Goal: Task Accomplishment & Management: Use online tool/utility

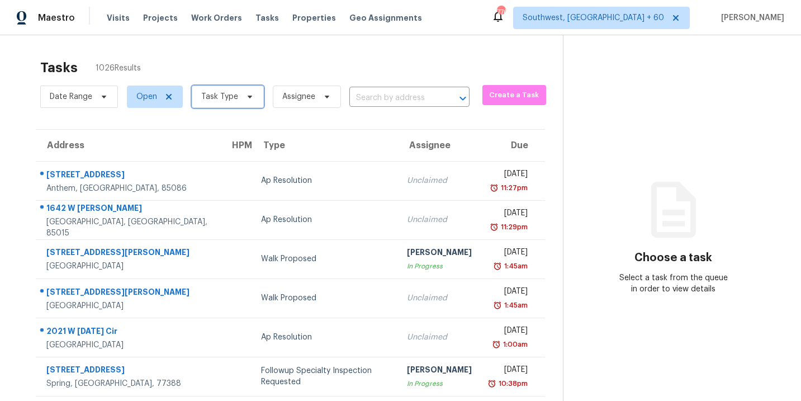
click at [229, 106] on span "Task Type" at bounding box center [228, 96] width 72 height 22
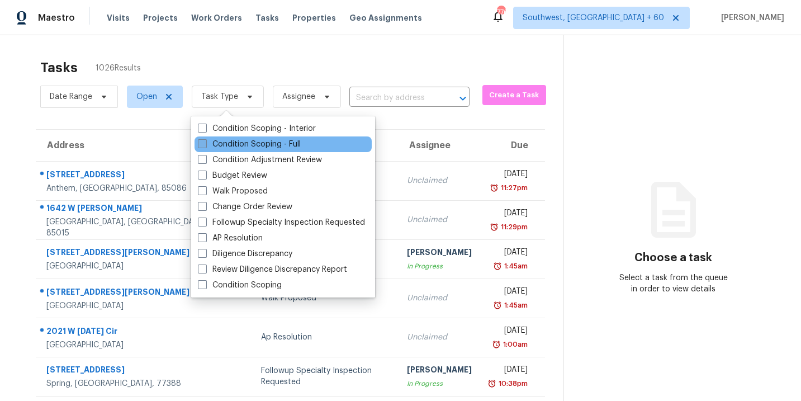
click at [253, 142] on label "Condition Scoping - Full" at bounding box center [249, 144] width 103 height 11
click at [205, 142] on input "Condition Scoping - Full" at bounding box center [201, 142] width 7 height 7
checkbox input "true"
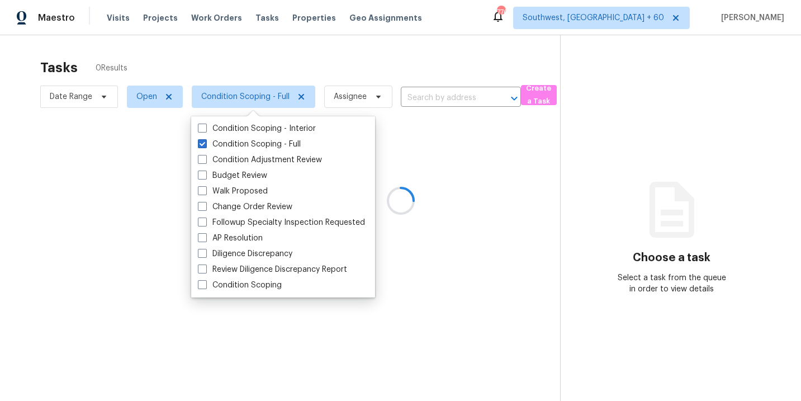
click at [362, 69] on div at bounding box center [400, 200] width 801 height 401
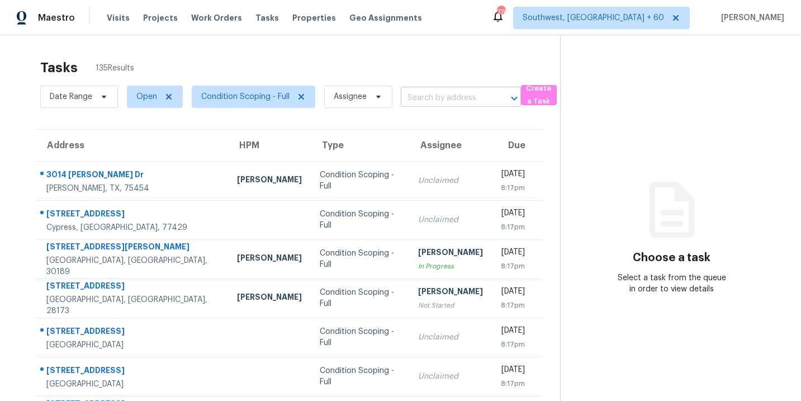
click at [425, 97] on input "text" at bounding box center [445, 97] width 89 height 17
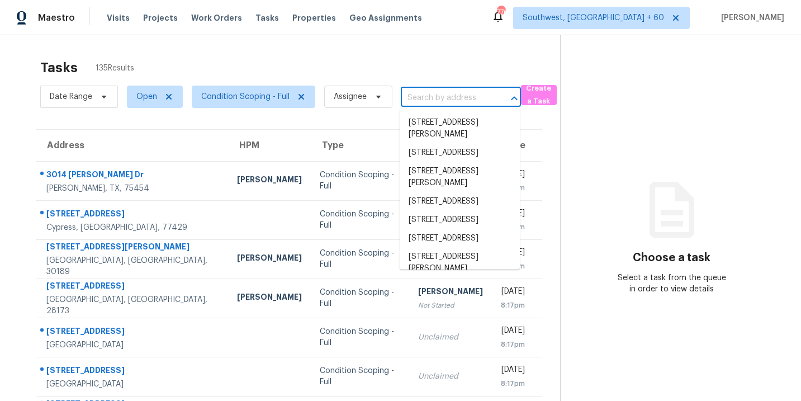
paste input "800 Post Road Cir Stone Mountain, GA, 30088"
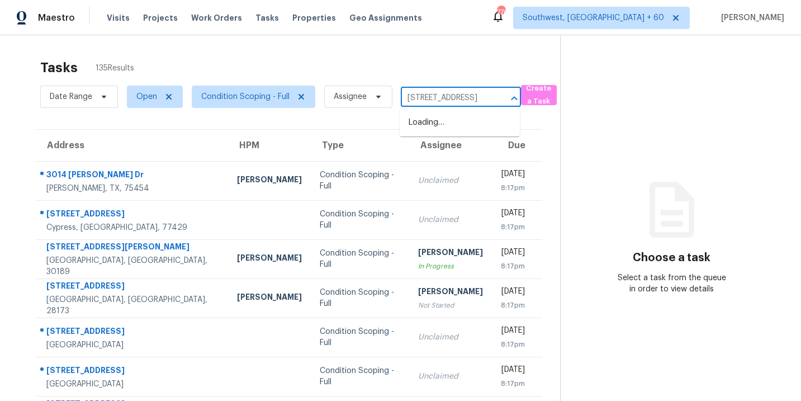
scroll to position [0, 88]
type input "800 Post Road Cir Stone Mountain, GA, 30088"
click at [447, 77] on div "Tasks 135 Results" at bounding box center [300, 67] width 520 height 29
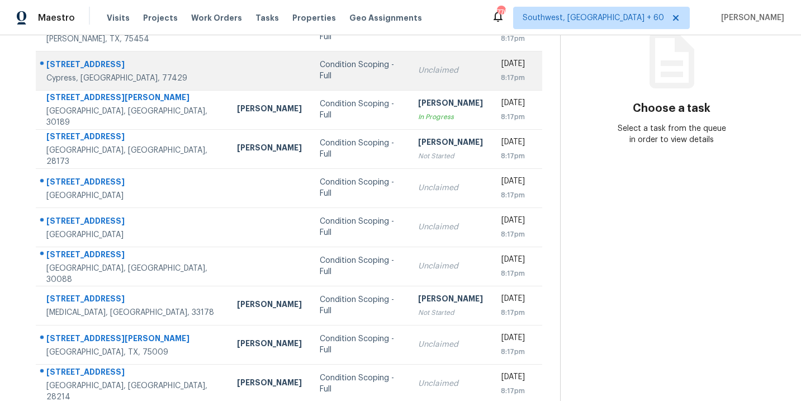
scroll to position [181, 0]
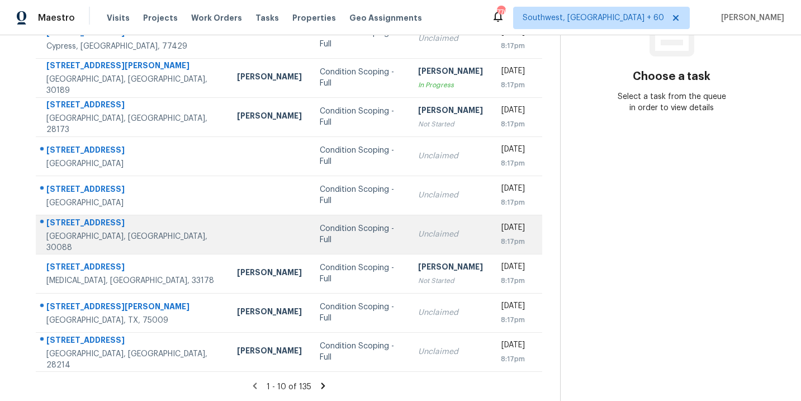
click at [311, 240] on td "Condition Scoping - Full" at bounding box center [360, 234] width 98 height 39
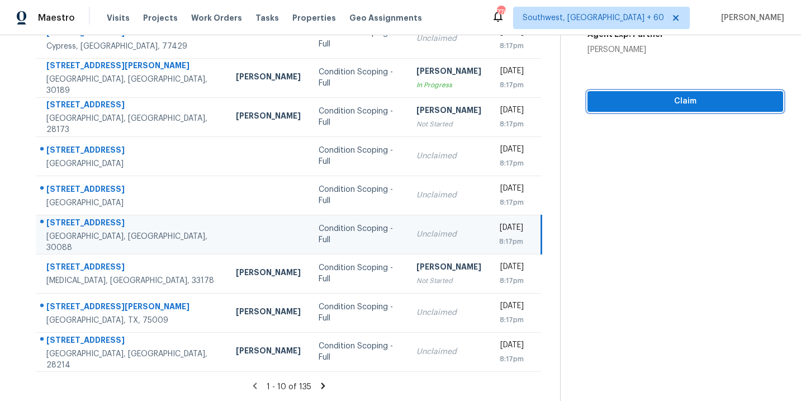
click at [693, 100] on span "Claim" at bounding box center [685, 101] width 178 height 14
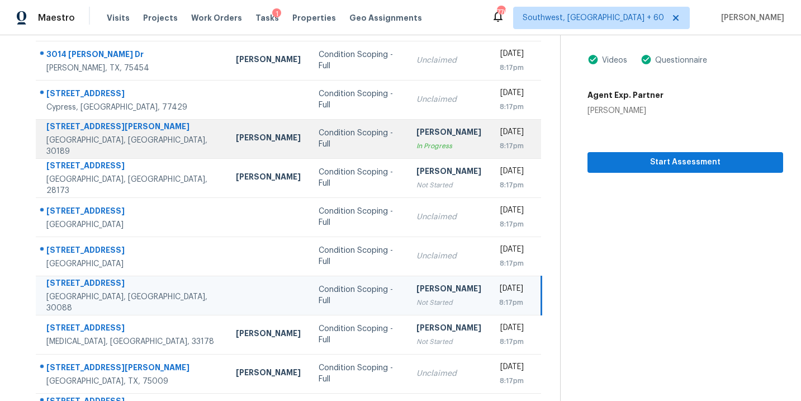
scroll to position [7, 0]
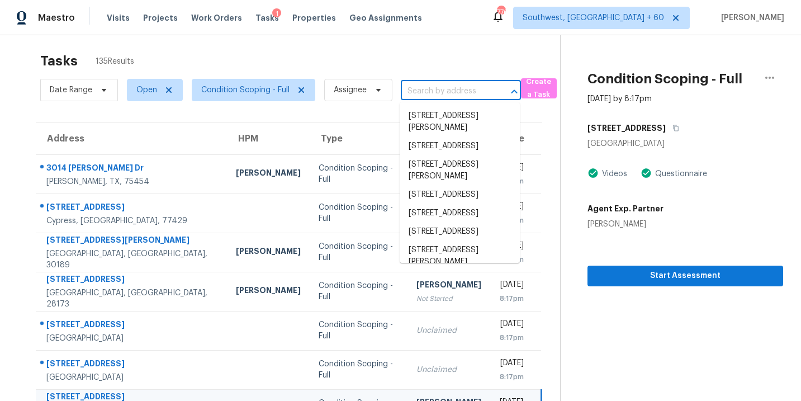
click at [414, 88] on input "text" at bounding box center [445, 91] width 89 height 17
paste input "1267 Polk Xing McDonough, GA, 30252"
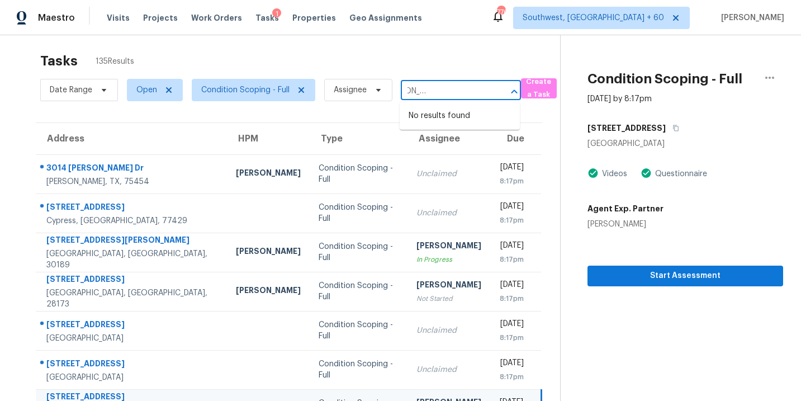
type input "1267 Polk Xing McDonough, GA, 30252"
click at [648, 367] on section "Condition Scoping - Full Aug 12th 2025 by 8:17pm 800 Post Road Cir Stone Mounta…" at bounding box center [671, 301] width 223 height 547
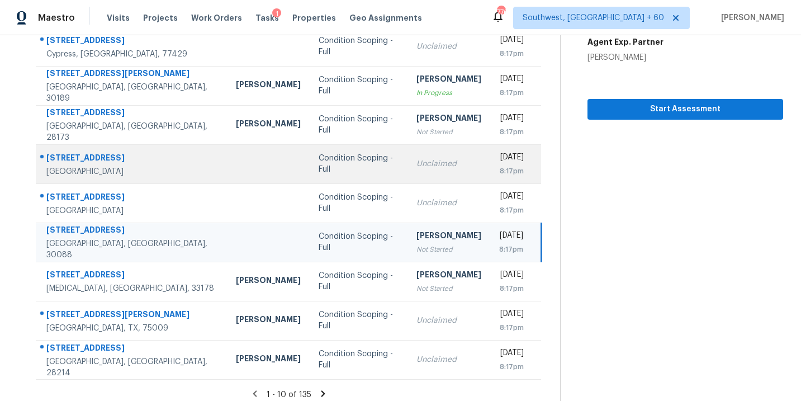
scroll to position [181, 0]
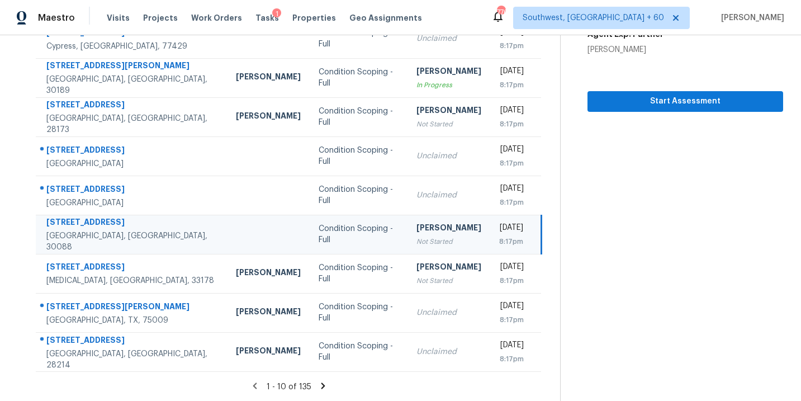
click at [320, 384] on icon at bounding box center [323, 386] width 10 height 10
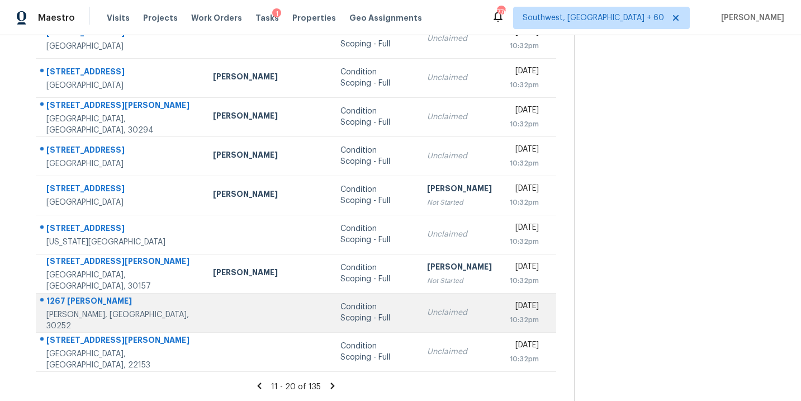
click at [340, 316] on div "Condition Scoping - Full" at bounding box center [374, 312] width 69 height 22
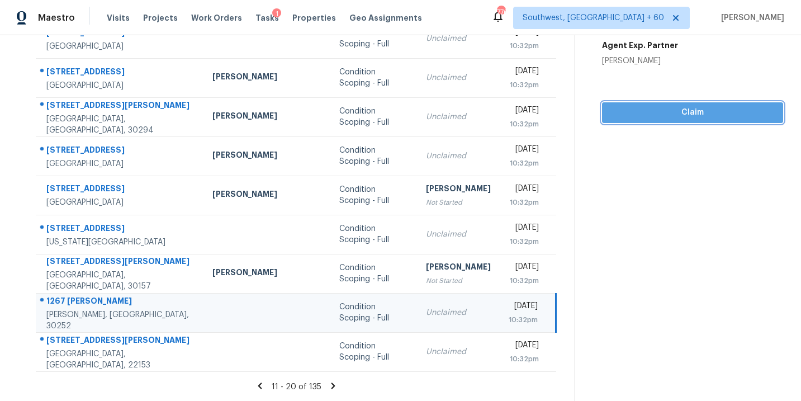
click at [711, 106] on span "Claim" at bounding box center [692, 113] width 163 height 14
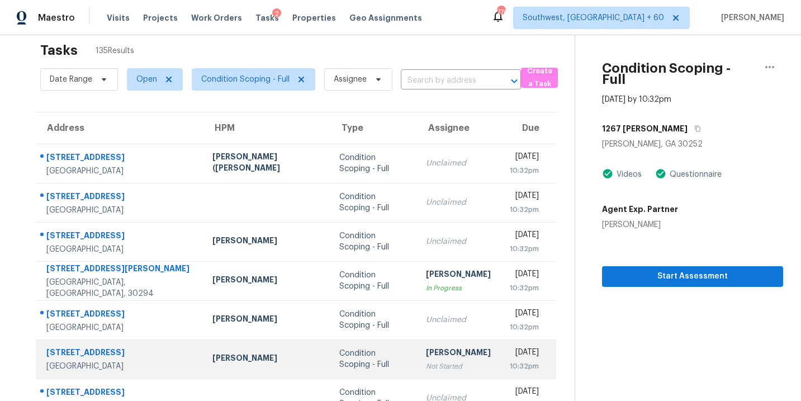
scroll to position [0, 0]
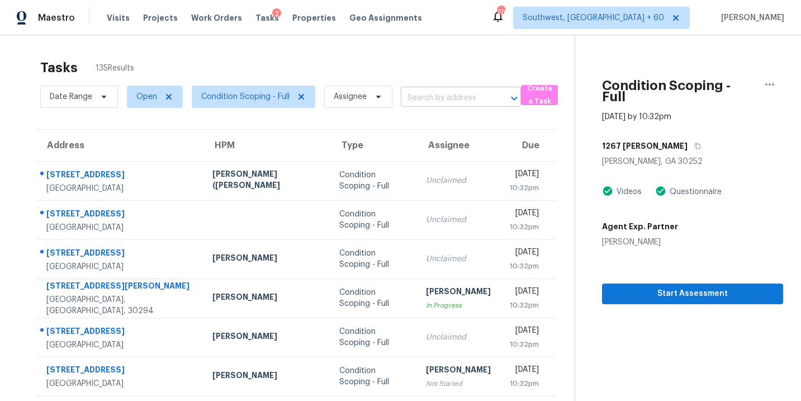
click at [435, 103] on input "text" at bounding box center [445, 97] width 89 height 17
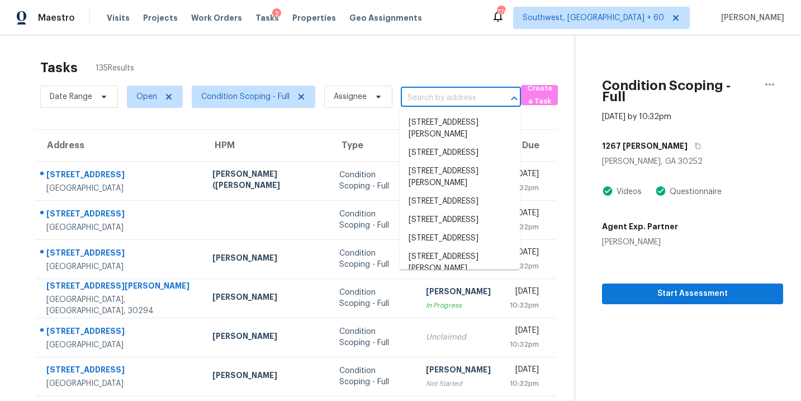
paste input "5651 Stonington Trace Pkwy Stone Mountain, GA, 30087"
type input "5651 Stonington Trace Pkwy Stone Mountain, GA, 30087"
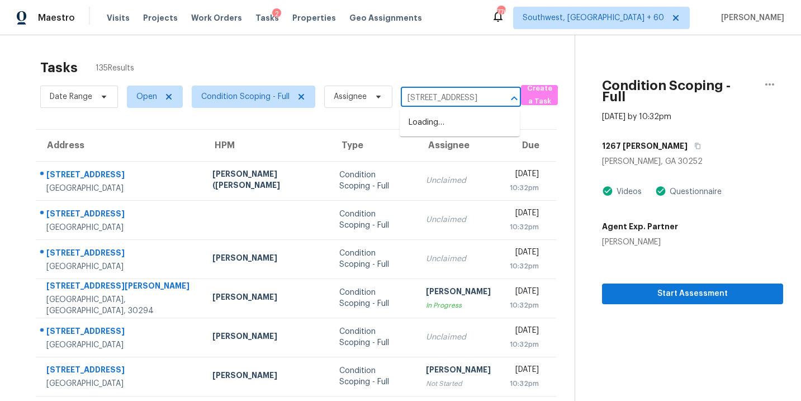
scroll to position [0, 126]
click at [437, 132] on li "5651 Stonington Trace Pkwy, Stone Mountain, GA 30087" at bounding box center [460, 122] width 120 height 18
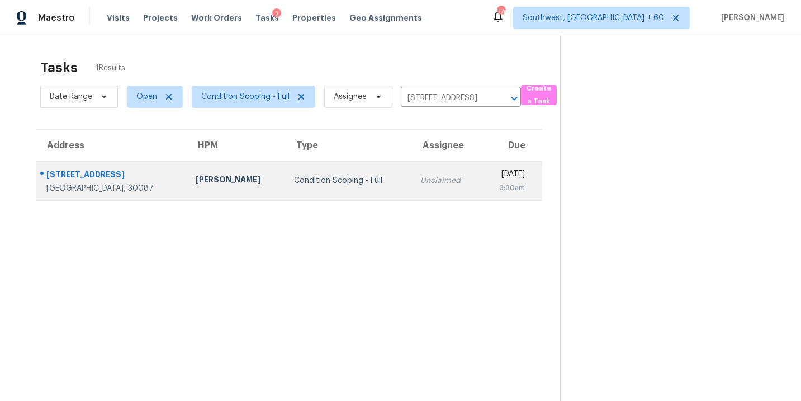
click at [344, 183] on div "Condition Scoping - Full" at bounding box center [348, 180] width 108 height 11
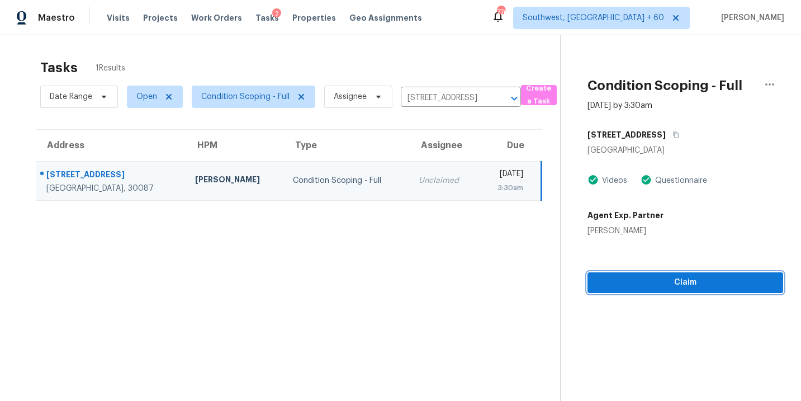
click at [688, 277] on span "Claim" at bounding box center [685, 282] width 178 height 14
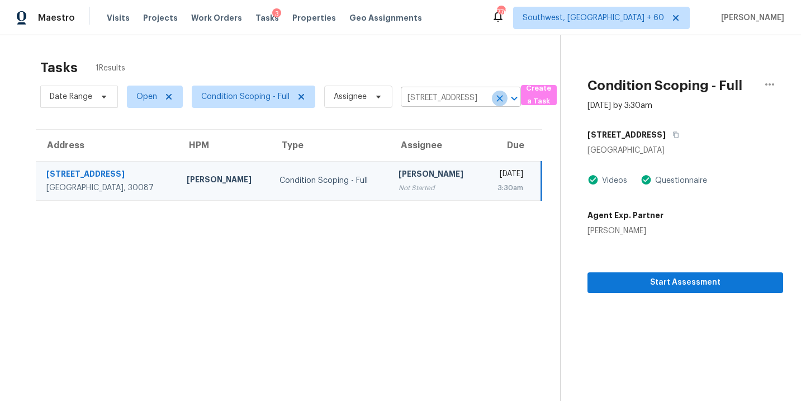
click at [498, 99] on icon "Clear" at bounding box center [499, 98] width 7 height 7
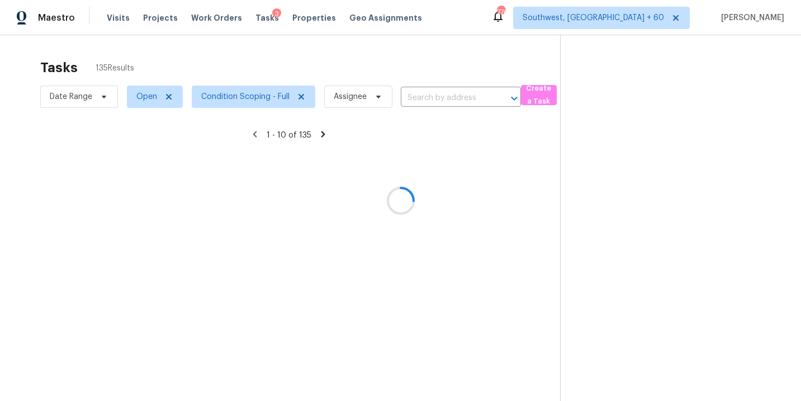
click at [454, 99] on div at bounding box center [400, 200] width 801 height 401
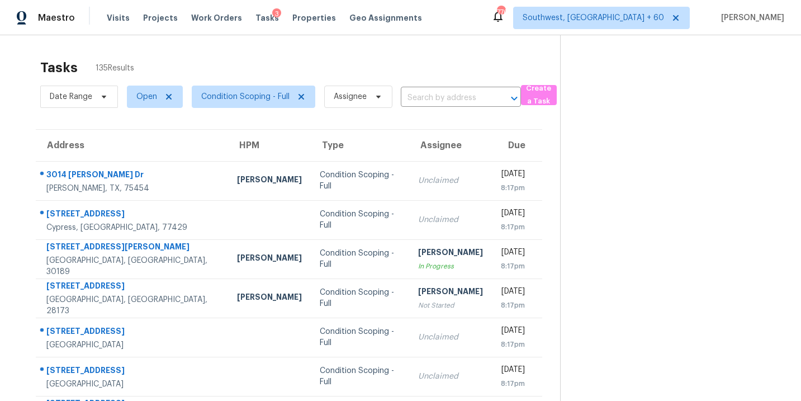
click at [454, 98] on input "text" at bounding box center [445, 97] width 89 height 17
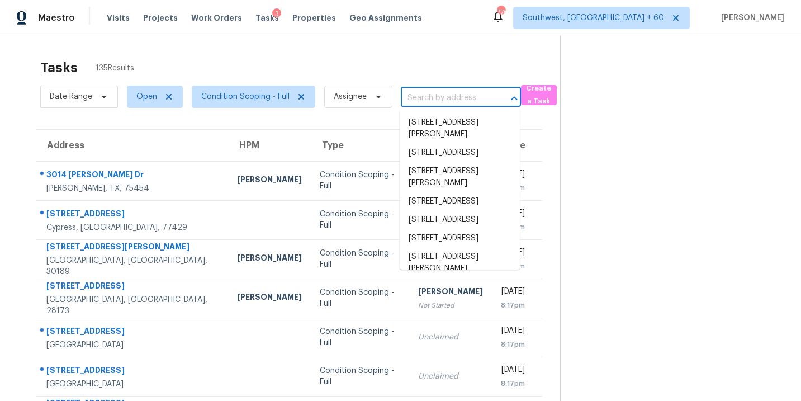
paste input "120 E Killian St Canton, GA, 30114"
type input "120 E Killian St Canton, GA, 30114"
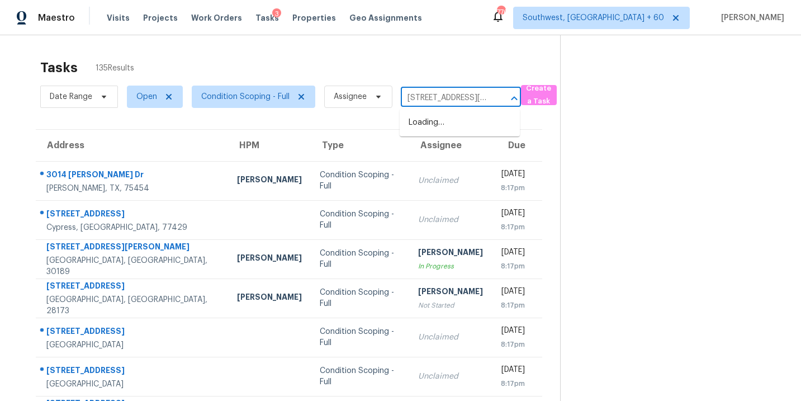
scroll to position [0, 42]
click at [451, 139] on li "120 E Killian St, Canton, GA 30114" at bounding box center [460, 128] width 120 height 30
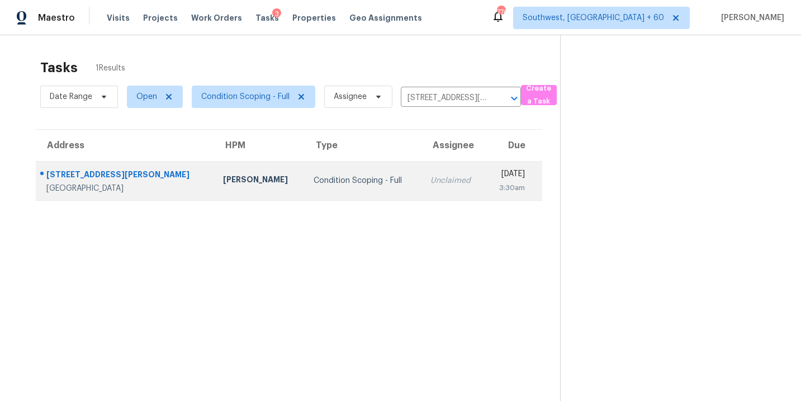
click at [430, 186] on div "Unclaimed" at bounding box center [453, 180] width 46 height 11
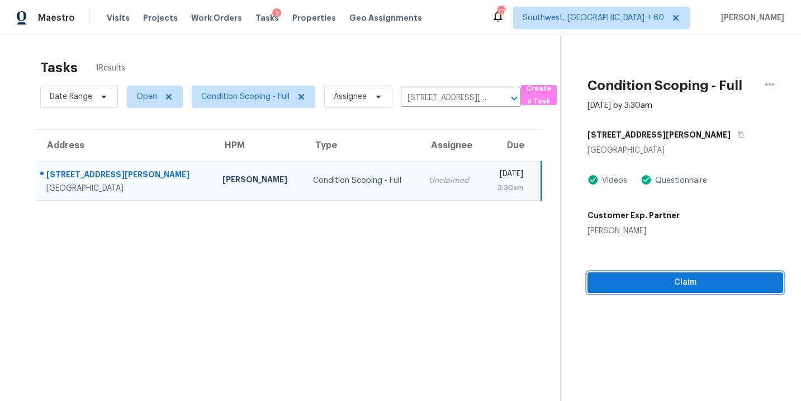
click at [686, 289] on button "Claim" at bounding box center [685, 282] width 196 height 21
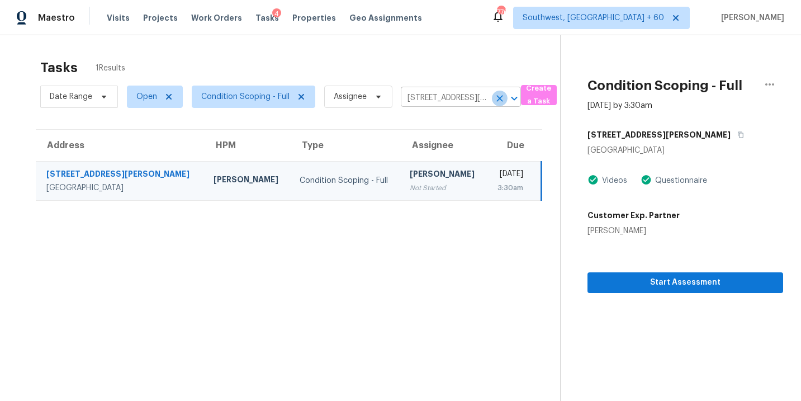
click at [502, 102] on icon "Clear" at bounding box center [499, 98] width 11 height 11
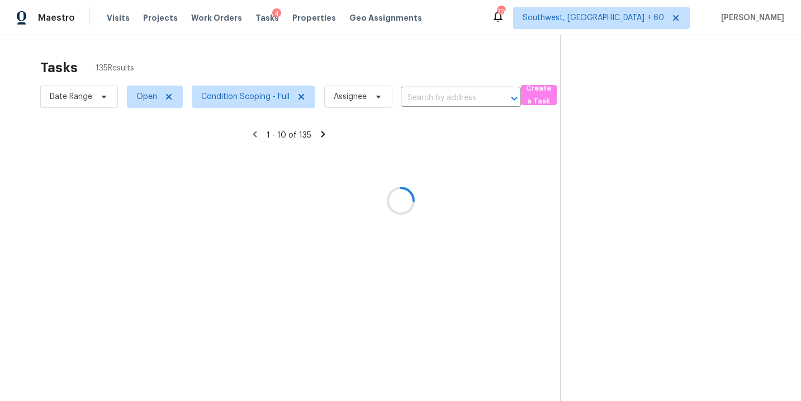
click at [432, 102] on div at bounding box center [400, 200] width 801 height 401
click at [432, 98] on div at bounding box center [400, 200] width 801 height 401
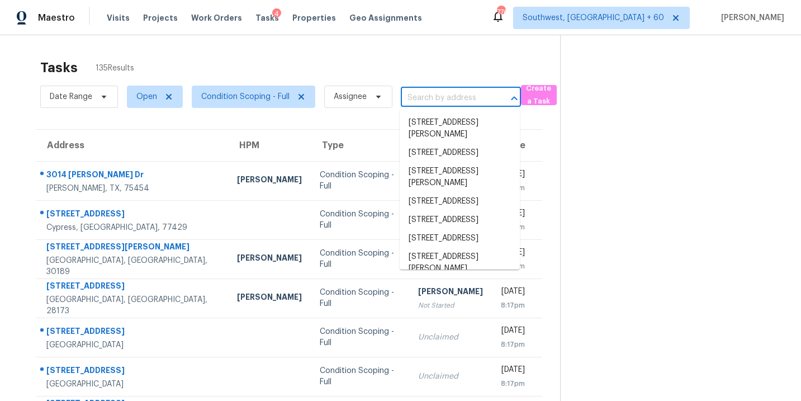
click at [432, 98] on input "text" at bounding box center [445, 97] width 89 height 17
paste input "541 Aerial Ave Stockbridge, GA, 30281"
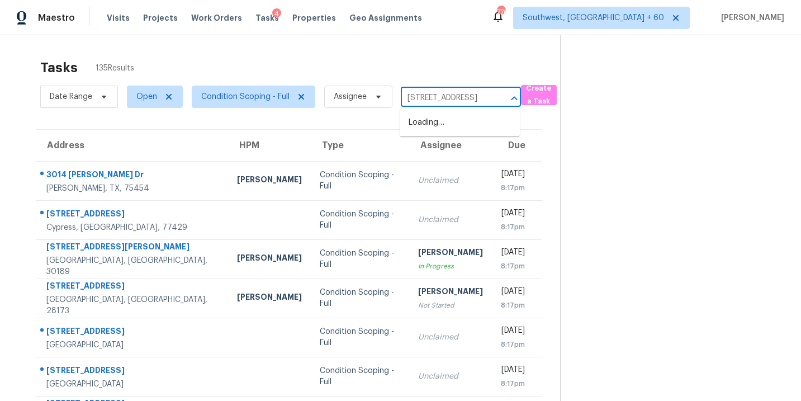
scroll to position [0, 59]
type input "541 Aerial Ave Stockbridge, GA, 30281"
click at [639, 145] on section at bounding box center [671, 308] width 223 height 547
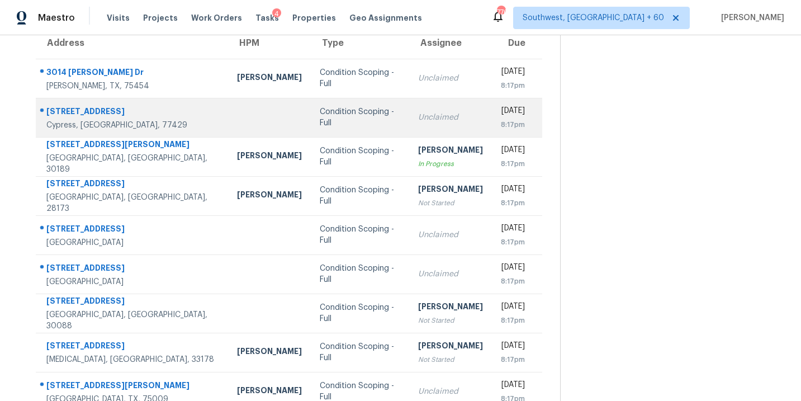
scroll to position [181, 0]
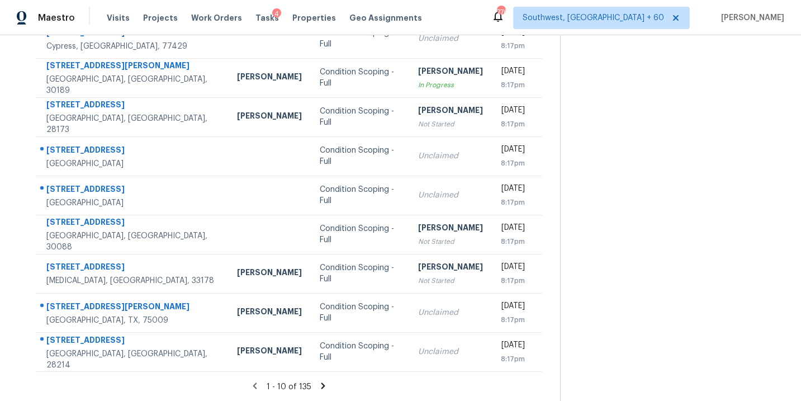
click at [324, 383] on icon at bounding box center [323, 386] width 10 height 10
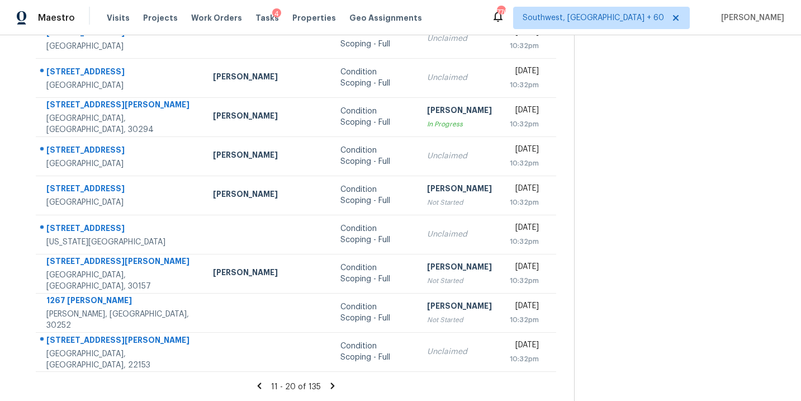
click at [331, 386] on icon at bounding box center [333, 385] width 4 height 6
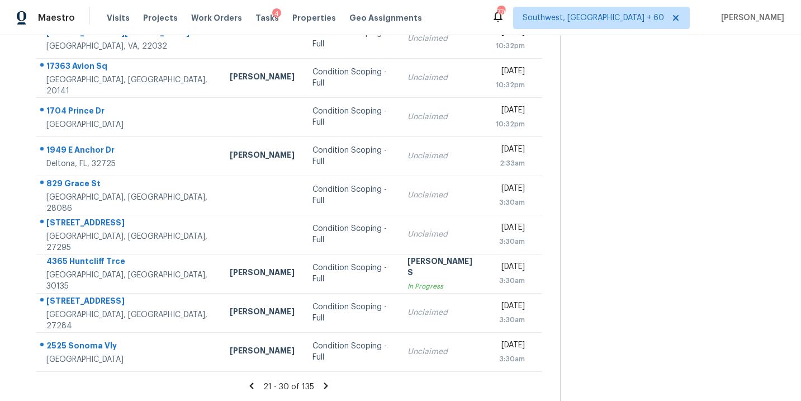
click at [324, 386] on icon at bounding box center [326, 385] width 4 height 6
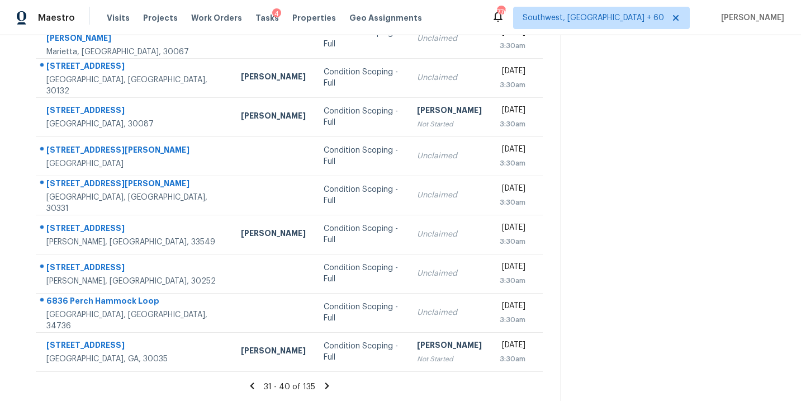
click at [327, 385] on icon at bounding box center [327, 386] width 10 height 10
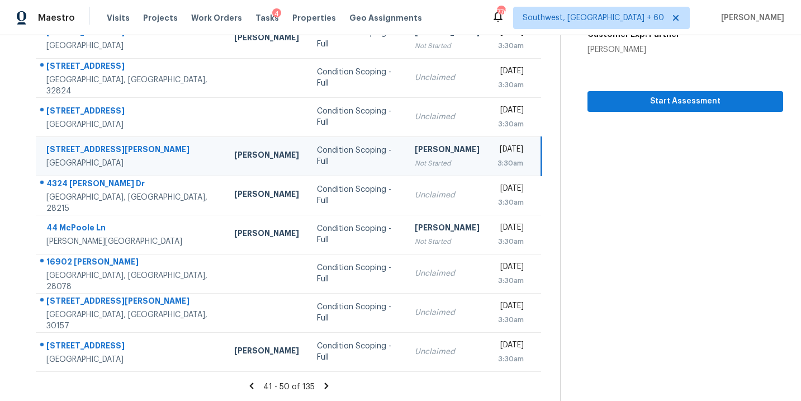
click at [326, 386] on icon at bounding box center [326, 386] width 10 height 10
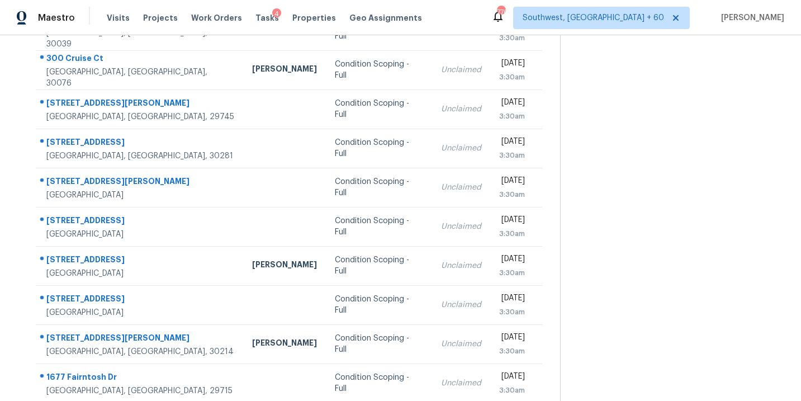
scroll to position [141, 0]
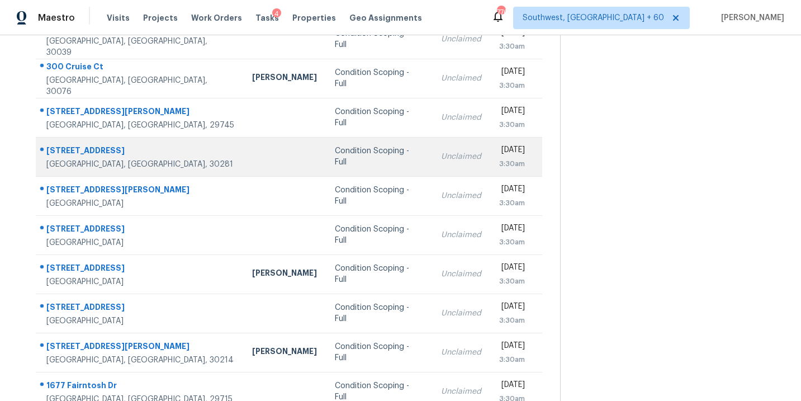
click at [335, 157] on div "Condition Scoping - Full" at bounding box center [379, 156] width 88 height 22
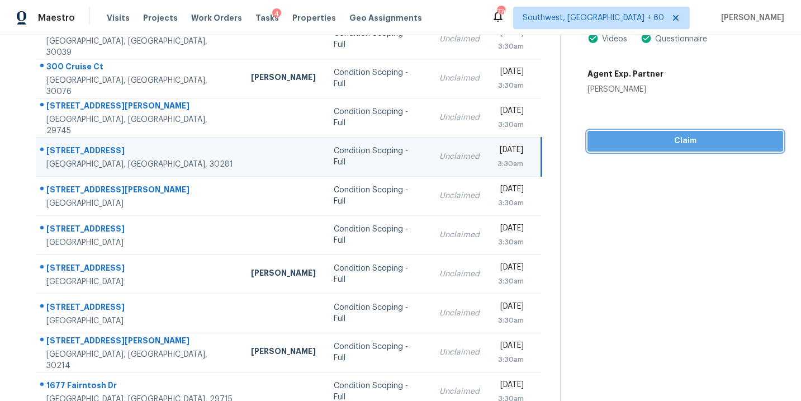
click at [687, 137] on span "Claim" at bounding box center [685, 141] width 178 height 14
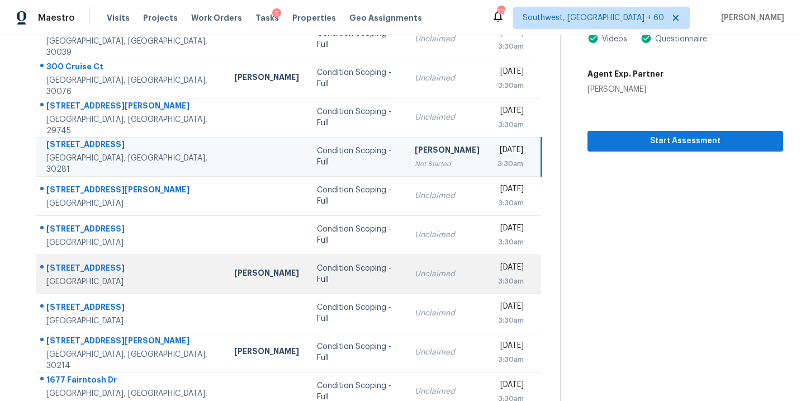
scroll to position [181, 0]
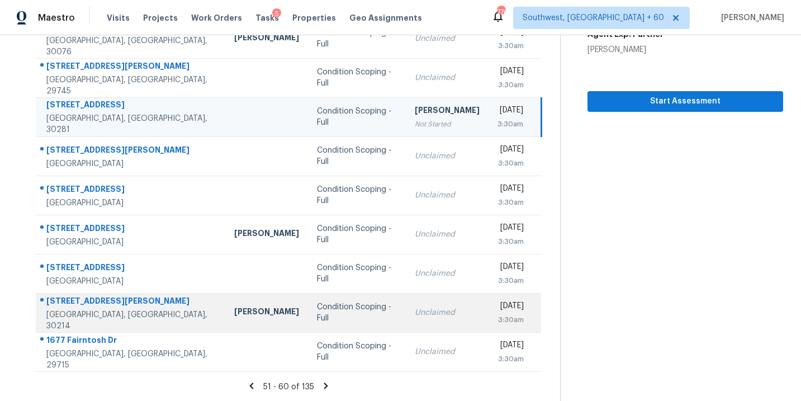
click at [406, 312] on td "Unclaimed" at bounding box center [447, 312] width 83 height 39
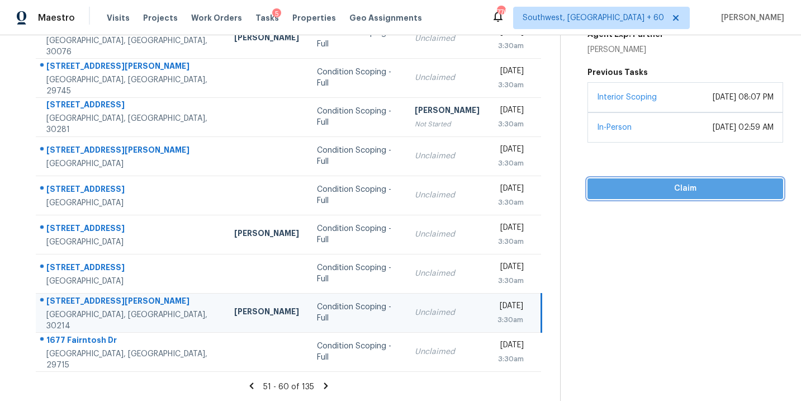
click at [672, 182] on span "Claim" at bounding box center [685, 189] width 178 height 14
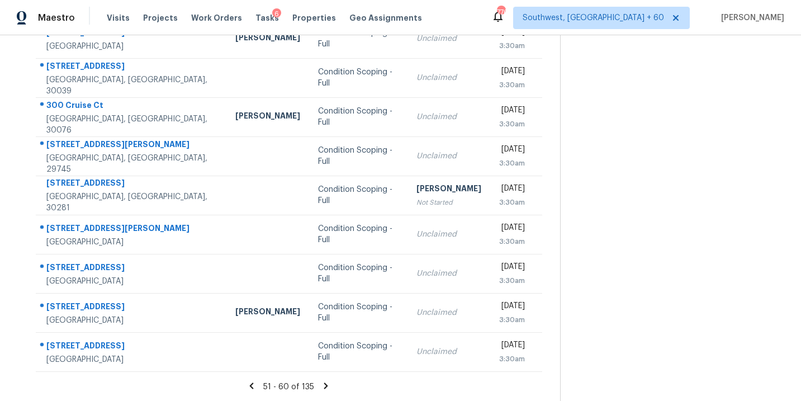
click at [326, 383] on icon at bounding box center [326, 386] width 10 height 10
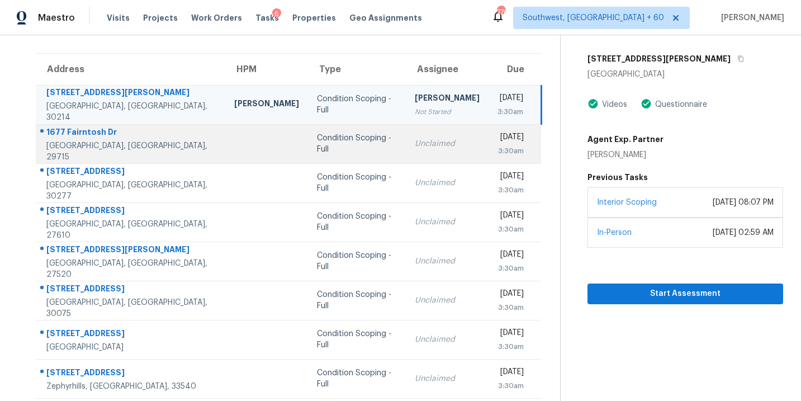
scroll to position [0, 0]
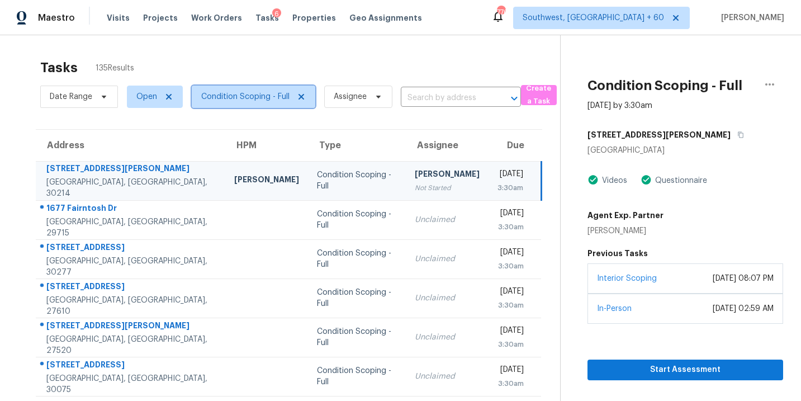
click at [282, 100] on span "Condition Scoping - Full" at bounding box center [245, 96] width 88 height 11
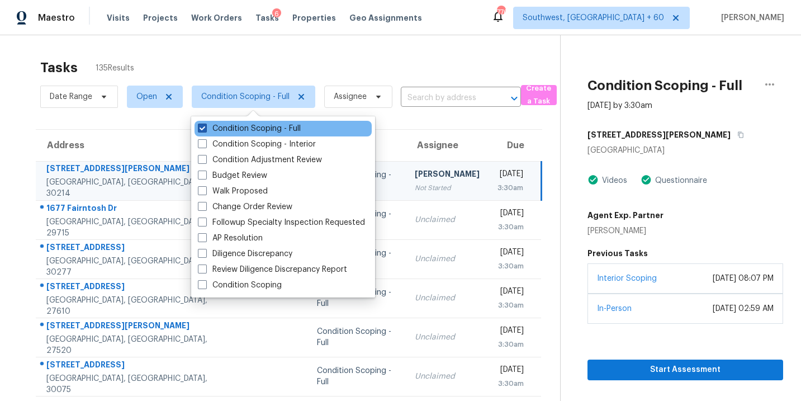
click at [292, 130] on label "Condition Scoping - Full" at bounding box center [249, 128] width 103 height 11
click at [205, 130] on input "Condition Scoping - Full" at bounding box center [201, 126] width 7 height 7
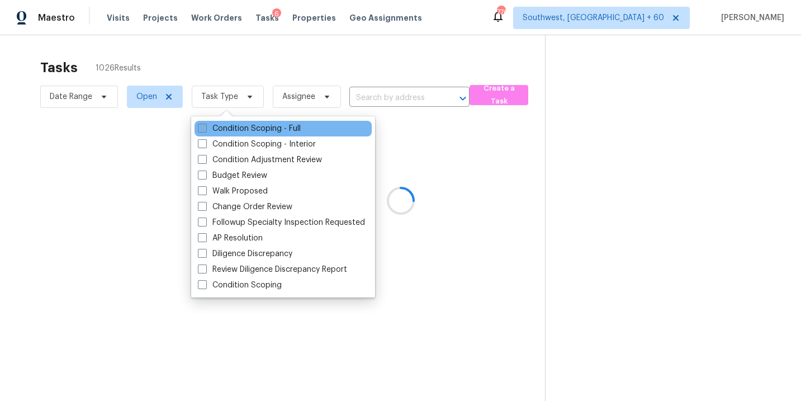
click at [292, 130] on label "Condition Scoping - Full" at bounding box center [249, 128] width 103 height 11
click at [205, 130] on input "Condition Scoping - Full" at bounding box center [201, 126] width 7 height 7
checkbox input "true"
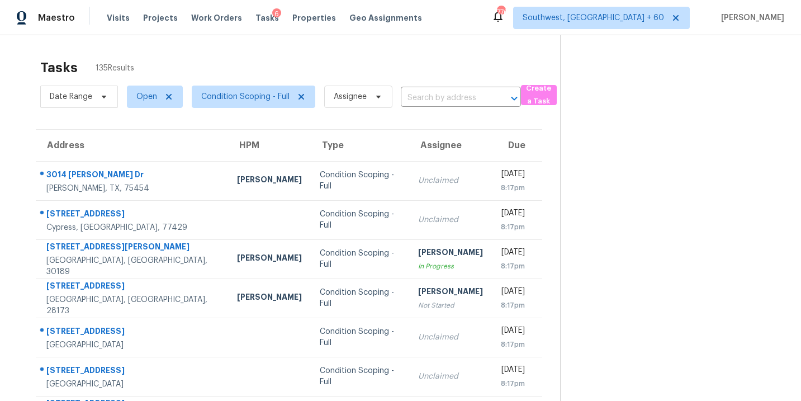
click at [550, 207] on div "Address HPM Type Assignee Due 3014 Campbell Dr Melissa, TX, 75454 Alicia Anices…" at bounding box center [289, 341] width 542 height 424
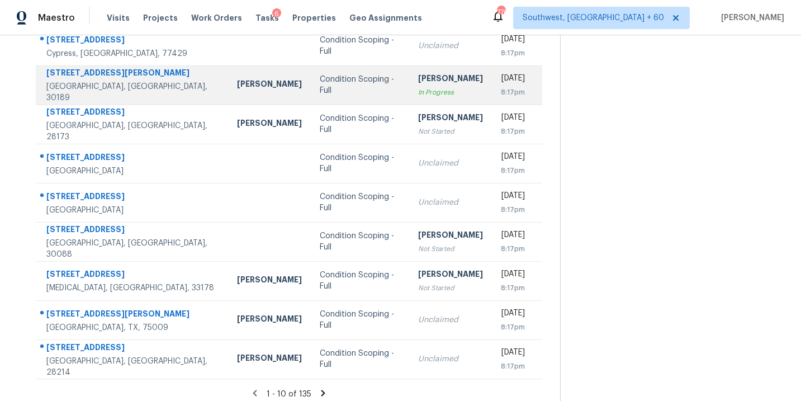
scroll to position [181, 0]
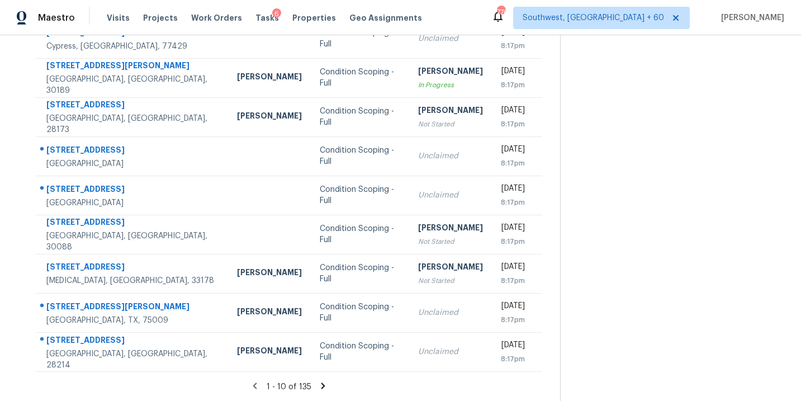
click at [324, 384] on icon at bounding box center [323, 386] width 10 height 10
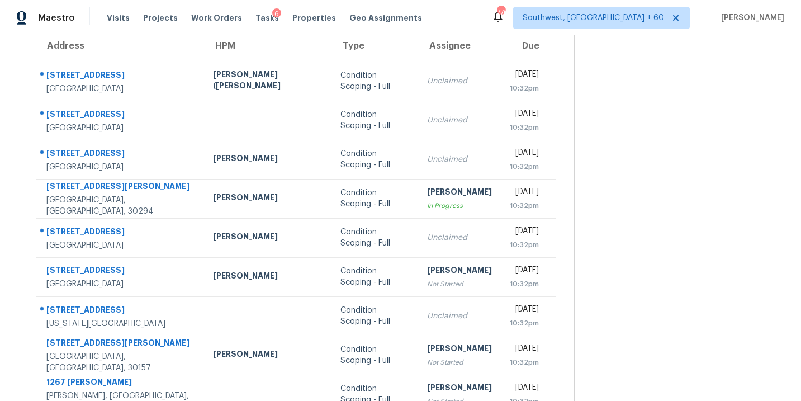
scroll to position [88, 0]
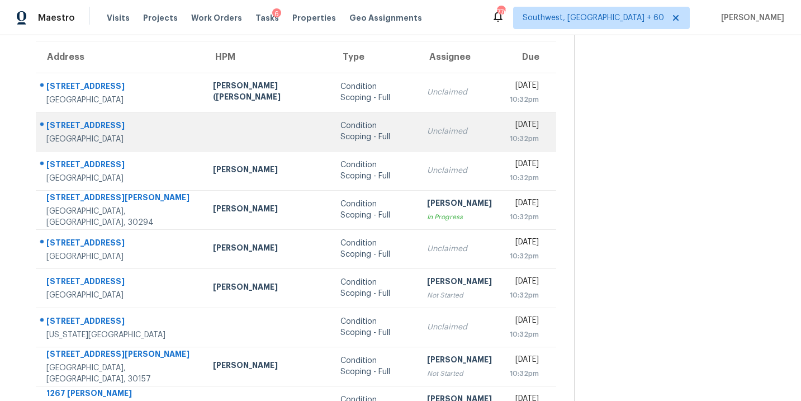
click at [340, 134] on div "Condition Scoping - Full" at bounding box center [374, 131] width 69 height 22
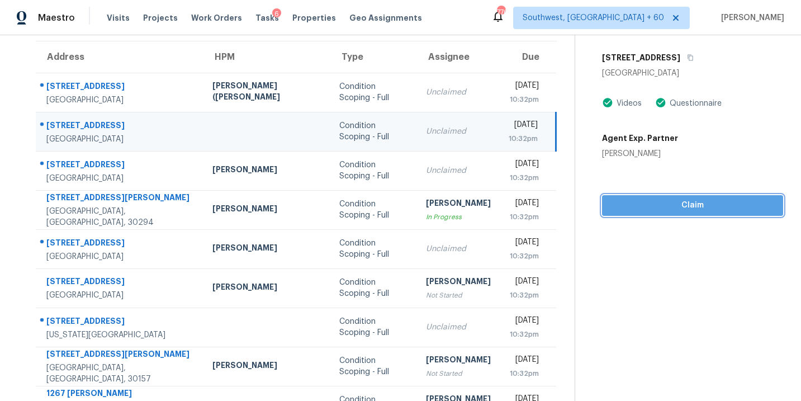
click at [650, 202] on button "Claim" at bounding box center [692, 205] width 181 height 21
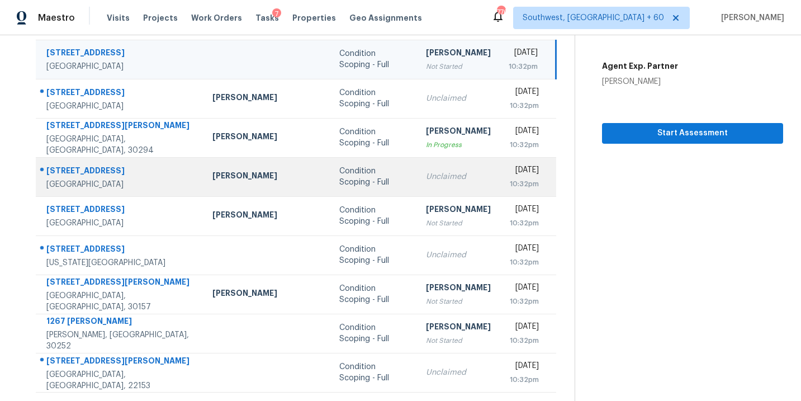
scroll to position [181, 0]
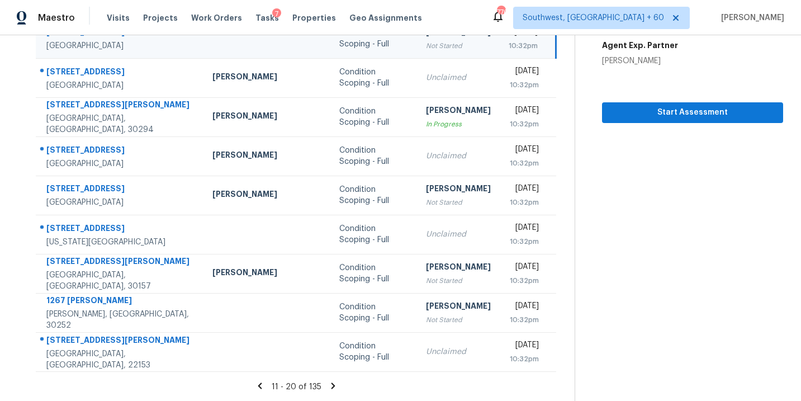
click at [328, 382] on icon at bounding box center [333, 386] width 10 height 10
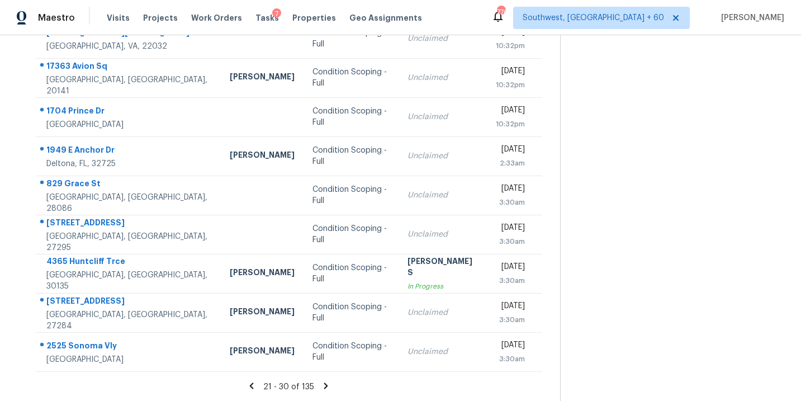
click at [324, 386] on icon at bounding box center [326, 385] width 4 height 6
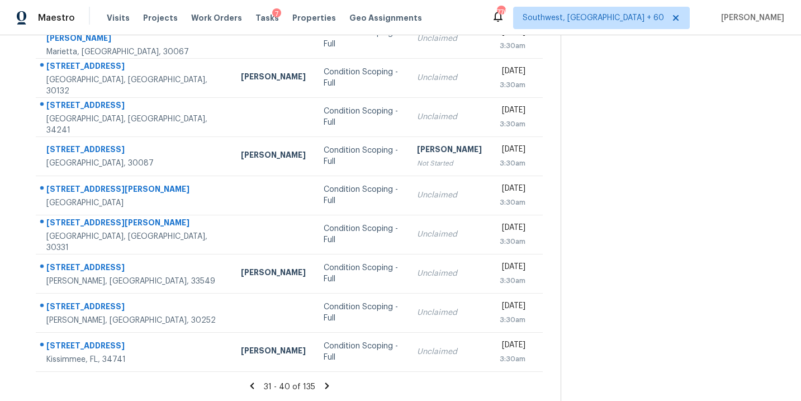
click at [325, 386] on icon at bounding box center [327, 385] width 4 height 6
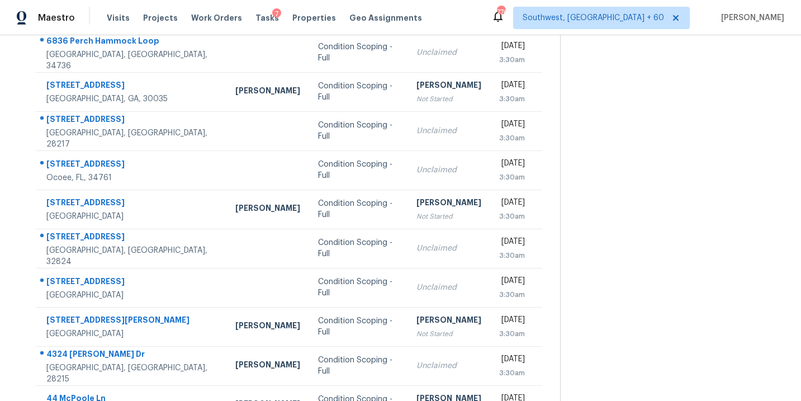
scroll to position [174, 0]
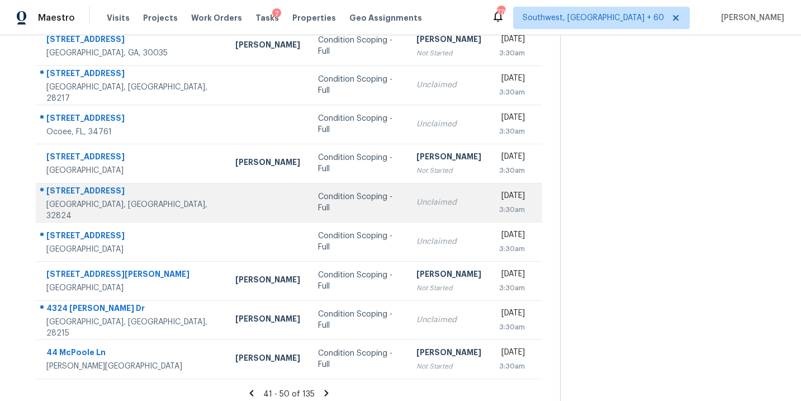
click at [416, 201] on div "Unclaimed" at bounding box center [448, 202] width 65 height 11
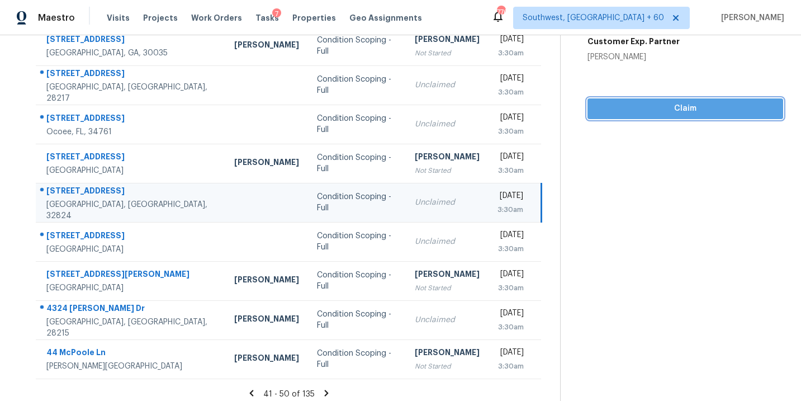
click at [696, 113] on span "Claim" at bounding box center [685, 109] width 178 height 14
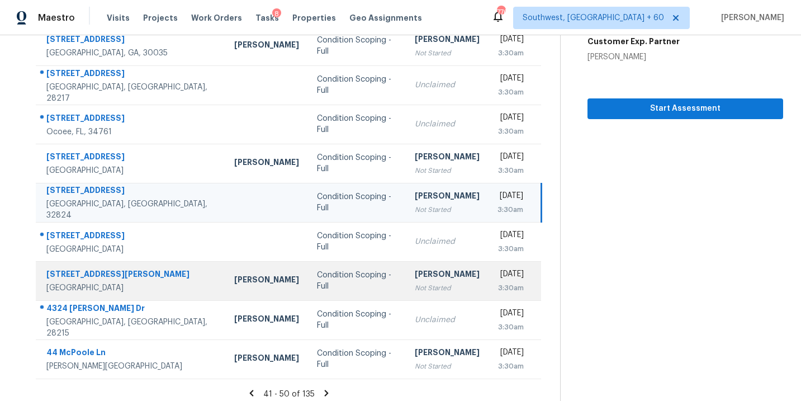
scroll to position [181, 0]
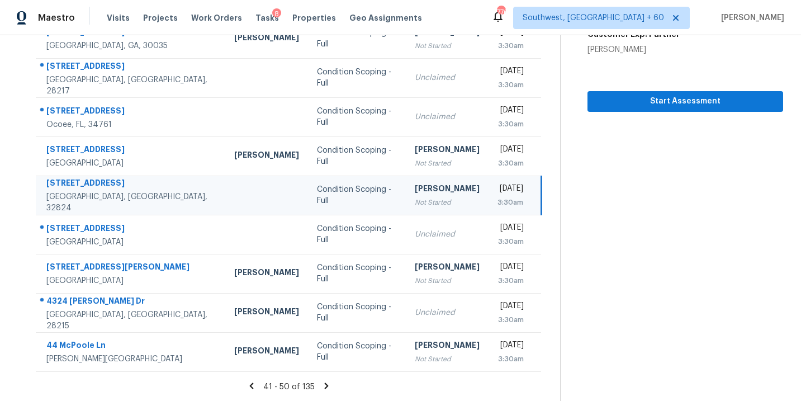
click at [325, 382] on icon at bounding box center [327, 385] width 4 height 6
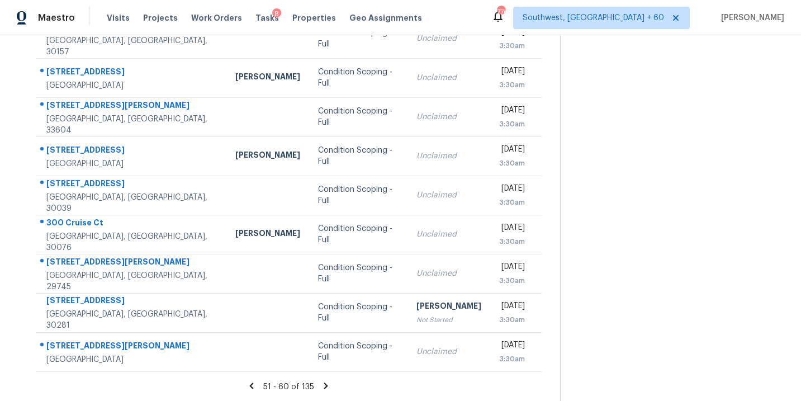
click at [325, 384] on icon at bounding box center [326, 385] width 4 height 6
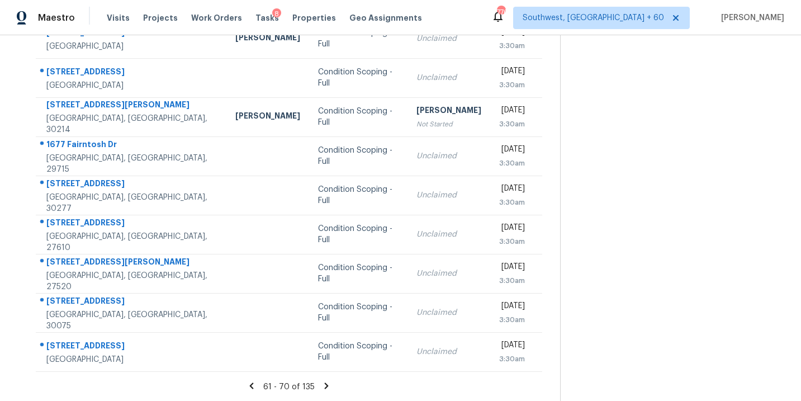
click at [324, 382] on icon at bounding box center [326, 386] width 10 height 10
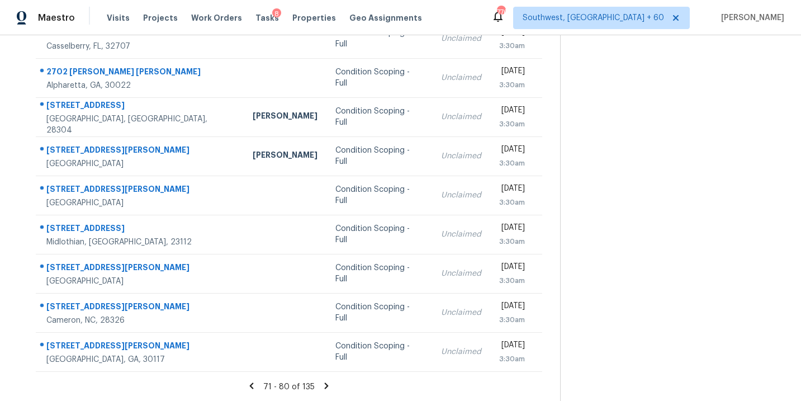
click at [325, 384] on icon at bounding box center [327, 385] width 4 height 6
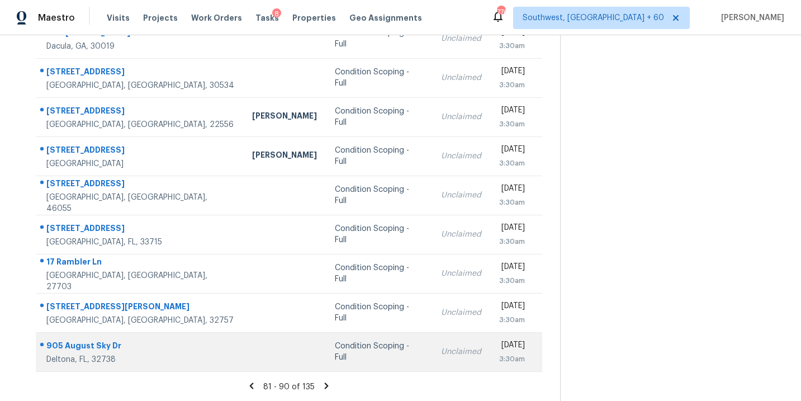
click at [326, 342] on td "Condition Scoping - Full" at bounding box center [379, 351] width 106 height 39
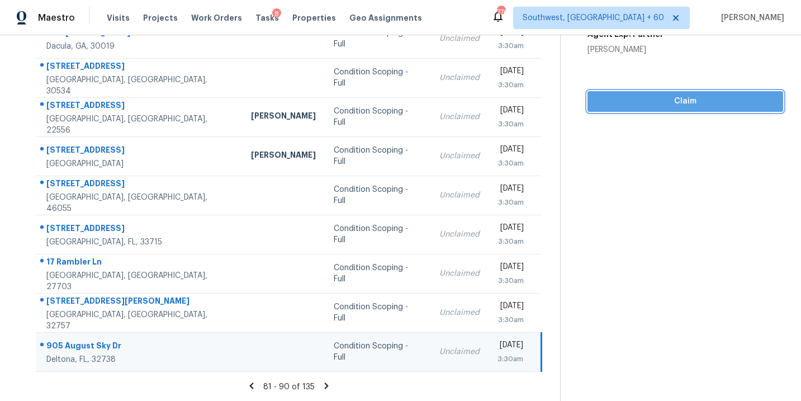
click at [712, 102] on span "Claim" at bounding box center [685, 101] width 178 height 14
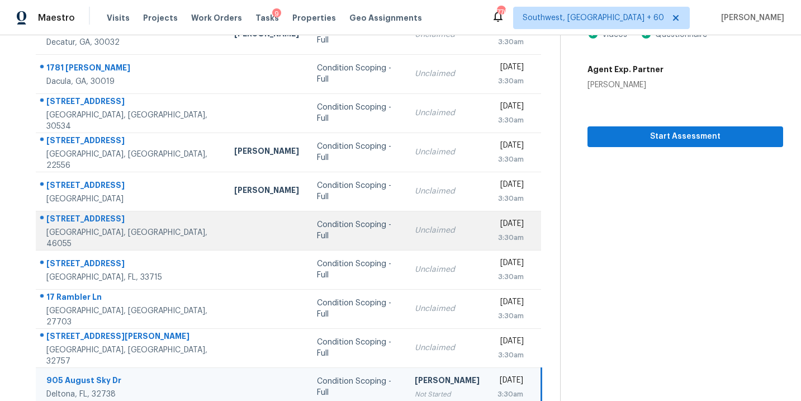
scroll to position [0, 0]
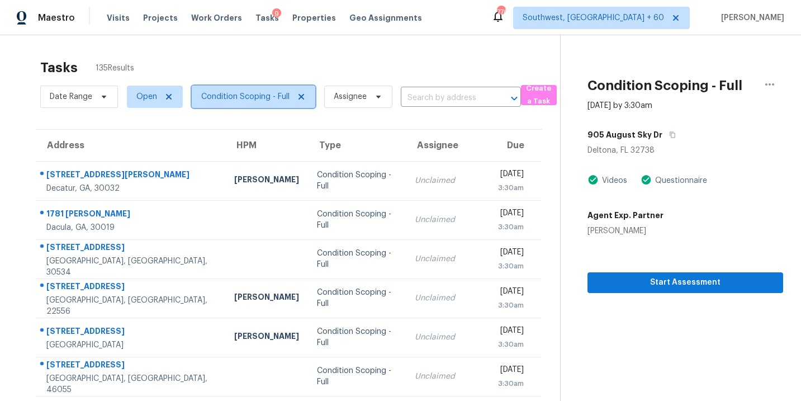
click at [279, 104] on span "Condition Scoping - Full" at bounding box center [253, 96] width 123 height 22
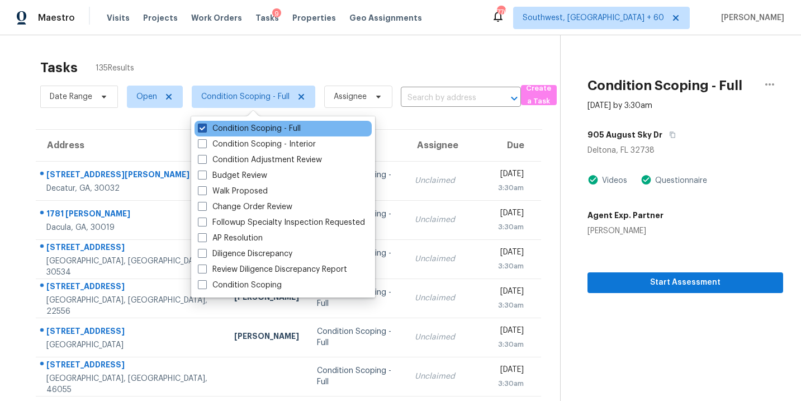
click at [283, 131] on label "Condition Scoping - Full" at bounding box center [249, 128] width 103 height 11
click at [205, 130] on input "Condition Scoping - Full" at bounding box center [201, 126] width 7 height 7
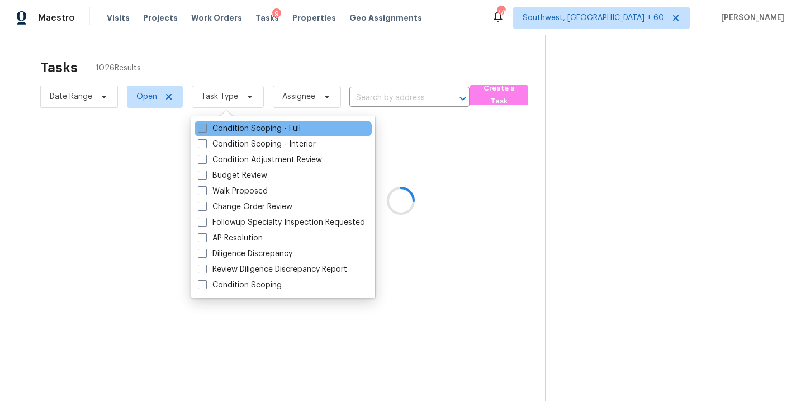
click at [283, 131] on label "Condition Scoping - Full" at bounding box center [249, 128] width 103 height 11
click at [205, 130] on input "Condition Scoping - Full" at bounding box center [201, 126] width 7 height 7
checkbox input "true"
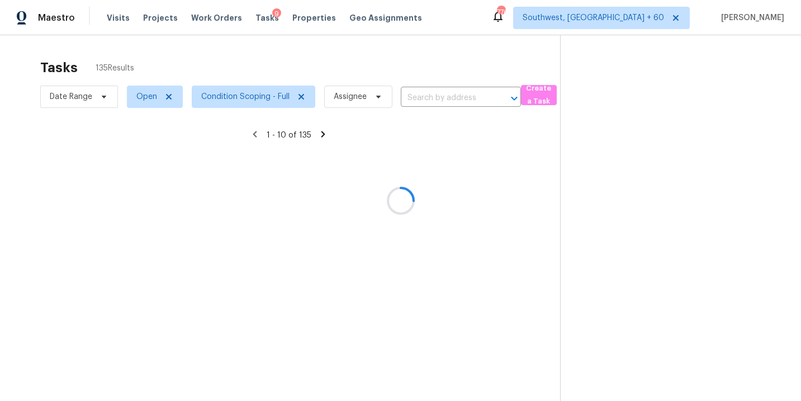
click at [595, 192] on div at bounding box center [400, 200] width 801 height 401
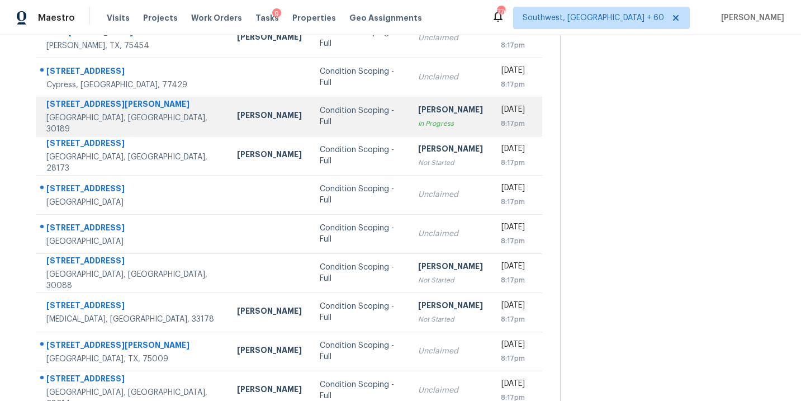
scroll to position [181, 0]
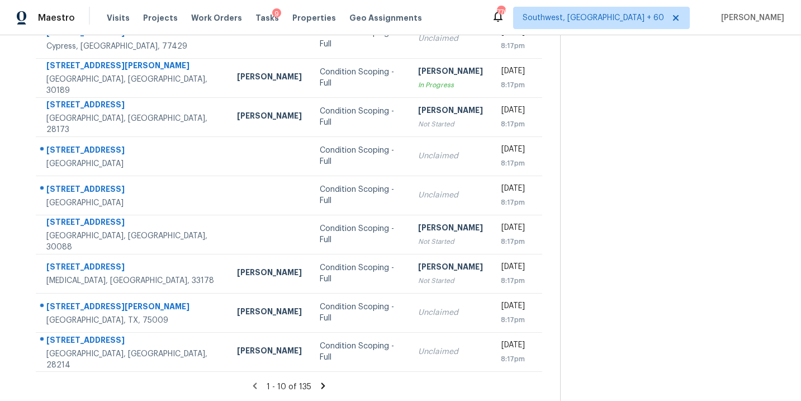
click at [322, 385] on icon at bounding box center [323, 385] width 4 height 6
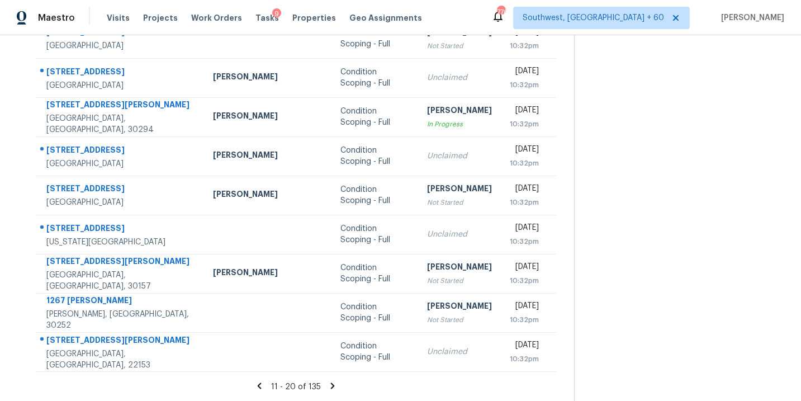
click at [331, 386] on icon at bounding box center [333, 385] width 4 height 6
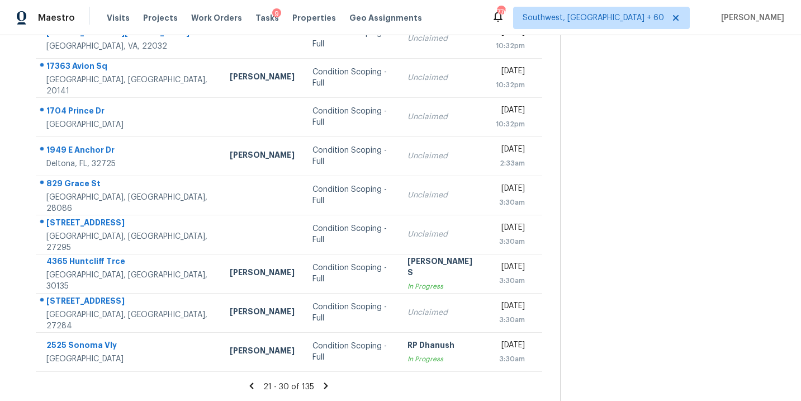
scroll to position [125, 0]
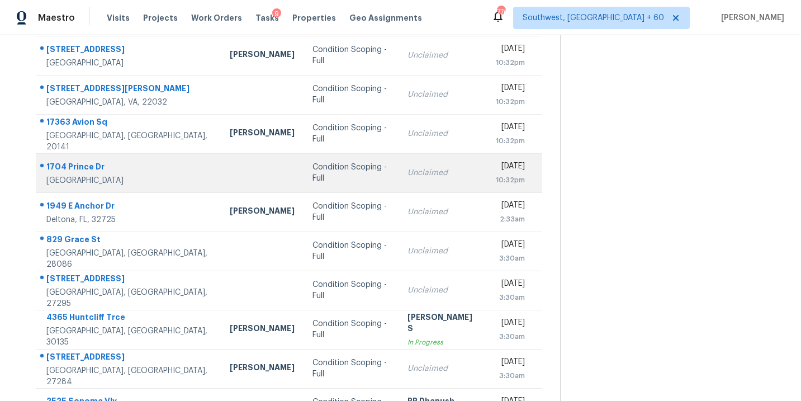
click at [323, 171] on div "Condition Scoping - Full" at bounding box center [350, 172] width 77 height 22
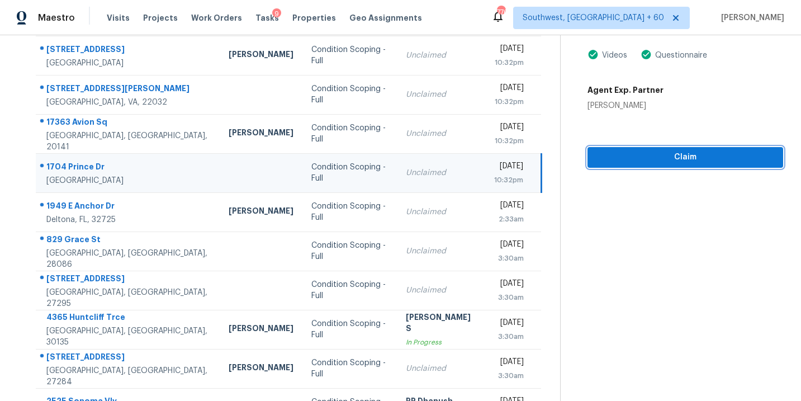
click at [646, 152] on span "Claim" at bounding box center [685, 157] width 178 height 14
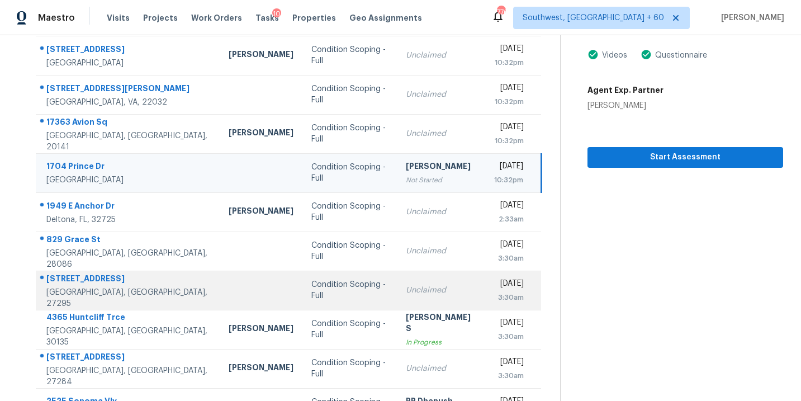
scroll to position [181, 0]
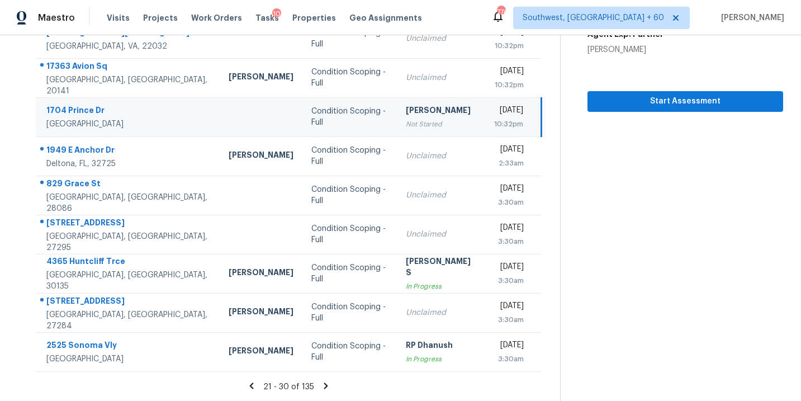
click at [324, 386] on icon at bounding box center [326, 385] width 4 height 6
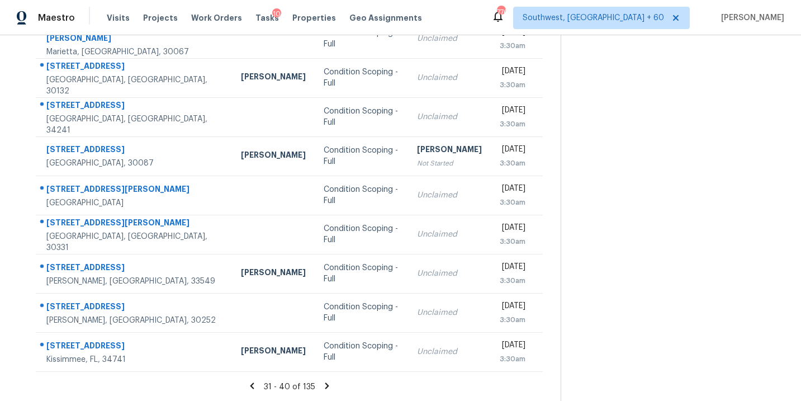
click at [325, 386] on icon at bounding box center [327, 385] width 4 height 6
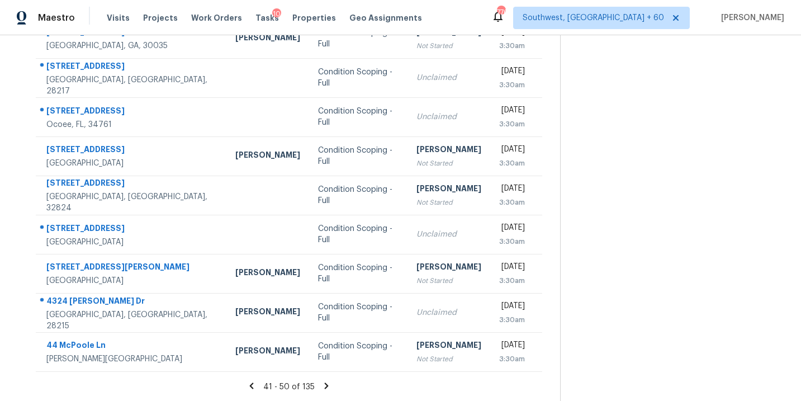
click at [323, 386] on icon at bounding box center [326, 386] width 10 height 10
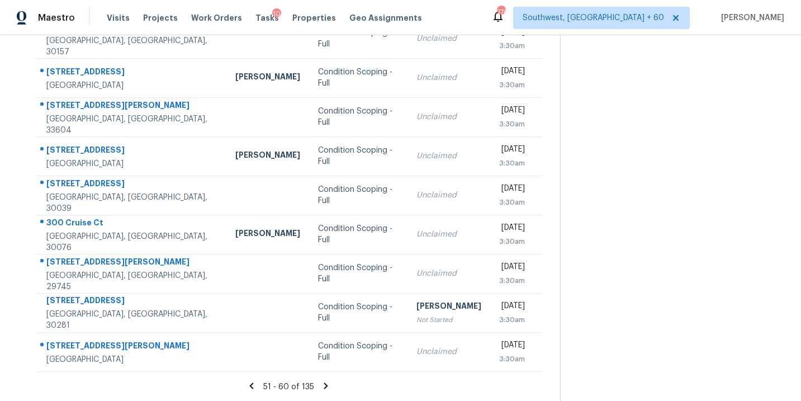
click at [324, 383] on icon at bounding box center [326, 385] width 4 height 6
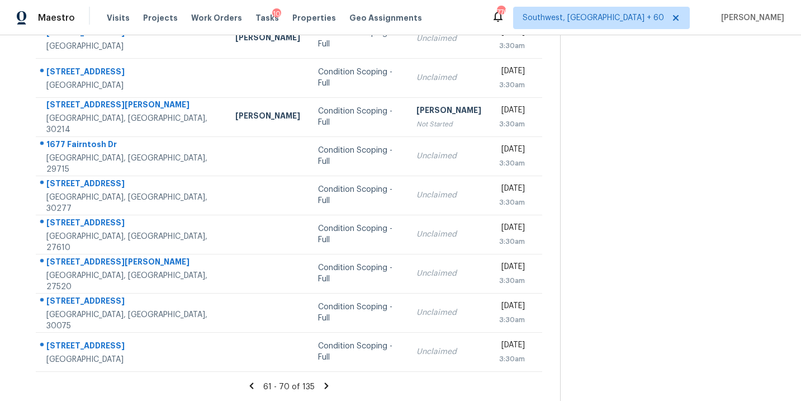
click at [326, 384] on icon at bounding box center [327, 385] width 4 height 6
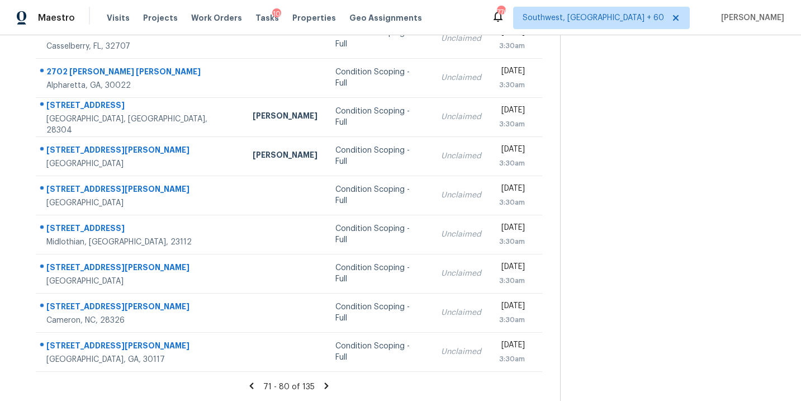
click at [325, 387] on icon at bounding box center [326, 386] width 10 height 10
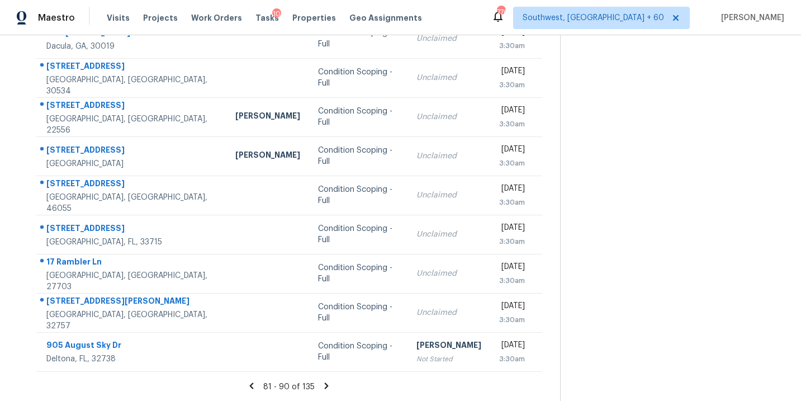
click at [324, 384] on icon at bounding box center [326, 386] width 10 height 10
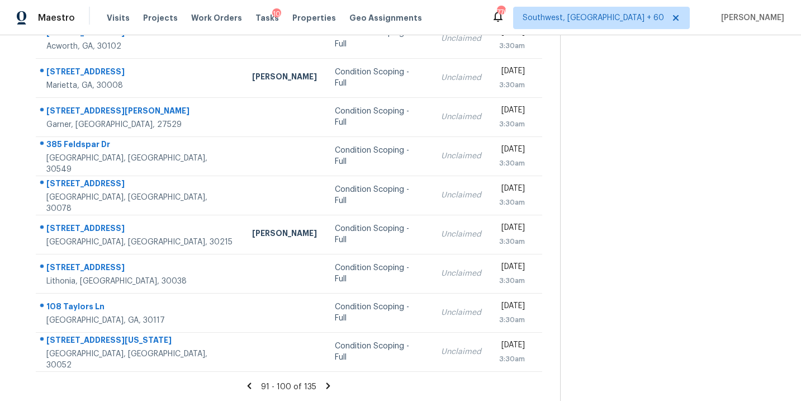
click at [327, 386] on icon at bounding box center [328, 385] width 4 height 6
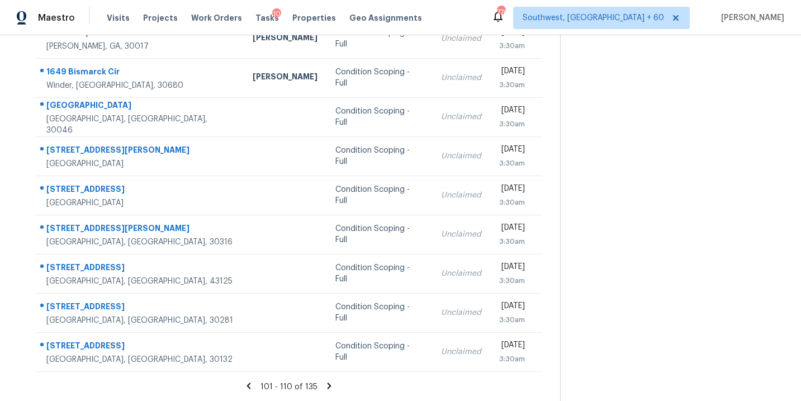
click at [327, 387] on icon at bounding box center [329, 385] width 4 height 6
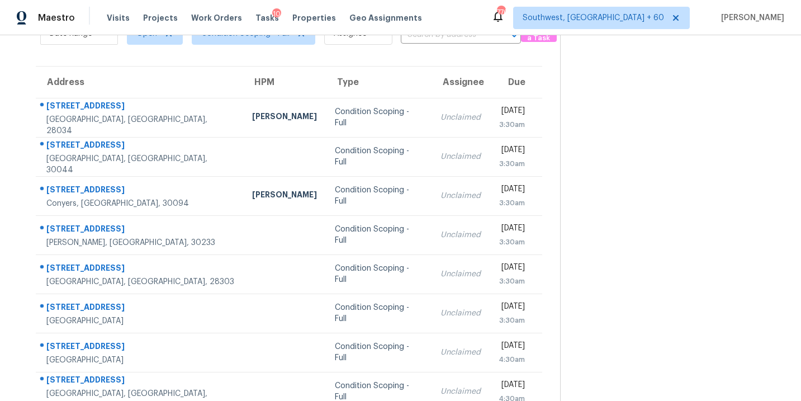
scroll to position [31, 0]
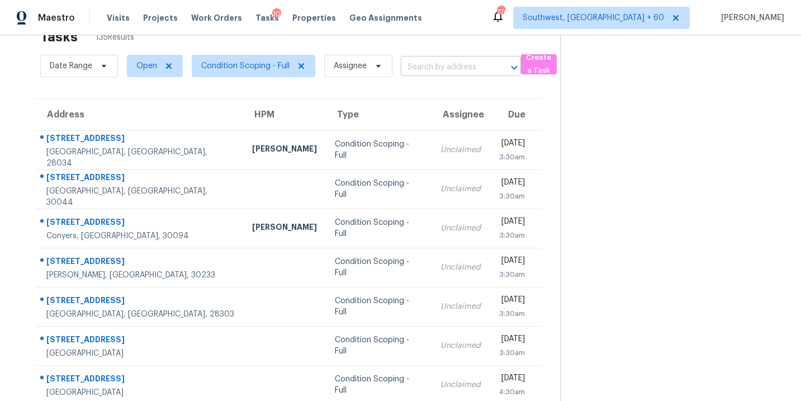
click at [461, 72] on input "text" at bounding box center [445, 67] width 89 height 17
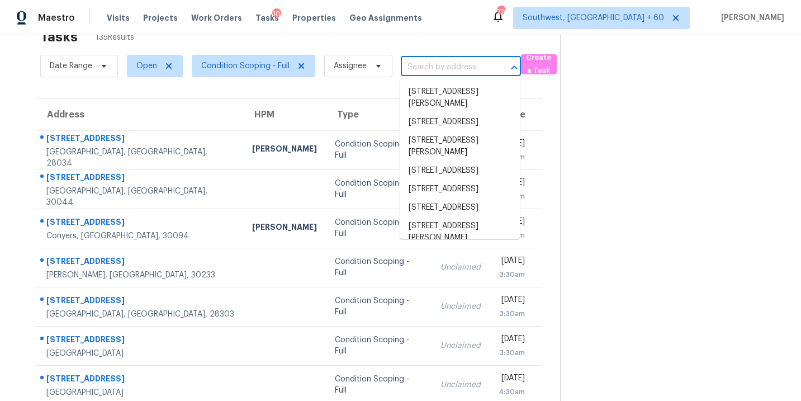
paste input "[STREET_ADDRESS][PERSON_NAME]"
type input "[STREET_ADDRESS][PERSON_NAME]"
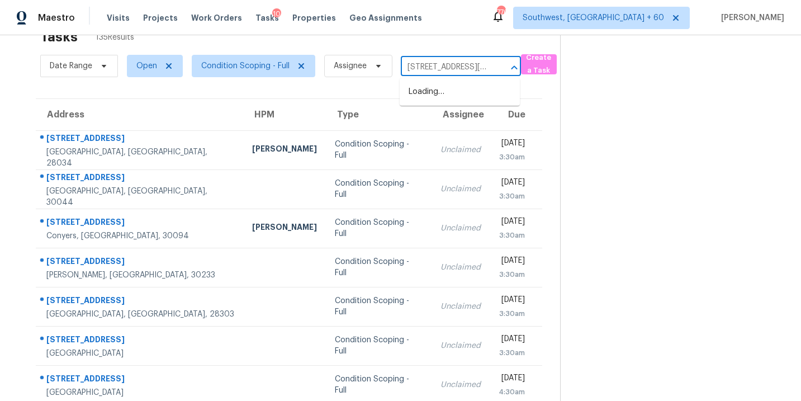
scroll to position [0, 56]
click at [460, 92] on li "[STREET_ADDRESS]" at bounding box center [460, 92] width 120 height 18
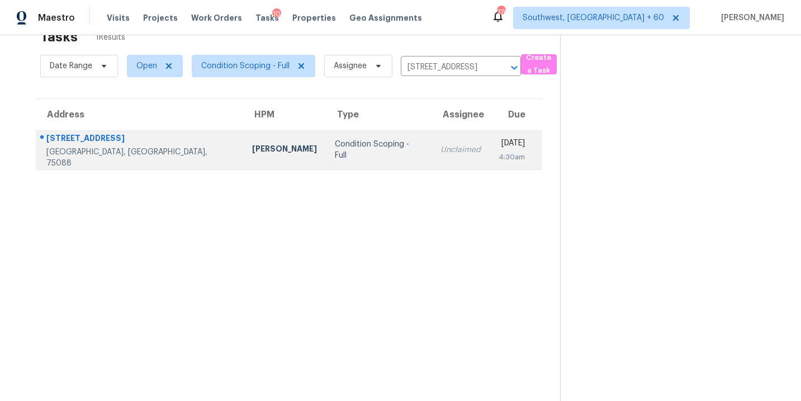
click at [431, 158] on td "Unclaimed" at bounding box center [460, 149] width 58 height 39
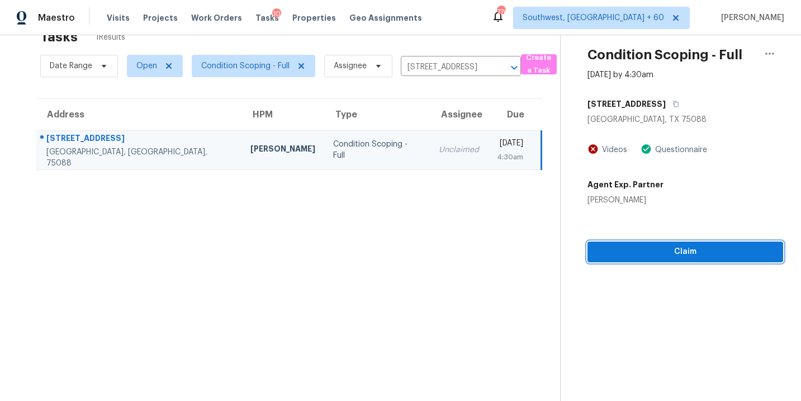
click at [688, 259] on button "Claim" at bounding box center [685, 251] width 196 height 21
click at [645, 249] on span "Claim" at bounding box center [685, 252] width 178 height 14
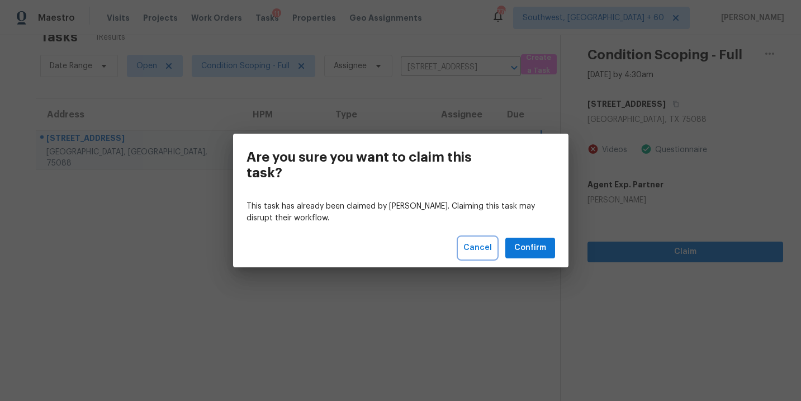
click at [468, 246] on span "Cancel" at bounding box center [477, 248] width 28 height 14
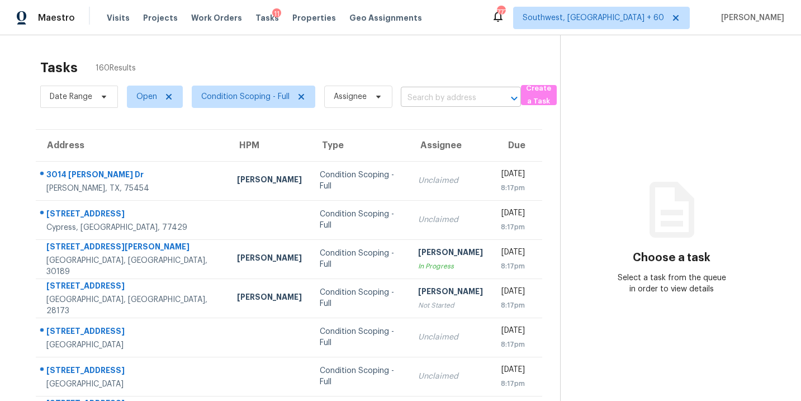
click at [448, 97] on input "text" at bounding box center [445, 97] width 89 height 17
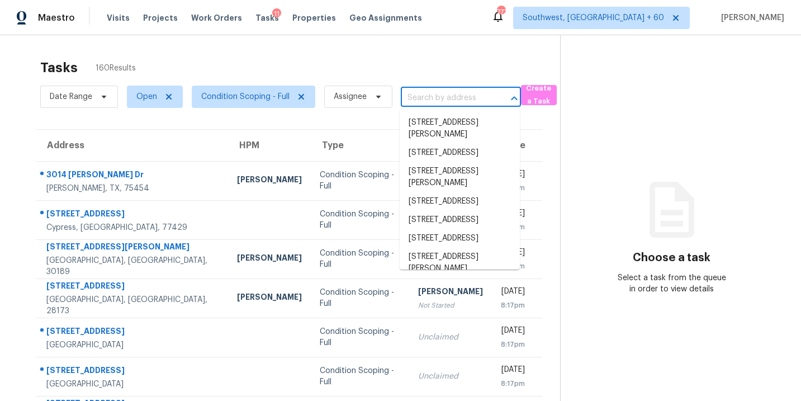
paste input "[STREET_ADDRESS][PERSON_NAME]"
type input "[STREET_ADDRESS][PERSON_NAME]"
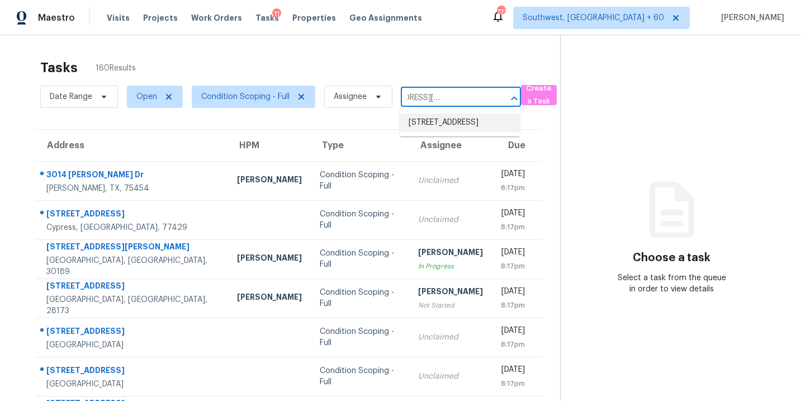
click at [454, 127] on li "[STREET_ADDRESS]" at bounding box center [460, 122] width 120 height 18
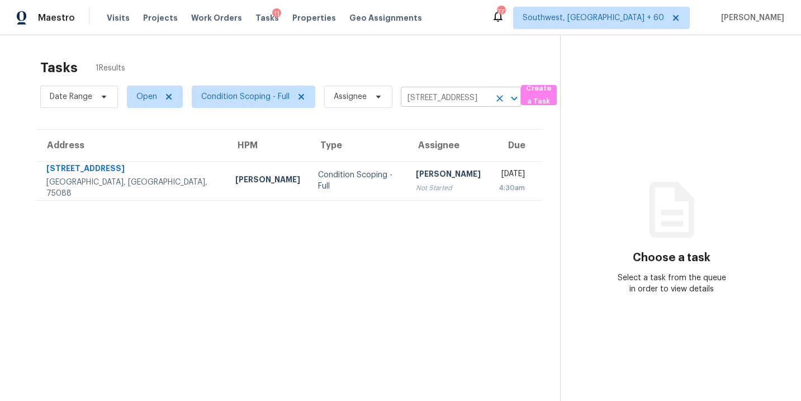
click at [495, 93] on icon "Clear" at bounding box center [499, 98] width 11 height 11
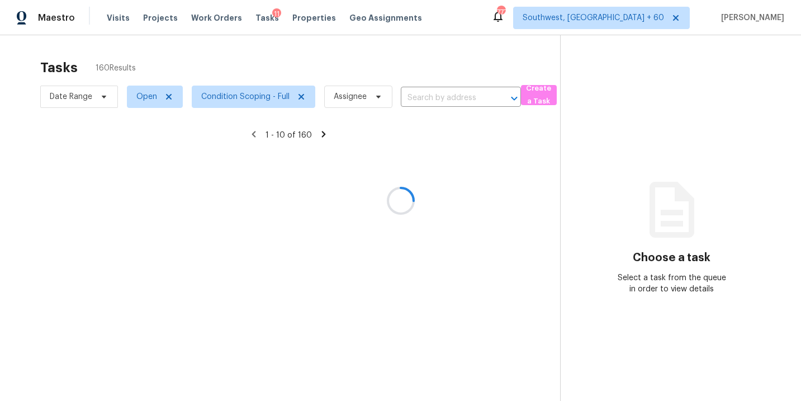
click at [458, 96] on div at bounding box center [400, 200] width 801 height 401
click at [457, 94] on div at bounding box center [400, 200] width 801 height 401
click at [446, 101] on div at bounding box center [400, 200] width 801 height 401
click at [441, 99] on div at bounding box center [400, 200] width 801 height 401
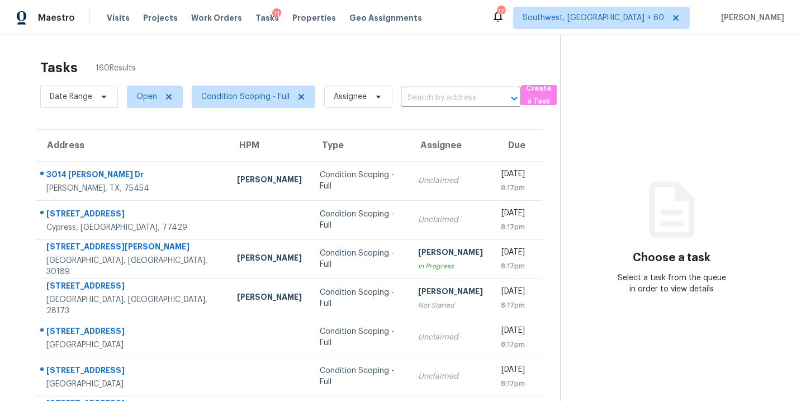
click at [440, 98] on input "text" at bounding box center [445, 97] width 89 height 17
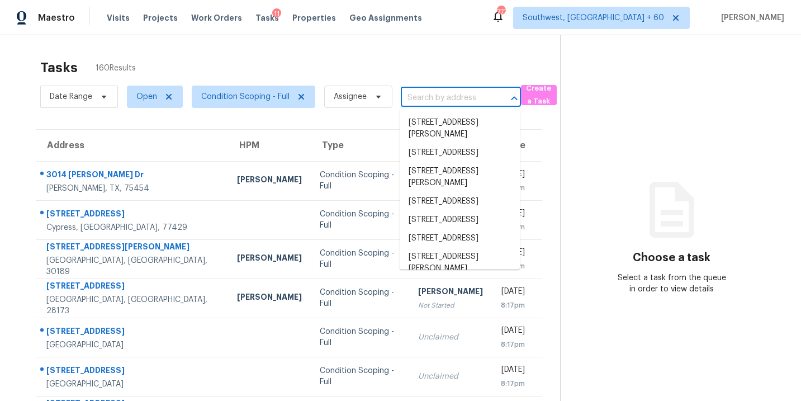
paste input "[STREET_ADDRESS]"
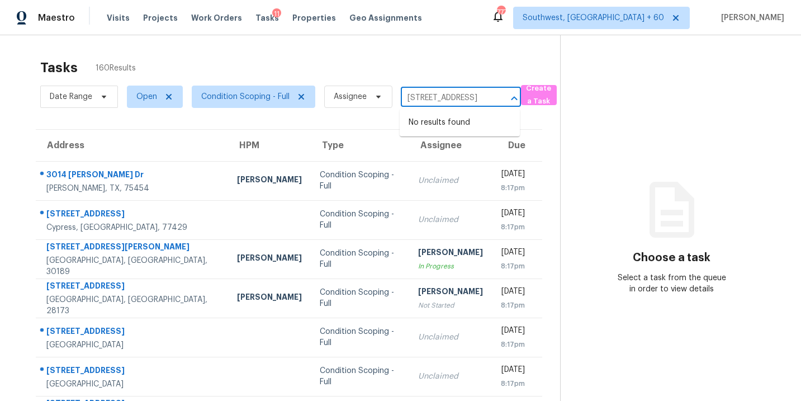
type input "[STREET_ADDRESS]"
click at [436, 70] on div "Tasks 160 Results" at bounding box center [300, 67] width 520 height 29
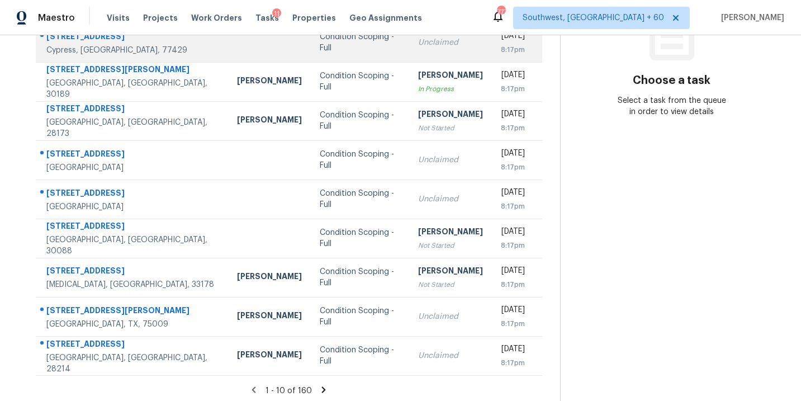
scroll to position [181, 0]
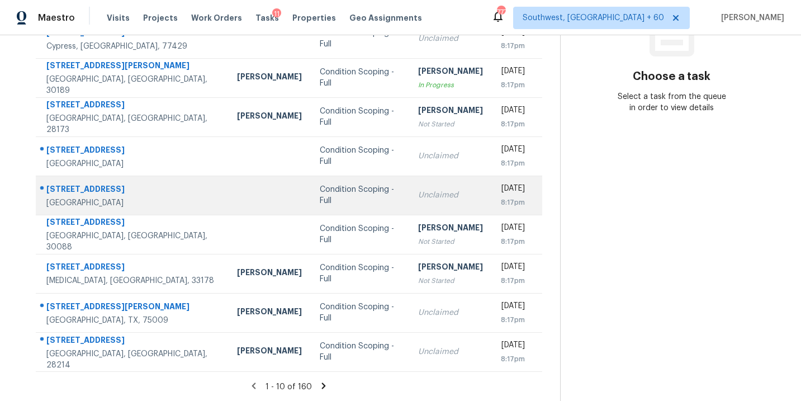
click at [311, 188] on td "Condition Scoping - Full" at bounding box center [360, 194] width 98 height 39
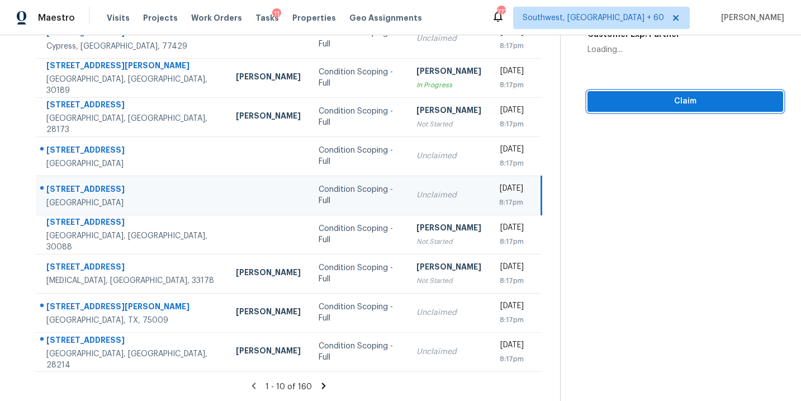
click at [685, 109] on button "Claim" at bounding box center [685, 101] width 196 height 21
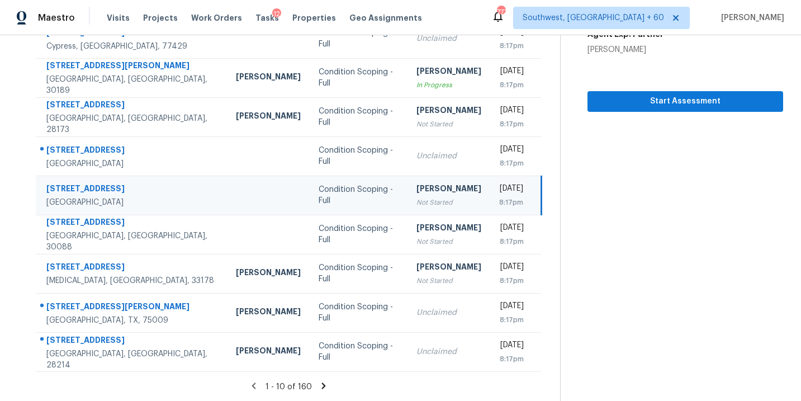
click at [324, 378] on section "Tasks 160 Results Date Range Open Condition Scoping - Full Assignee ​ Create a …" at bounding box center [289, 136] width 542 height 529
click at [321, 381] on icon at bounding box center [324, 386] width 10 height 10
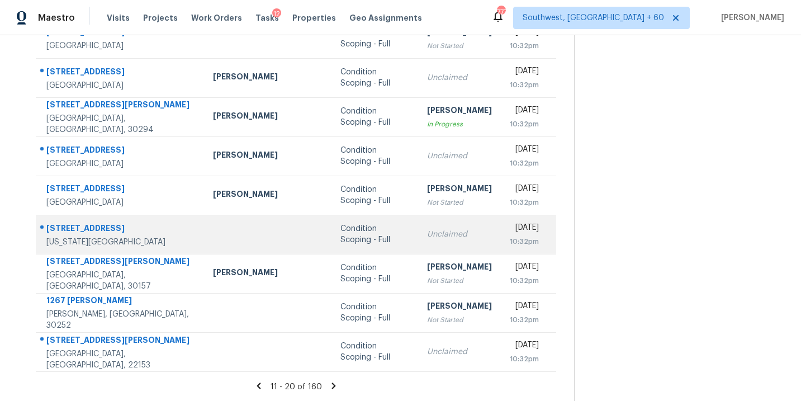
click at [340, 244] on div "Condition Scoping - Full" at bounding box center [374, 234] width 69 height 22
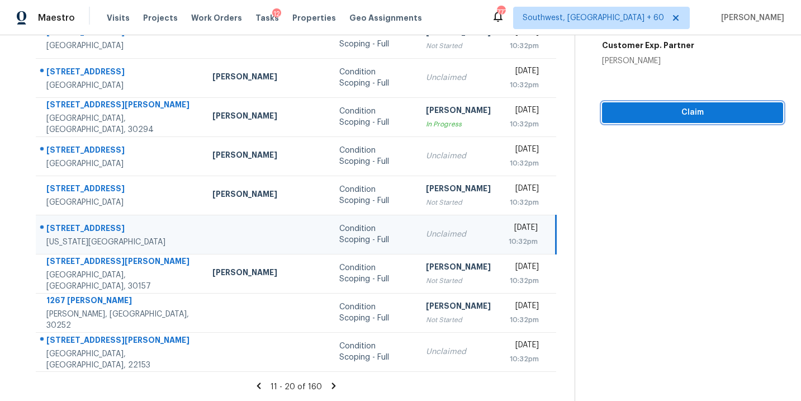
click at [691, 106] on span "Claim" at bounding box center [692, 113] width 163 height 14
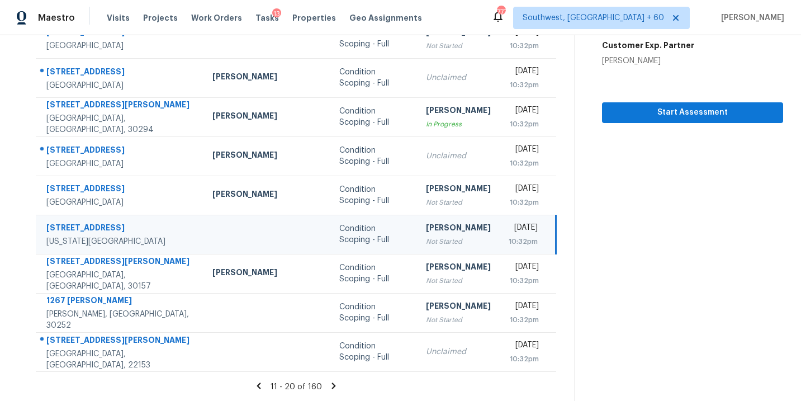
click at [332, 387] on icon at bounding box center [334, 385] width 4 height 6
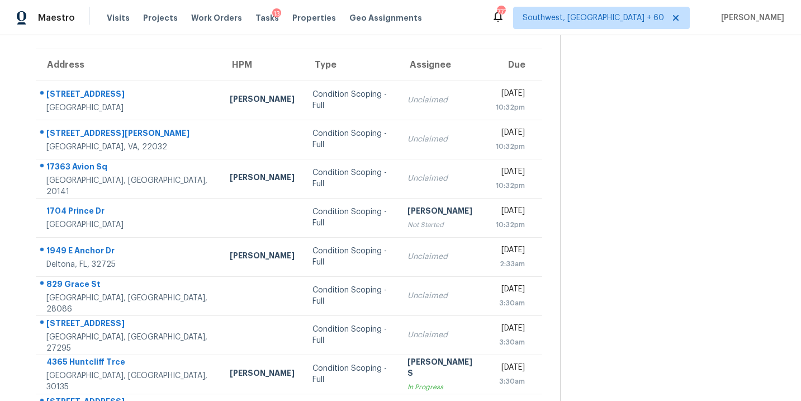
scroll to position [58, 0]
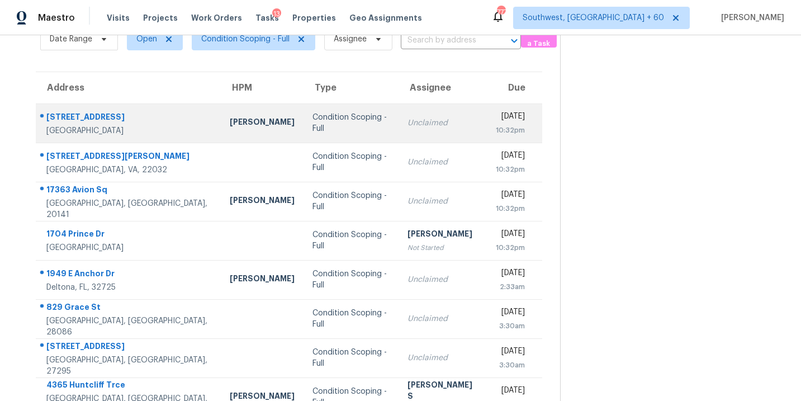
click at [340, 129] on div "Condition Scoping - Full" at bounding box center [350, 123] width 77 height 22
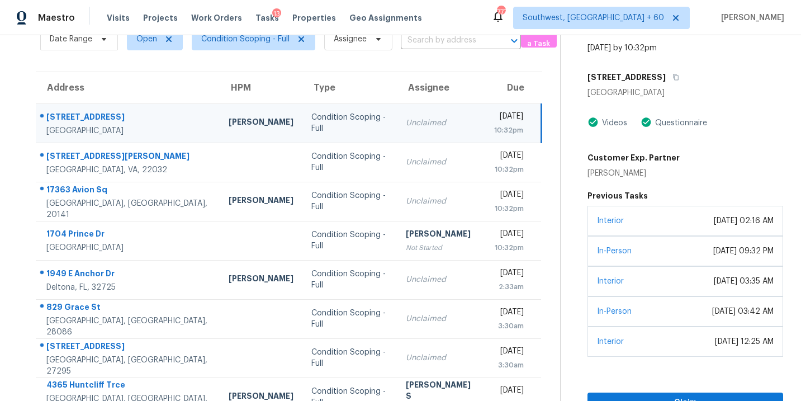
scroll to position [181, 0]
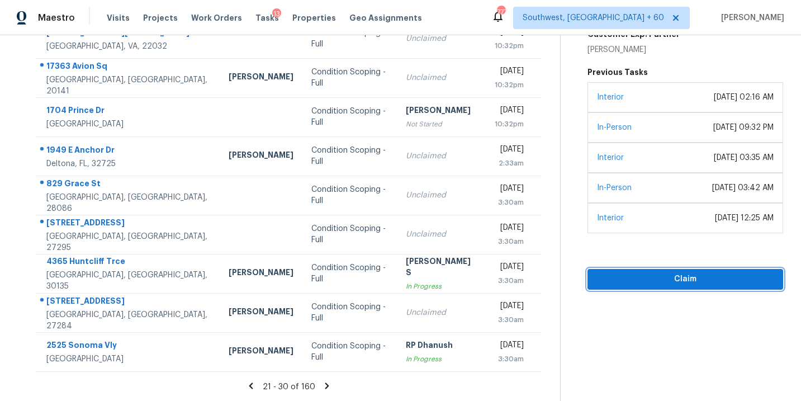
click at [671, 283] on span "Claim" at bounding box center [685, 279] width 178 height 14
click at [325, 385] on icon at bounding box center [327, 385] width 4 height 6
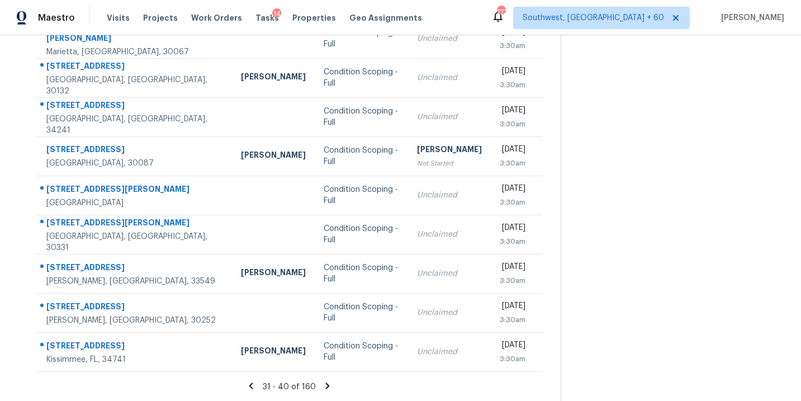
click at [326, 384] on icon at bounding box center [328, 385] width 4 height 6
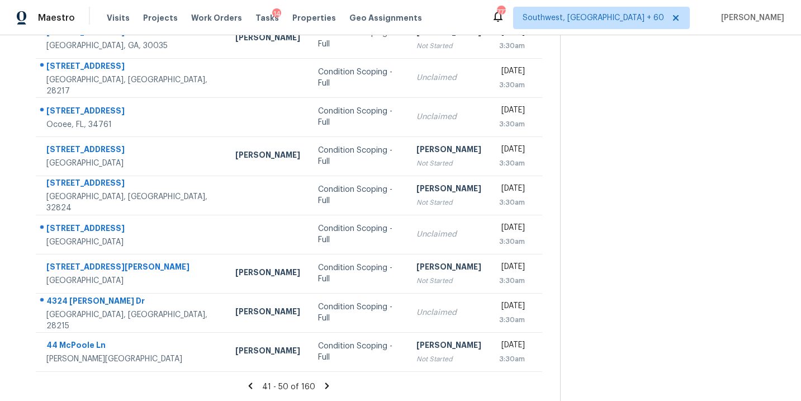
click at [325, 384] on icon at bounding box center [327, 385] width 4 height 6
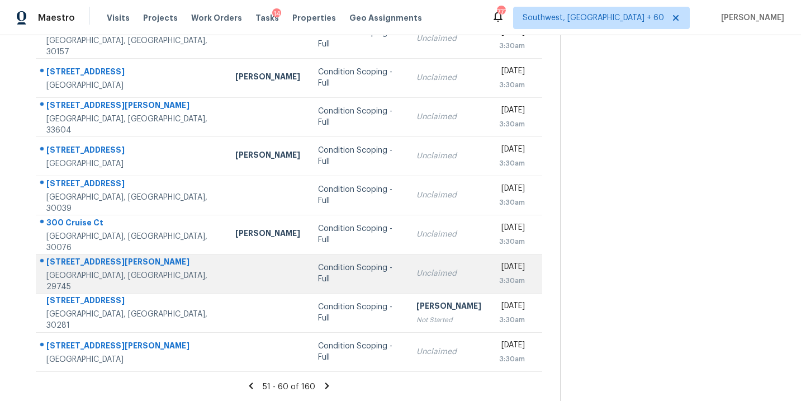
click at [317, 284] on td "Condition Scoping - Full" at bounding box center [358, 273] width 98 height 39
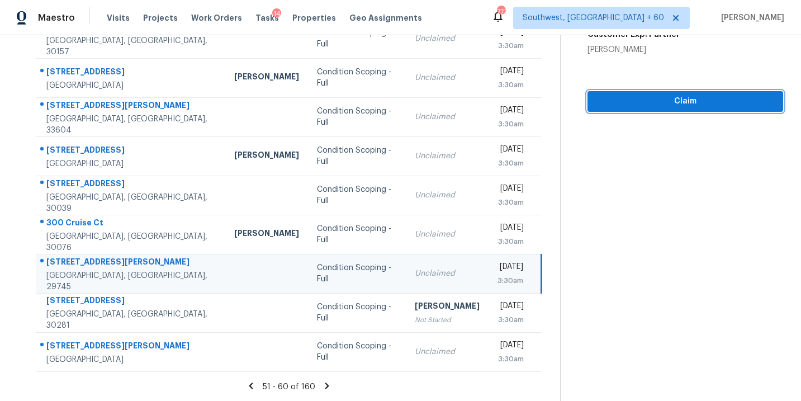
click at [676, 111] on button "Claim" at bounding box center [685, 101] width 196 height 21
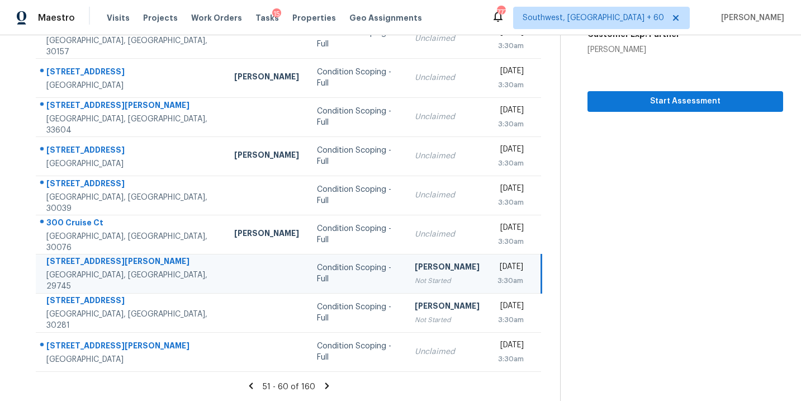
click at [322, 389] on icon at bounding box center [327, 386] width 10 height 10
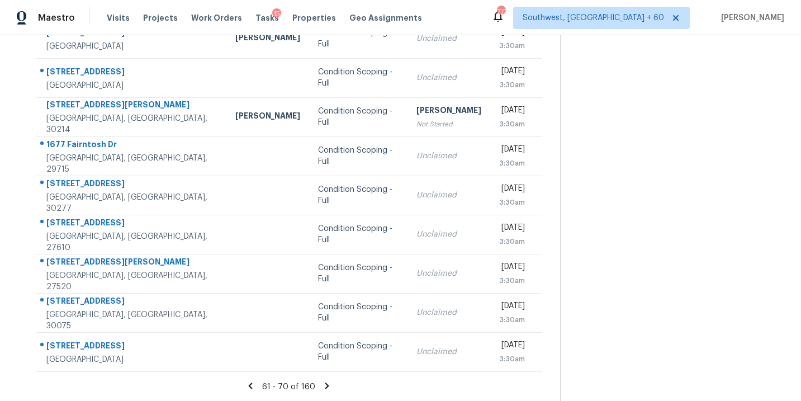
click at [324, 381] on icon at bounding box center [327, 386] width 10 height 10
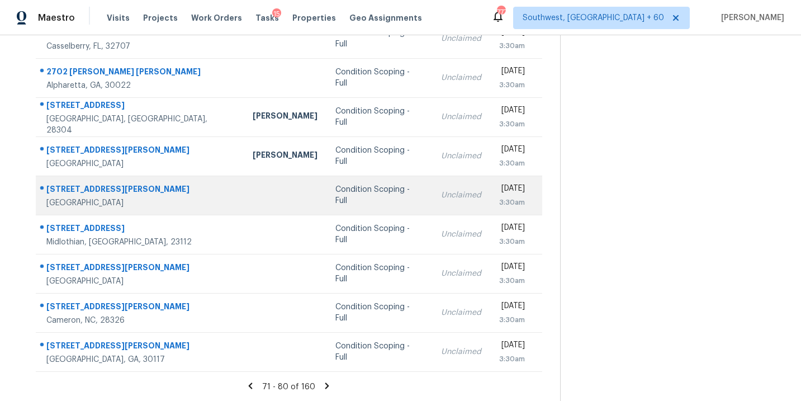
click at [331, 204] on td "Condition Scoping - Full" at bounding box center [379, 194] width 106 height 39
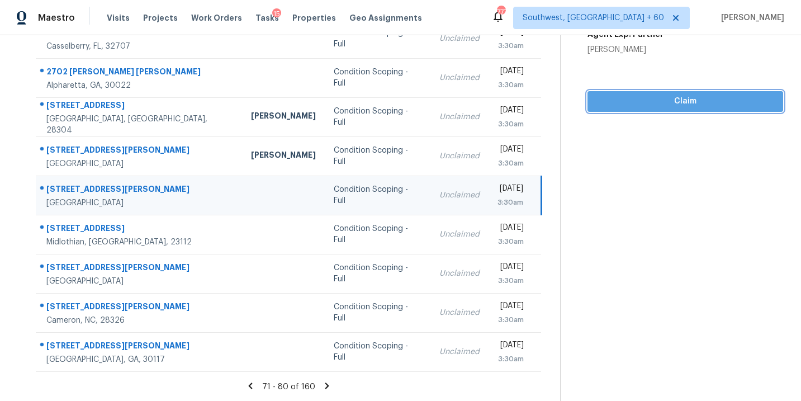
click at [709, 106] on span "Claim" at bounding box center [685, 101] width 178 height 14
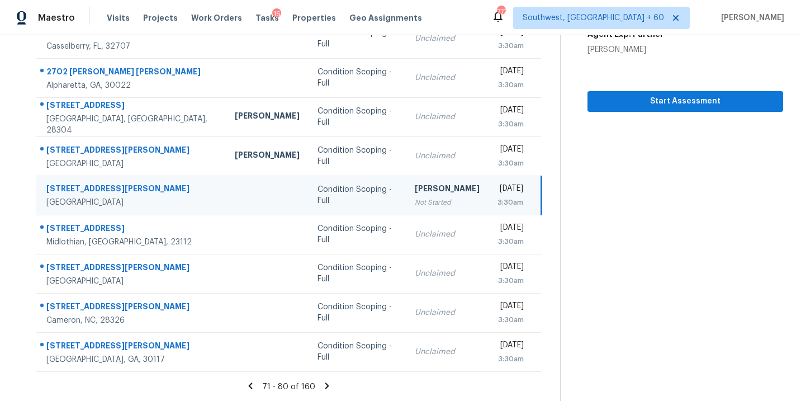
click at [325, 385] on icon at bounding box center [327, 385] width 4 height 6
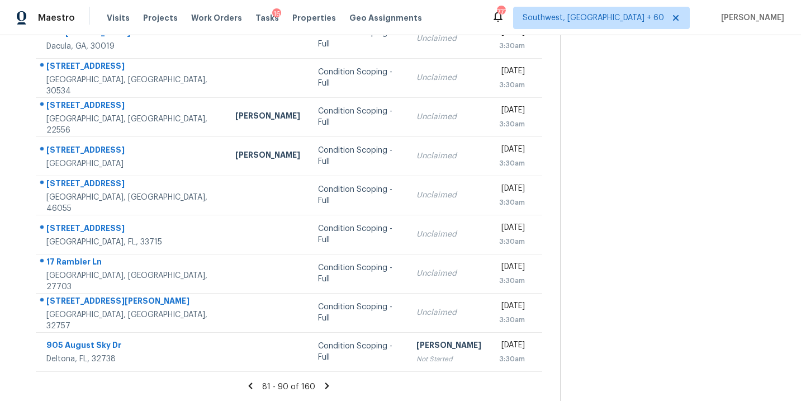
click at [325, 382] on icon at bounding box center [327, 386] width 10 height 10
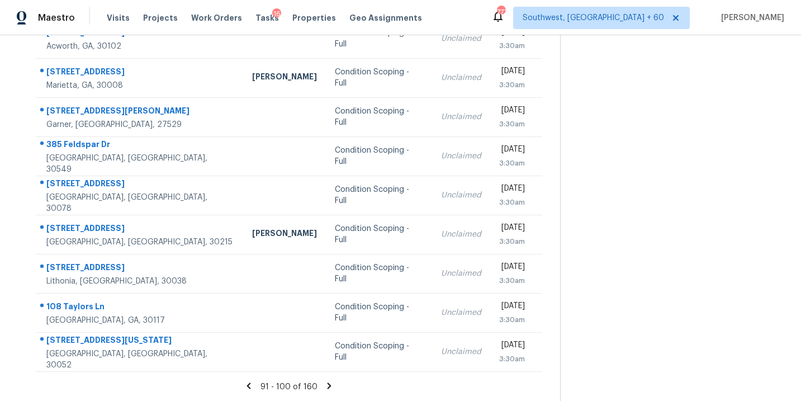
scroll to position [6, 0]
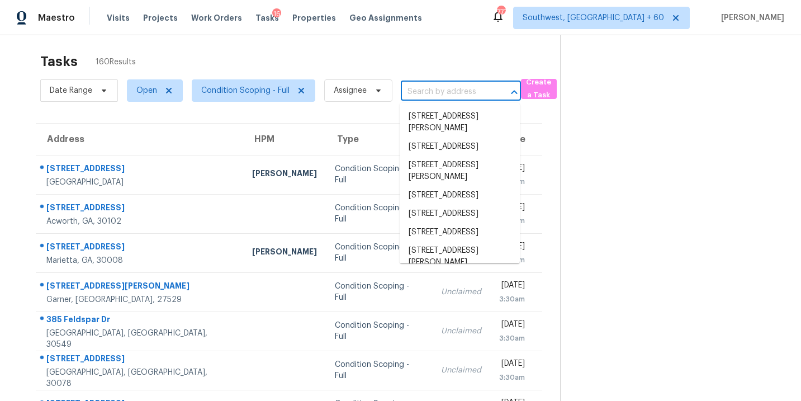
click at [426, 92] on input "text" at bounding box center [445, 91] width 89 height 17
paste input "[STREET_ADDRESS]"
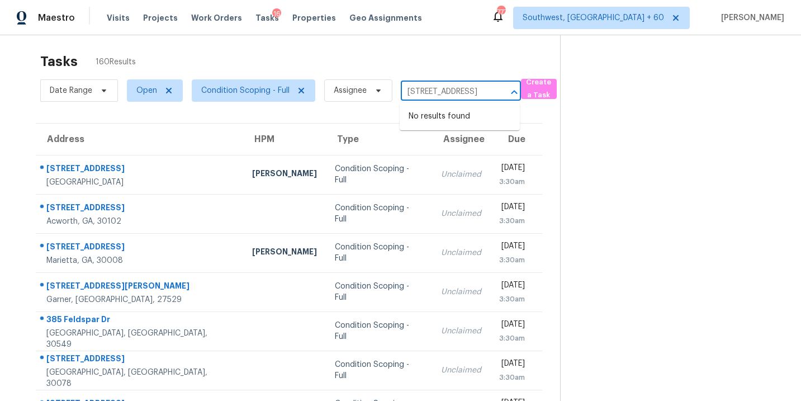
type input "[STREET_ADDRESS]"
click at [655, 172] on section at bounding box center [671, 302] width 223 height 547
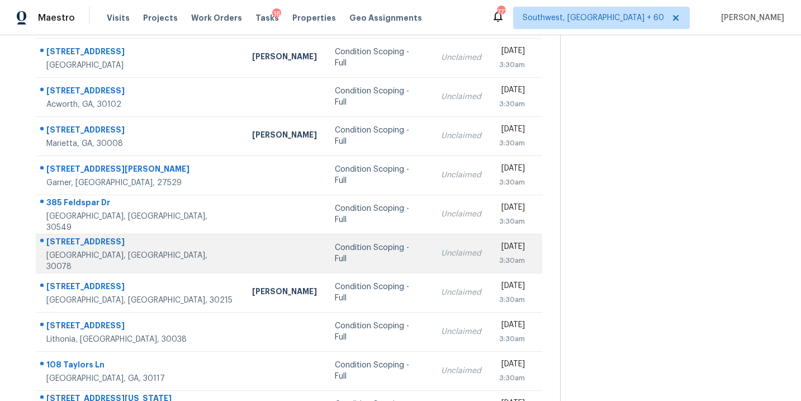
scroll to position [181, 0]
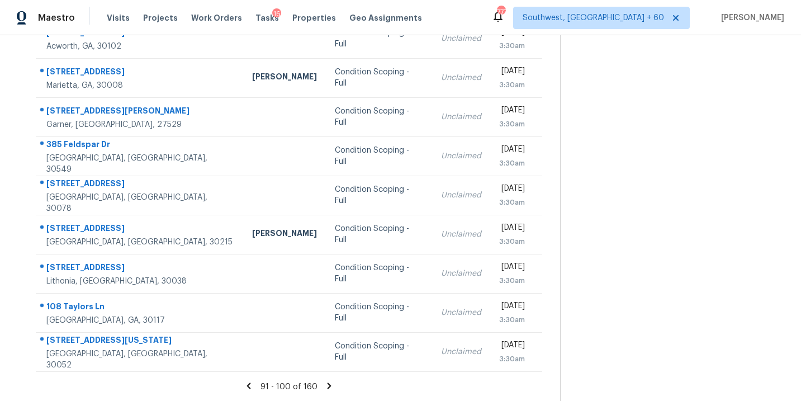
click at [327, 387] on icon at bounding box center [329, 385] width 4 height 6
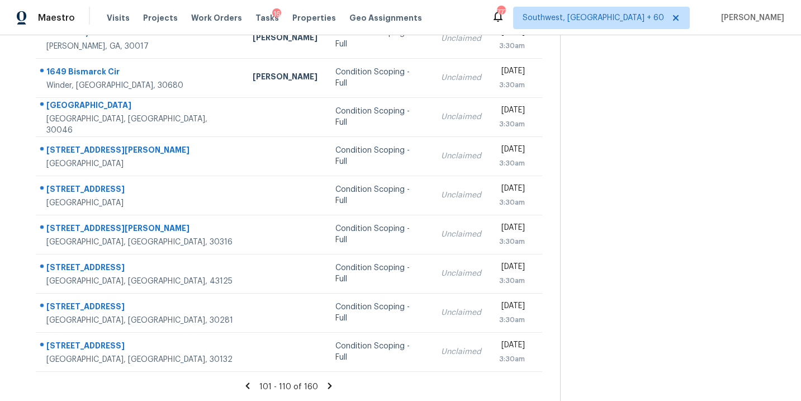
click at [328, 386] on icon at bounding box center [330, 385] width 4 height 6
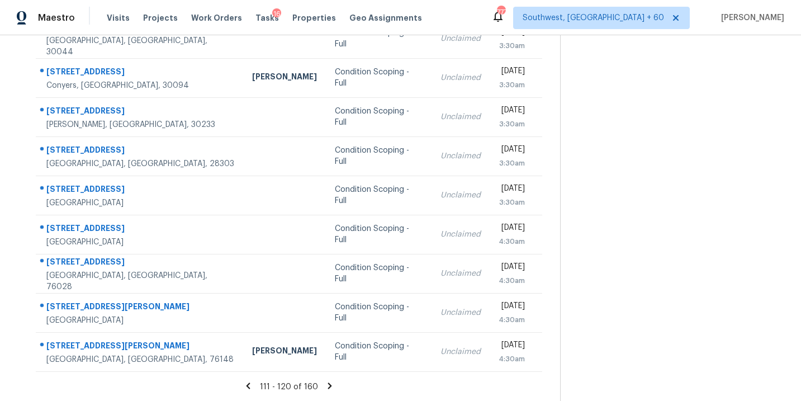
click at [329, 384] on icon at bounding box center [330, 385] width 4 height 6
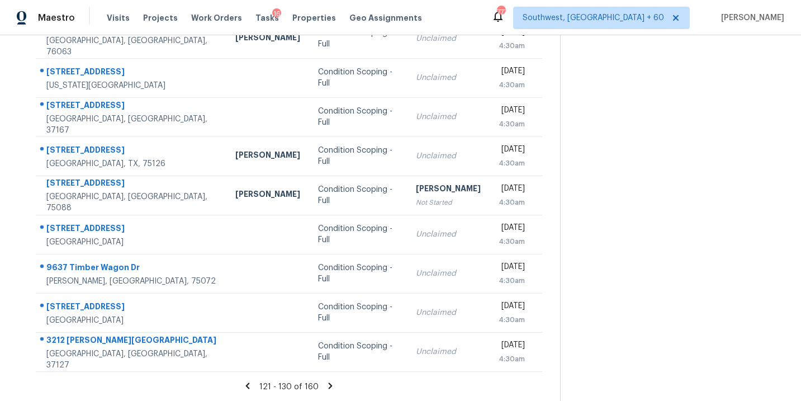
click at [326, 385] on icon at bounding box center [330, 386] width 10 height 10
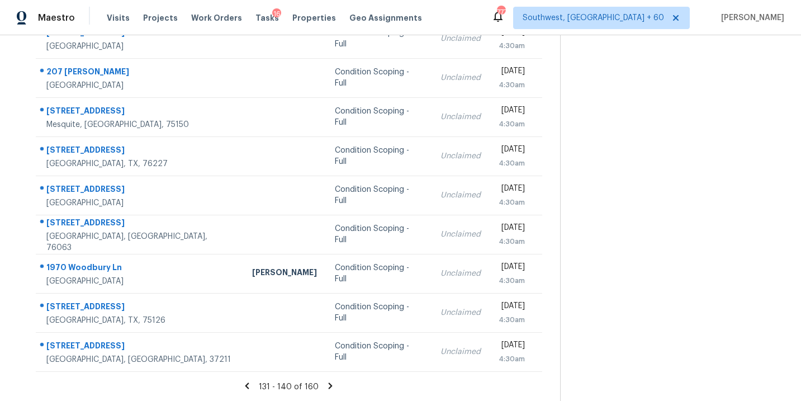
click at [330, 384] on icon at bounding box center [330, 386] width 10 height 10
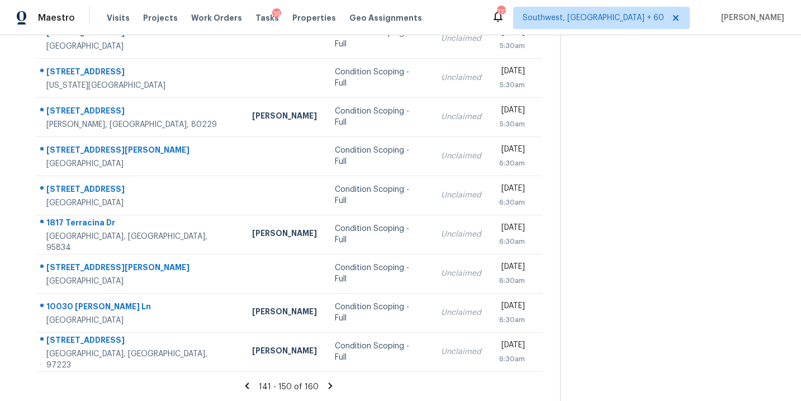
click at [331, 388] on icon at bounding box center [330, 386] width 10 height 10
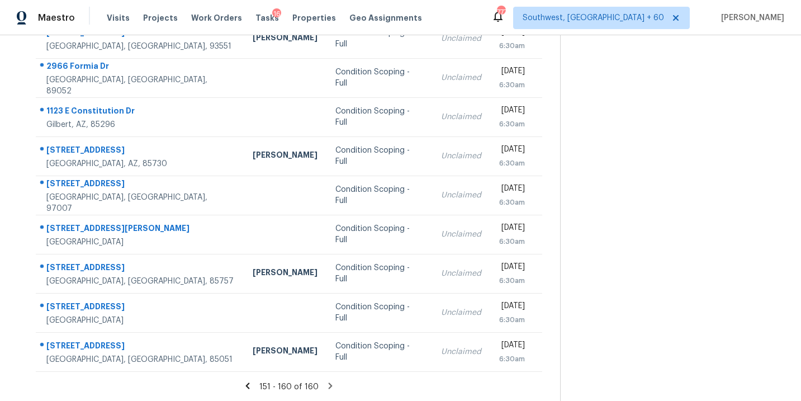
click at [329, 387] on icon at bounding box center [331, 385] width 4 height 6
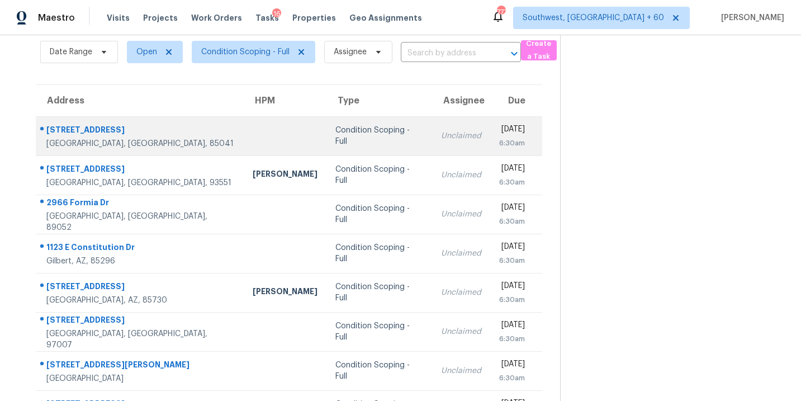
scroll to position [0, 0]
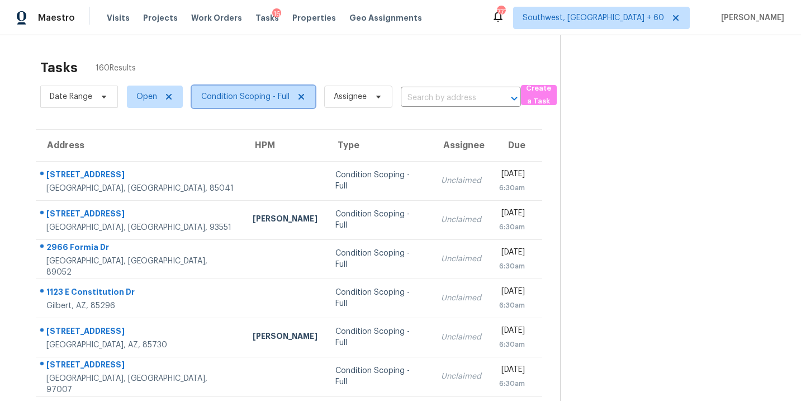
click at [270, 104] on span "Condition Scoping - Full" at bounding box center [253, 96] width 123 height 22
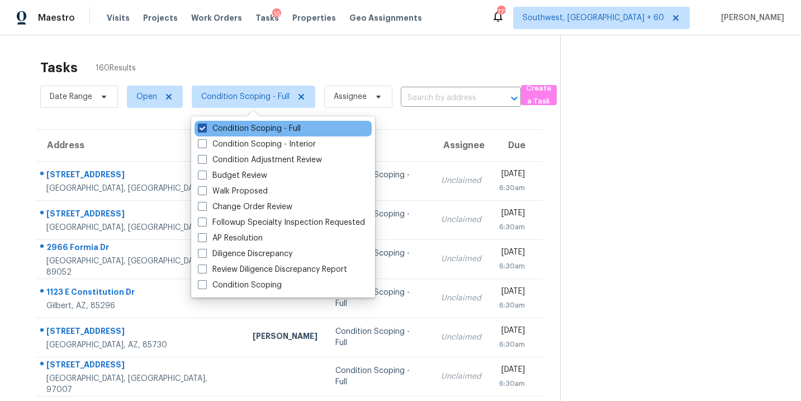
click at [277, 133] on label "Condition Scoping - Full" at bounding box center [249, 128] width 103 height 11
click at [205, 130] on input "Condition Scoping - Full" at bounding box center [201, 126] width 7 height 7
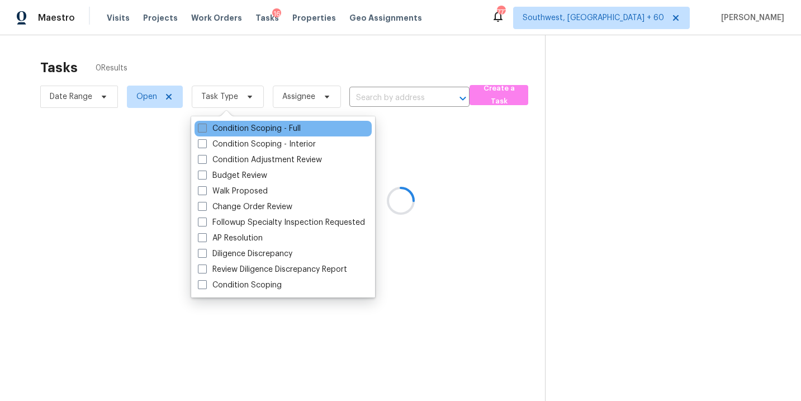
click at [280, 132] on label "Condition Scoping - Full" at bounding box center [249, 128] width 103 height 11
click at [205, 130] on input "Condition Scoping - Full" at bounding box center [201, 126] width 7 height 7
checkbox input "true"
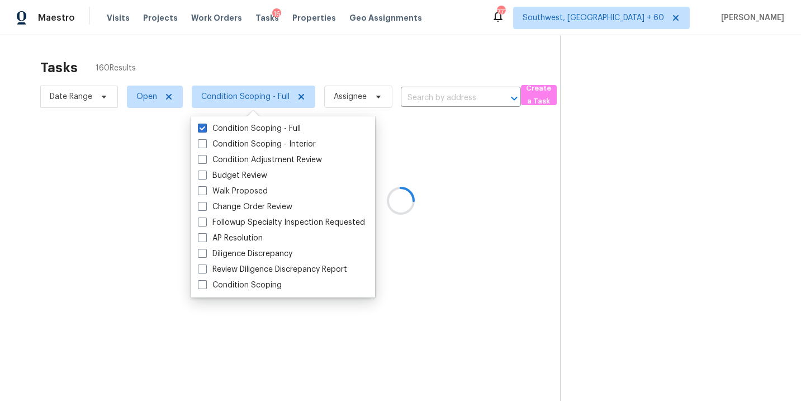
click at [482, 210] on div at bounding box center [400, 200] width 801 height 401
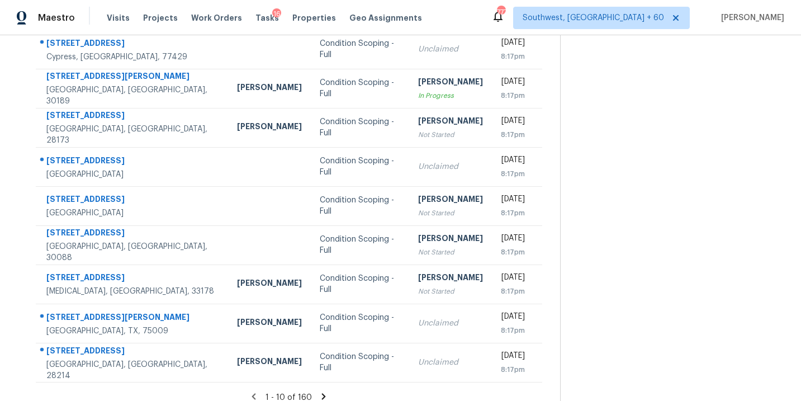
scroll to position [181, 0]
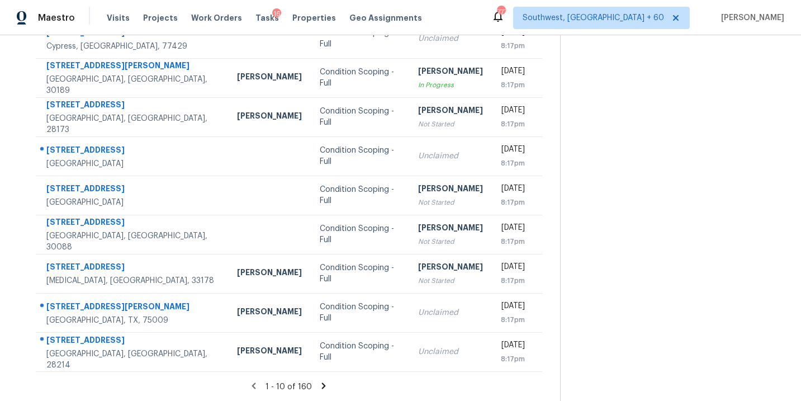
click at [322, 386] on icon at bounding box center [324, 385] width 4 height 6
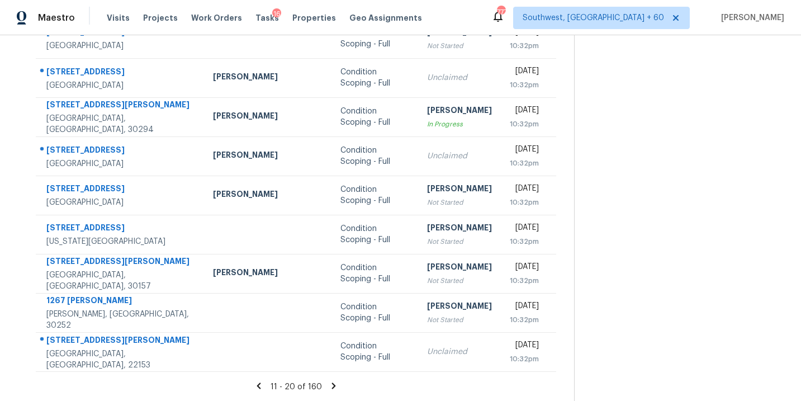
click at [329, 383] on icon at bounding box center [334, 386] width 10 height 10
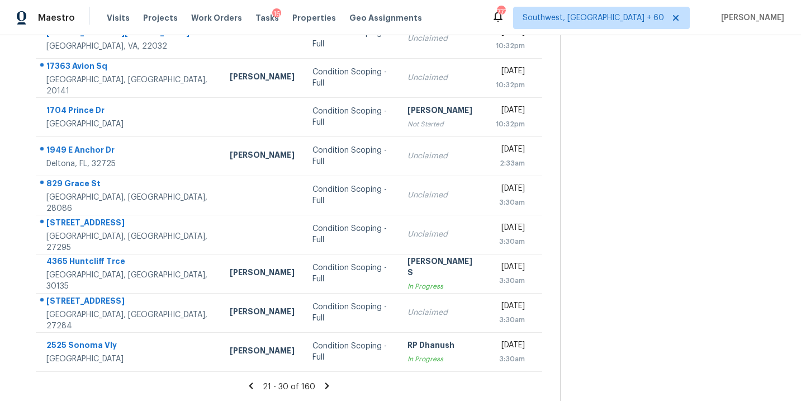
click at [322, 387] on icon at bounding box center [327, 386] width 10 height 10
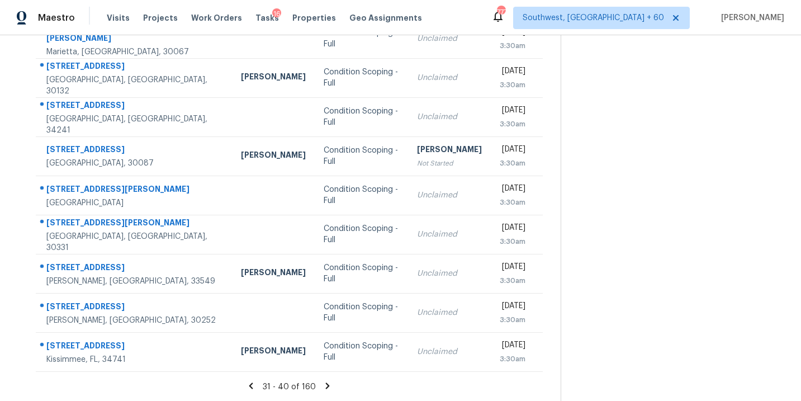
click at [326, 386] on icon at bounding box center [328, 385] width 4 height 6
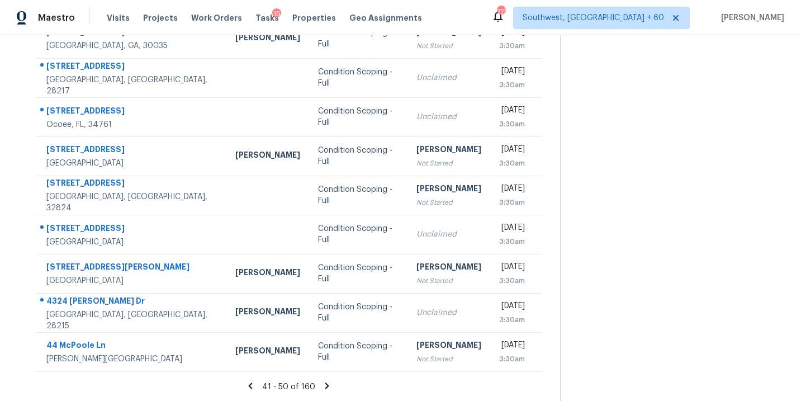
click at [325, 383] on icon at bounding box center [327, 385] width 4 height 6
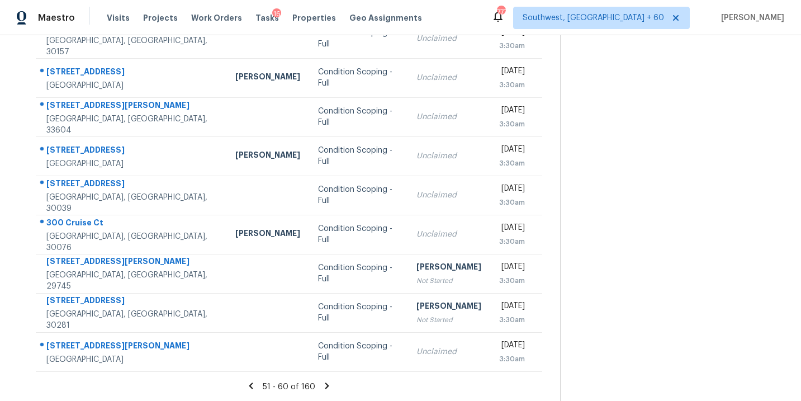
click at [326, 388] on icon at bounding box center [327, 386] width 10 height 10
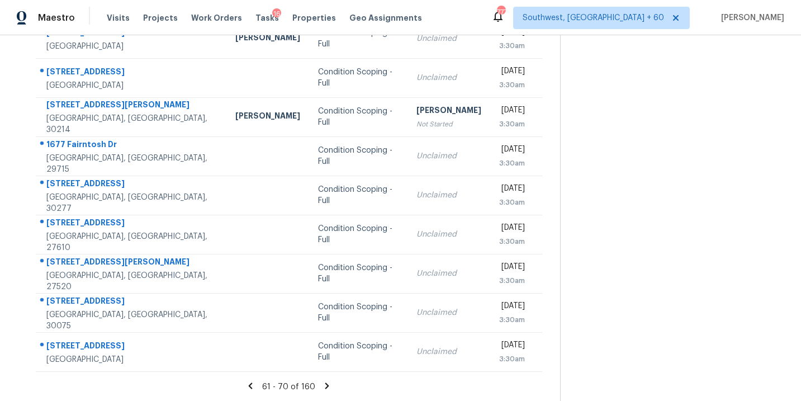
click at [326, 386] on icon at bounding box center [327, 385] width 4 height 6
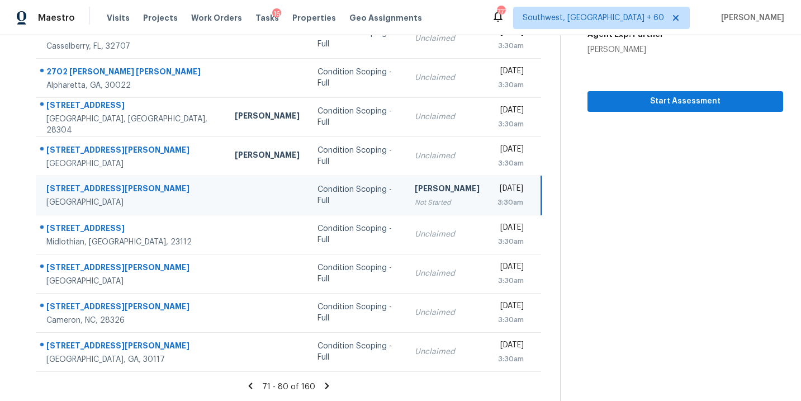
click at [322, 382] on icon at bounding box center [327, 386] width 10 height 10
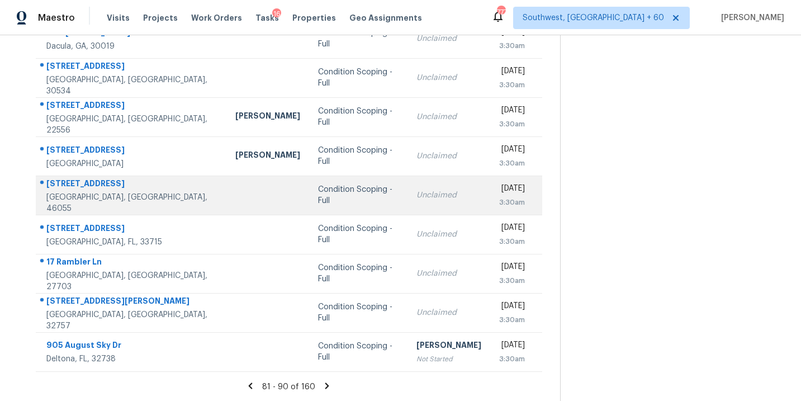
click at [318, 196] on div "Condition Scoping - Full" at bounding box center [358, 195] width 80 height 22
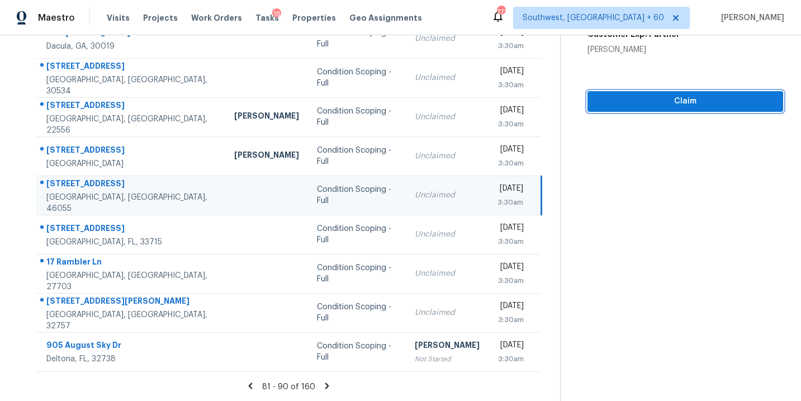
click at [695, 104] on span "Claim" at bounding box center [685, 101] width 178 height 14
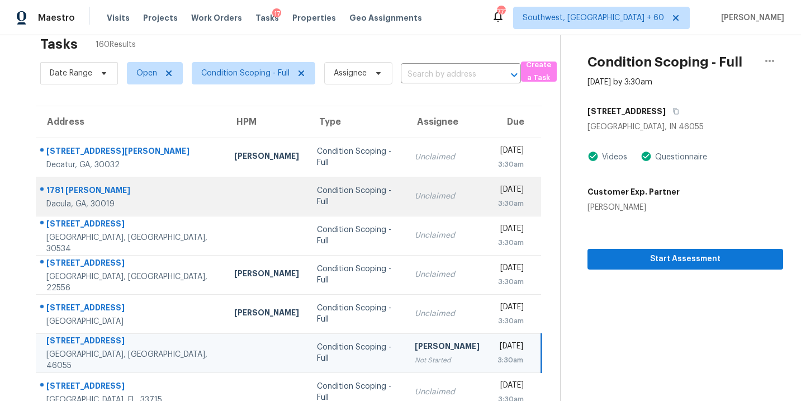
scroll to position [0, 0]
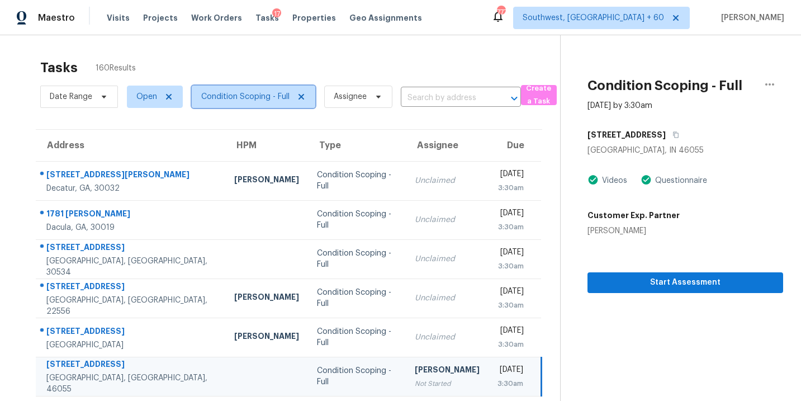
click at [256, 96] on span "Condition Scoping - Full" at bounding box center [245, 96] width 88 height 11
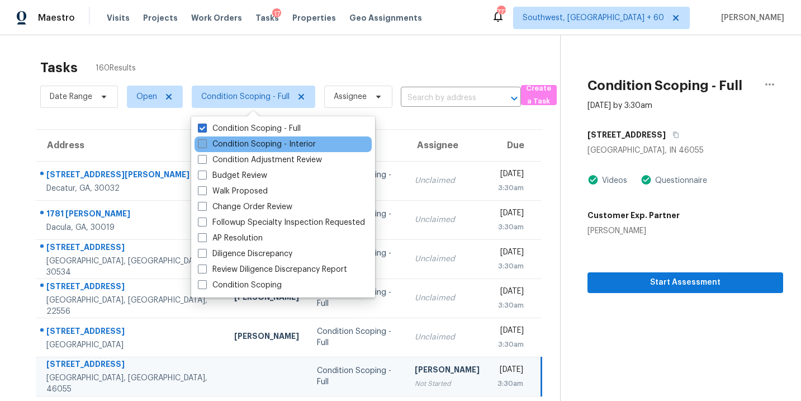
click at [227, 144] on label "Condition Scoping - Interior" at bounding box center [257, 144] width 118 height 11
click at [205, 144] on input "Condition Scoping - Interior" at bounding box center [201, 142] width 7 height 7
checkbox input "true"
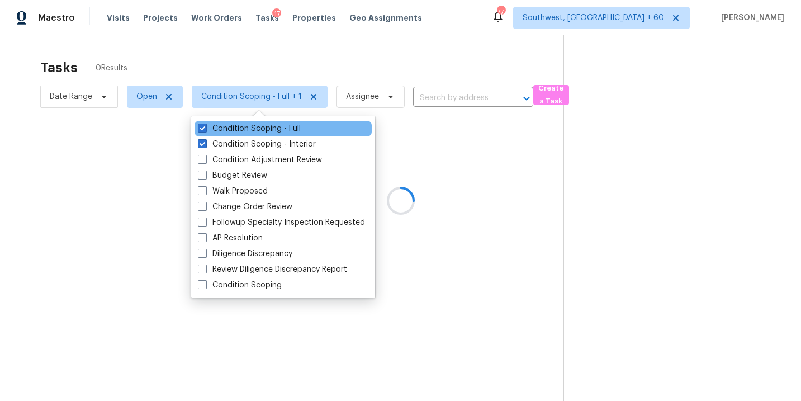
click at [237, 135] on div "Condition Scoping - Full" at bounding box center [282, 129] width 177 height 16
click at [243, 134] on label "Condition Scoping - Full" at bounding box center [249, 128] width 103 height 11
click at [205, 130] on input "Condition Scoping - Full" at bounding box center [201, 126] width 7 height 7
checkbox input "false"
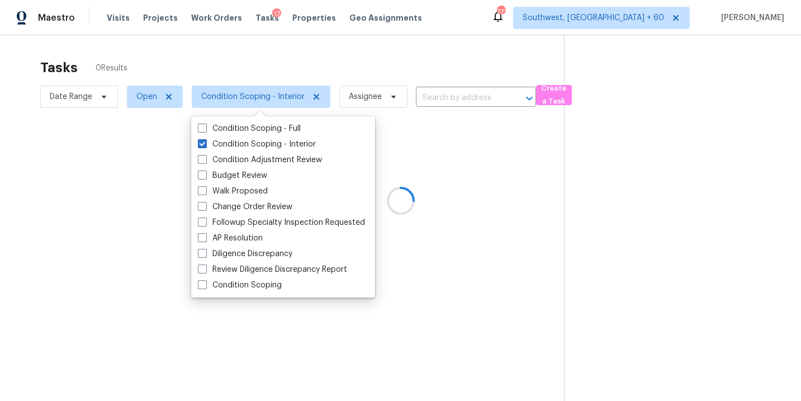
click at [433, 155] on div at bounding box center [400, 200] width 801 height 401
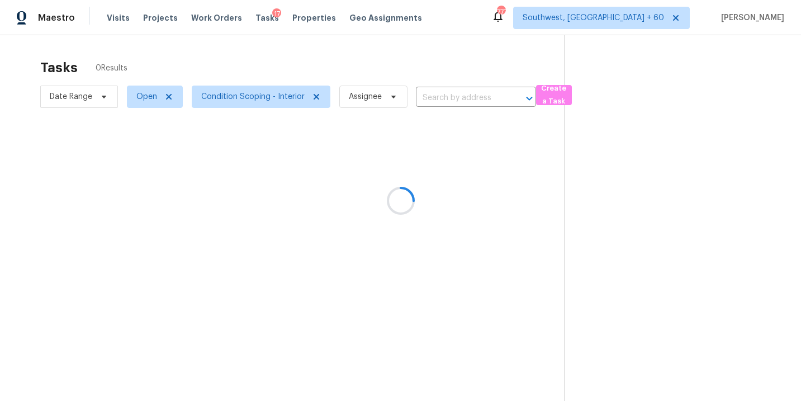
click at [424, 98] on div at bounding box center [400, 200] width 801 height 401
click at [453, 98] on div at bounding box center [400, 200] width 801 height 401
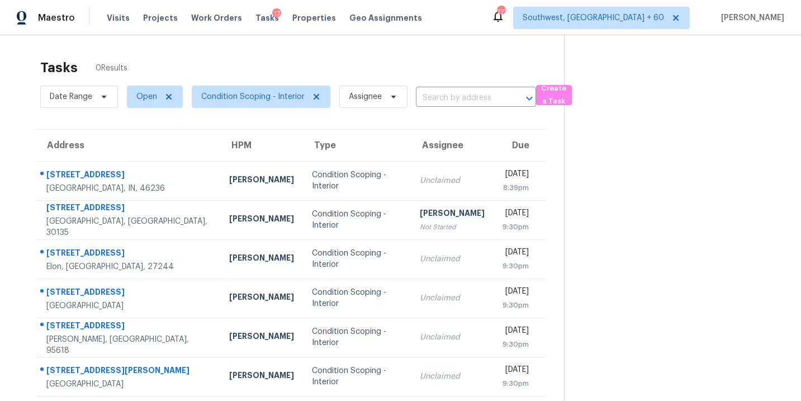
click at [453, 98] on input "text" at bounding box center [460, 97] width 89 height 17
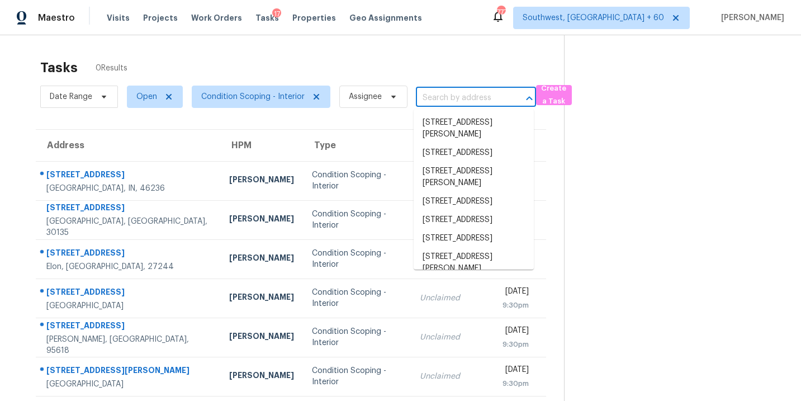
paste input "[STREET_ADDRESS]"
type input "[STREET_ADDRESS]"
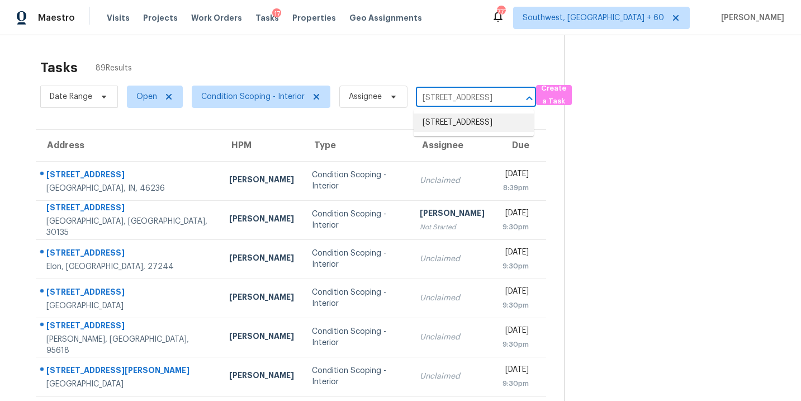
click at [448, 120] on li "[STREET_ADDRESS]" at bounding box center [474, 122] width 120 height 18
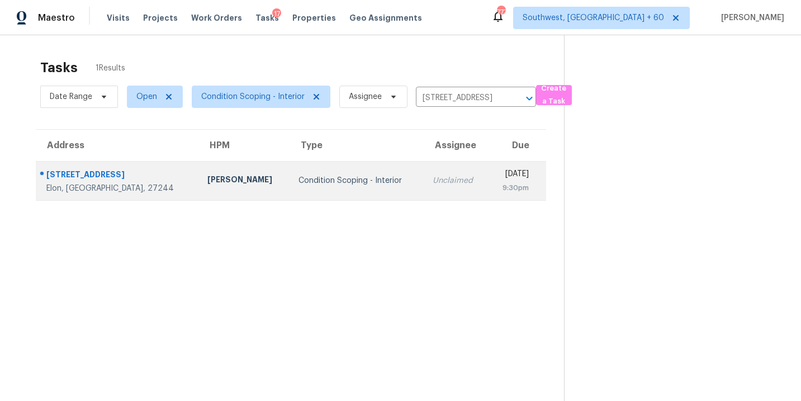
click at [318, 170] on td "Condition Scoping - Interior" at bounding box center [356, 180] width 134 height 39
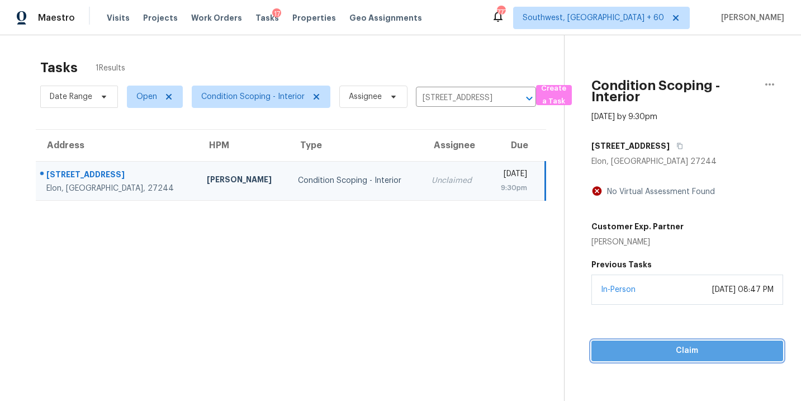
click at [677, 357] on span "Claim" at bounding box center [687, 351] width 174 height 14
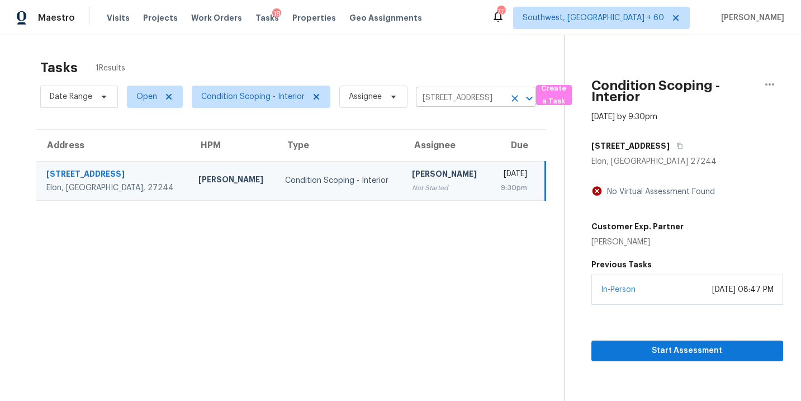
click at [512, 101] on icon "Clear" at bounding box center [514, 98] width 11 height 11
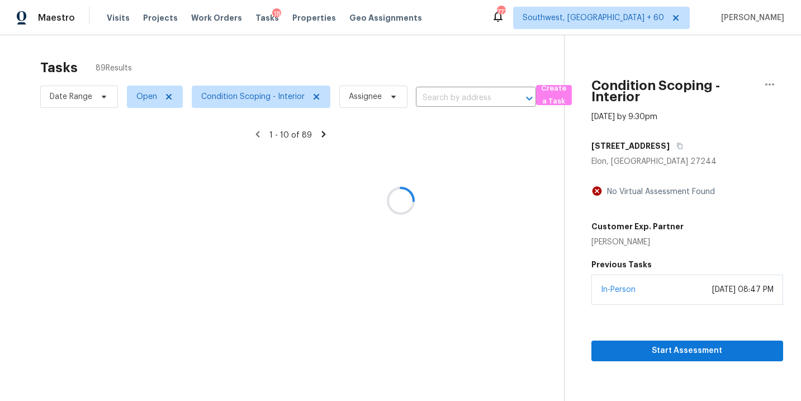
click at [455, 101] on div at bounding box center [400, 200] width 801 height 401
click at [452, 101] on div at bounding box center [400, 200] width 801 height 401
click at [451, 98] on div at bounding box center [400, 200] width 801 height 401
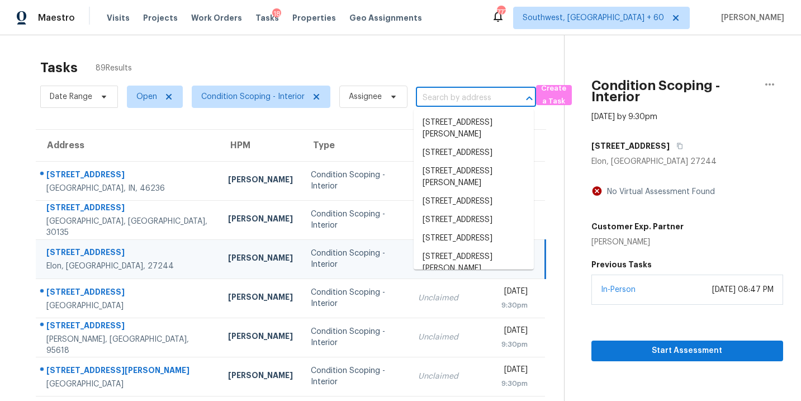
click at [451, 98] on input "text" at bounding box center [460, 97] width 89 height 17
paste input "[STREET_ADDRESS]"
type input "[STREET_ADDRESS]"
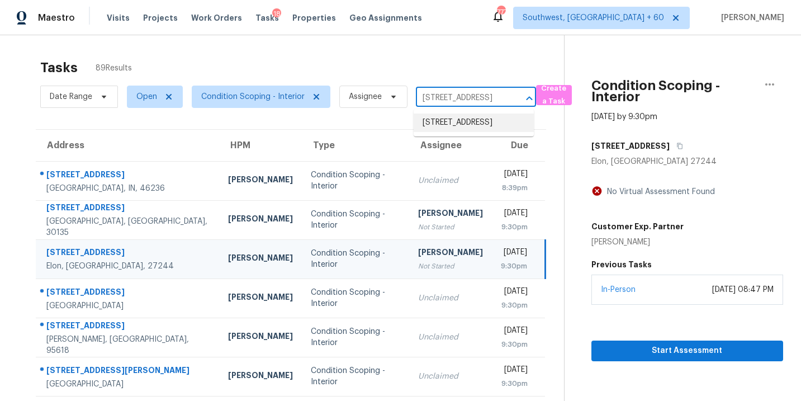
click at [449, 122] on li "[STREET_ADDRESS]" at bounding box center [474, 122] width 120 height 18
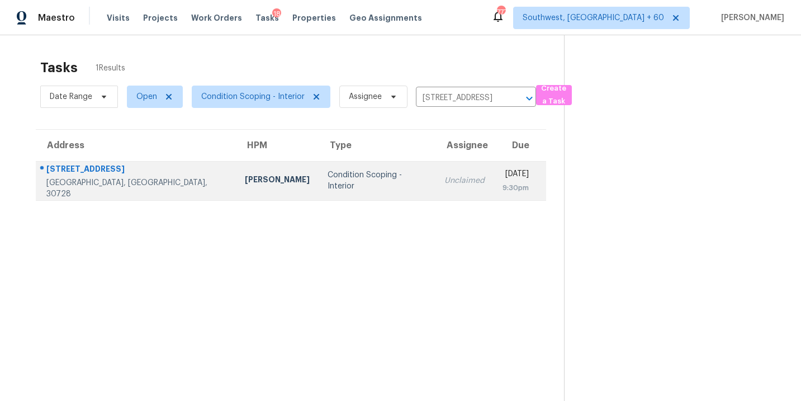
click at [435, 181] on td "Unclaimed" at bounding box center [464, 180] width 58 height 39
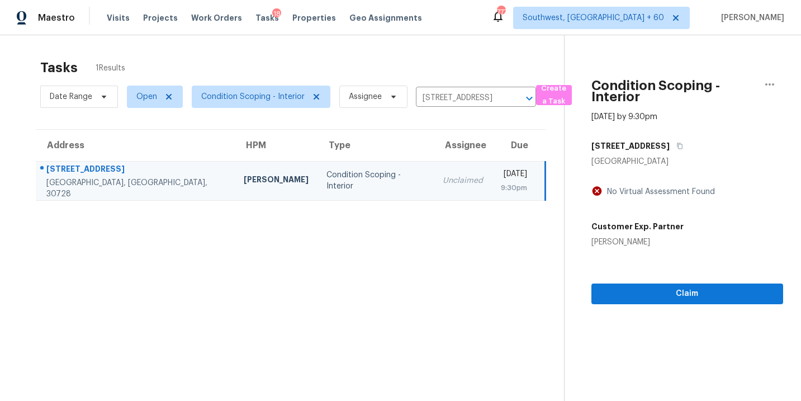
scroll to position [35, 0]
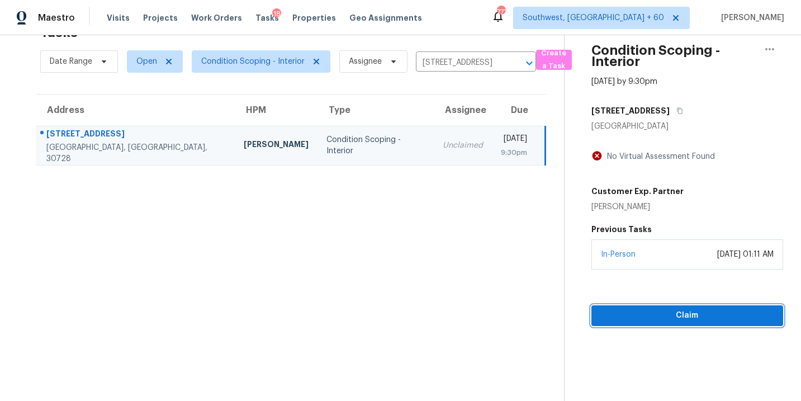
click at [676, 308] on button "Claim" at bounding box center [687, 315] width 192 height 21
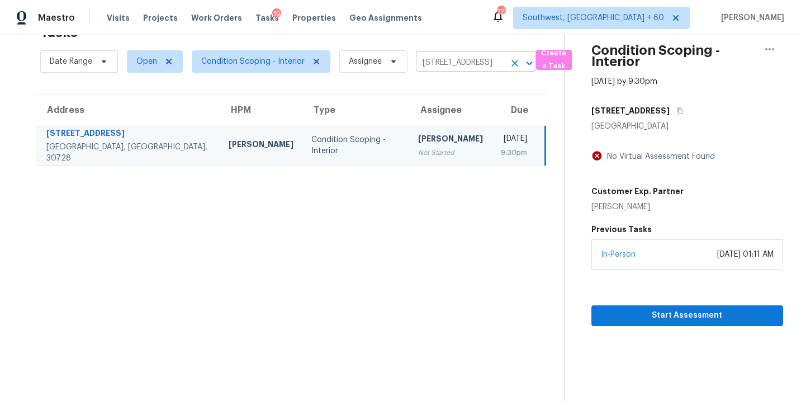
click at [515, 65] on icon "Clear" at bounding box center [514, 63] width 7 height 7
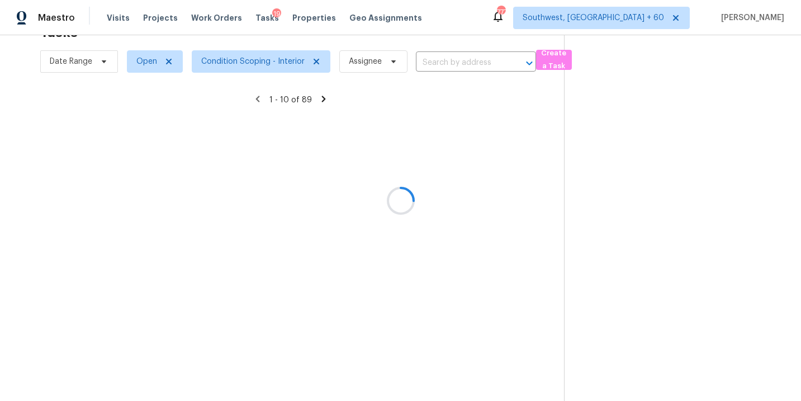
click at [470, 64] on div at bounding box center [400, 200] width 801 height 401
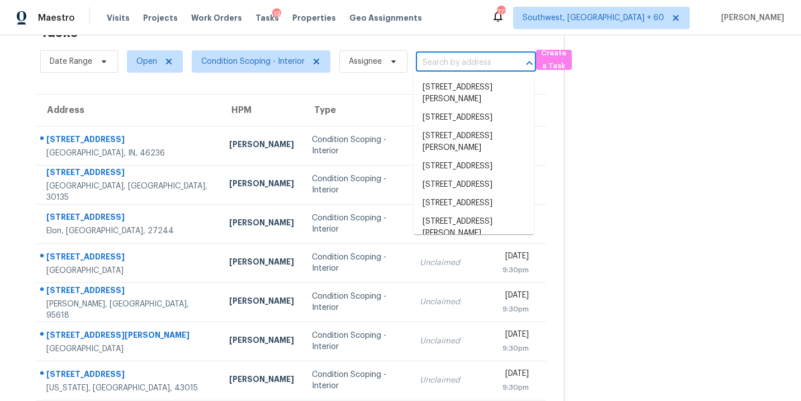
click at [470, 64] on input "text" at bounding box center [460, 62] width 89 height 17
paste input "[STREET_ADDRESS]"
type input "[STREET_ADDRESS]"
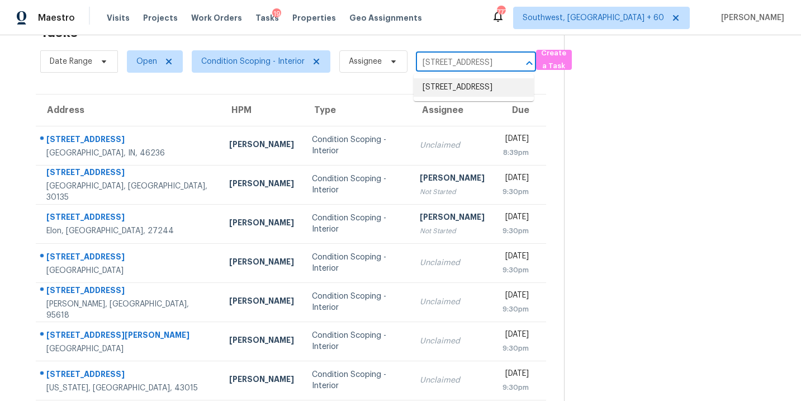
click at [464, 90] on li "[STREET_ADDRESS]" at bounding box center [474, 87] width 120 height 18
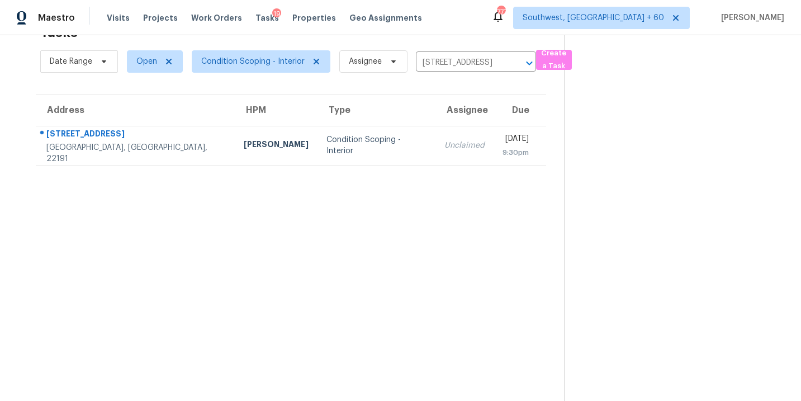
click at [435, 155] on td "Unclaimed" at bounding box center [464, 145] width 58 height 39
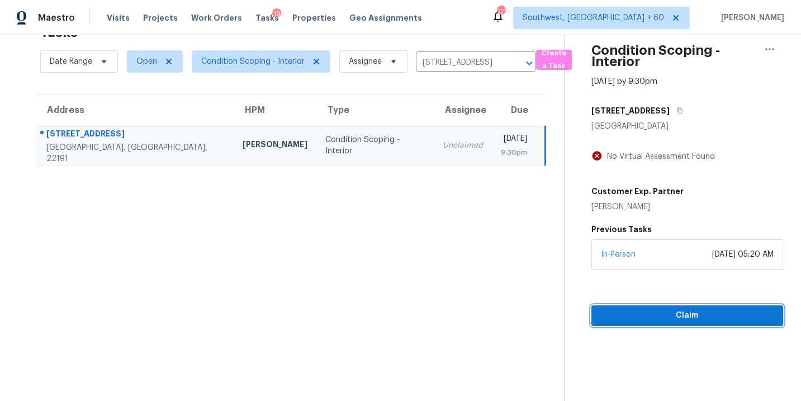
click at [688, 315] on span "Claim" at bounding box center [687, 315] width 174 height 14
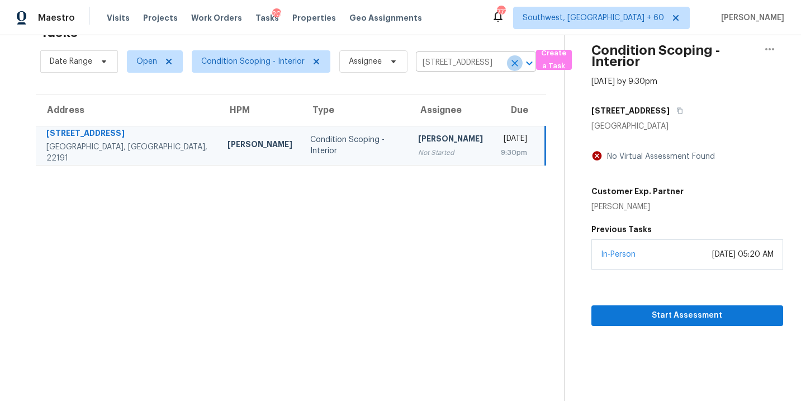
click at [515, 64] on icon "Clear" at bounding box center [514, 63] width 7 height 7
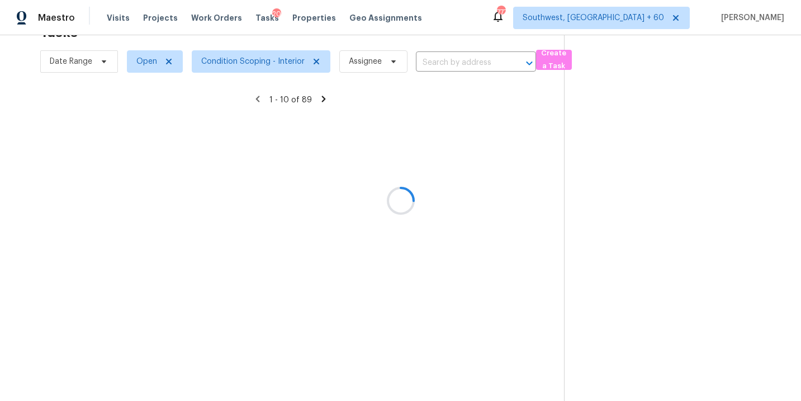
click at [472, 63] on div at bounding box center [400, 200] width 801 height 401
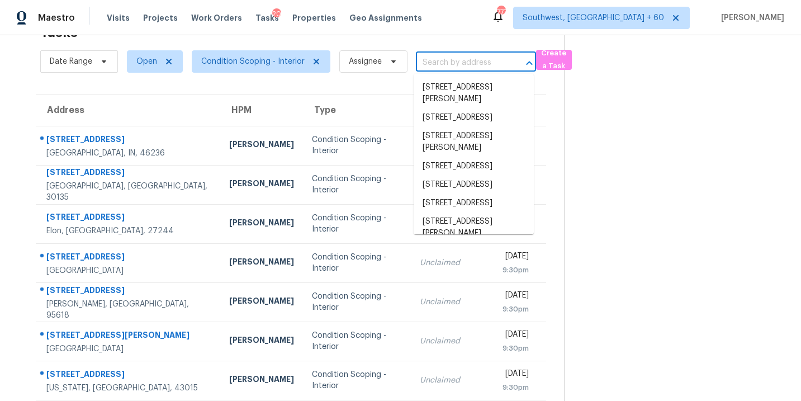
click at [472, 63] on input "text" at bounding box center [460, 62] width 89 height 17
paste input "25518 Hazy Holw [GEOGRAPHIC_DATA]"
type input "25518 Hazy Holw [GEOGRAPHIC_DATA]"
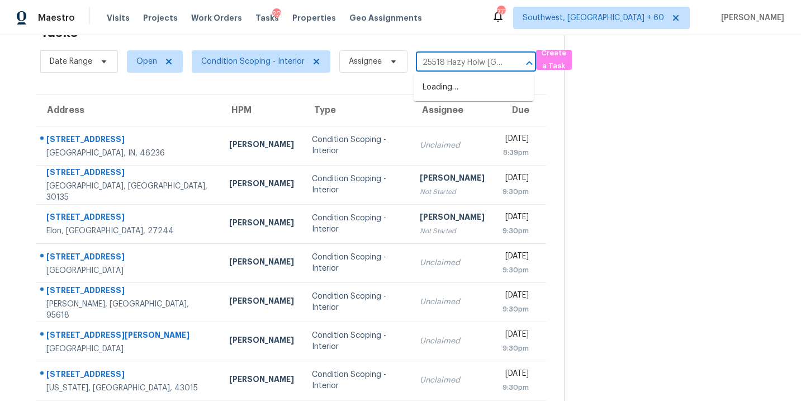
scroll to position [0, 68]
click at [465, 87] on li "25518 Hazy Holw, [GEOGRAPHIC_DATA]" at bounding box center [474, 93] width 120 height 30
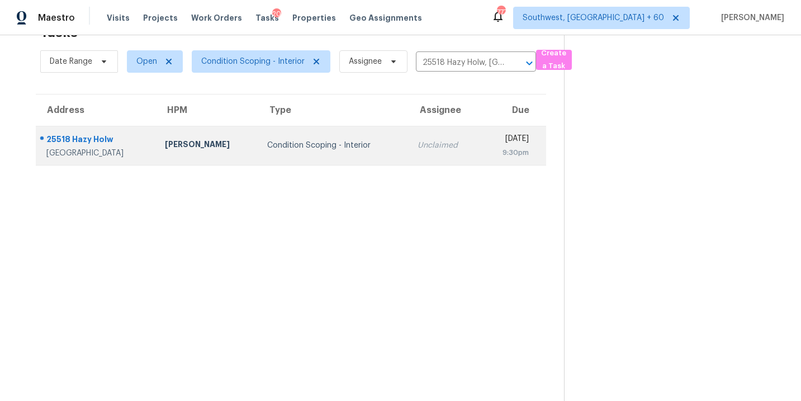
click at [417, 148] on div "Unclaimed" at bounding box center [444, 145] width 54 height 11
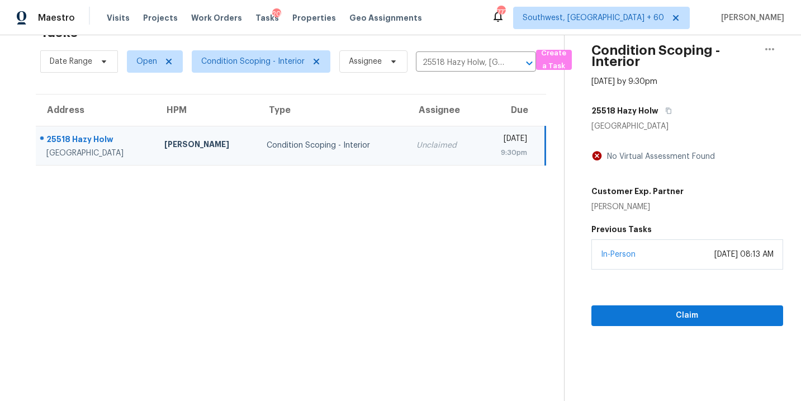
click at [681, 326] on section "Condition Scoping - Interior [DATE] by 9:30pm [STREET_ADDRESS] No Virtual Asses…" at bounding box center [673, 200] width 219 height 401
click at [684, 318] on span "Claim" at bounding box center [687, 315] width 174 height 14
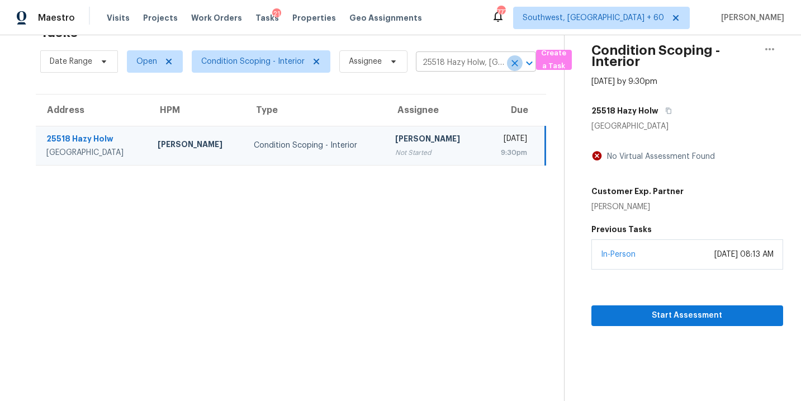
click at [513, 61] on icon "Clear" at bounding box center [514, 63] width 11 height 11
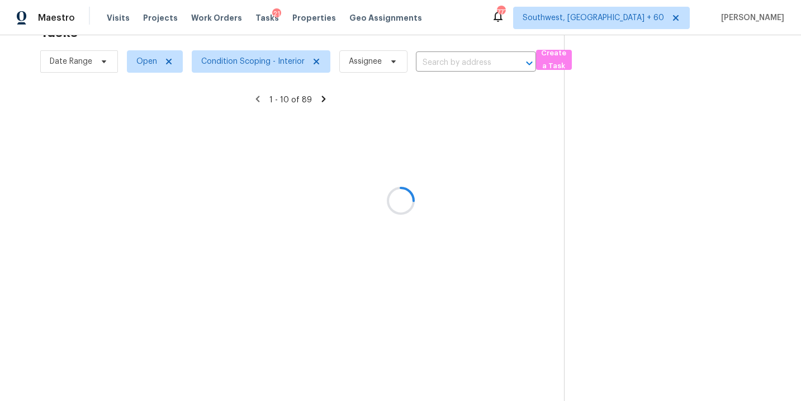
click at [486, 60] on div at bounding box center [400, 200] width 801 height 401
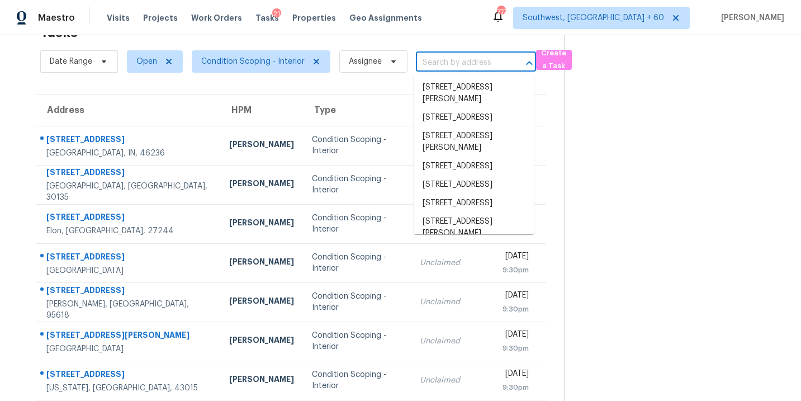
click at [476, 60] on input "text" at bounding box center [460, 62] width 89 height 17
paste input "[STREET_ADDRESS][PERSON_NAME]"
type input "[STREET_ADDRESS][PERSON_NAME]"
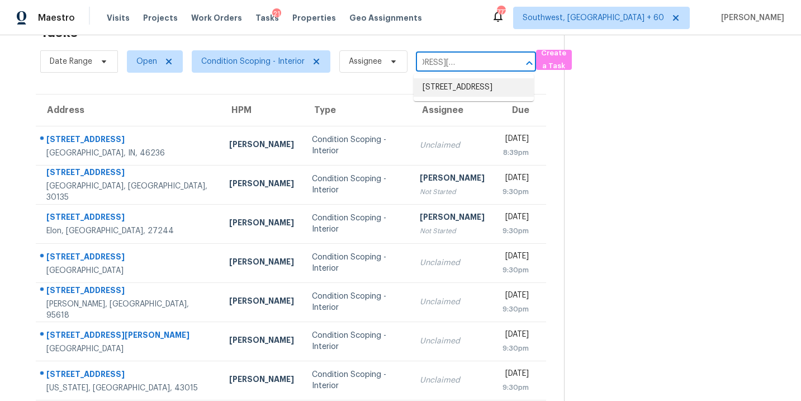
click at [470, 85] on li "[STREET_ADDRESS]" at bounding box center [474, 87] width 120 height 18
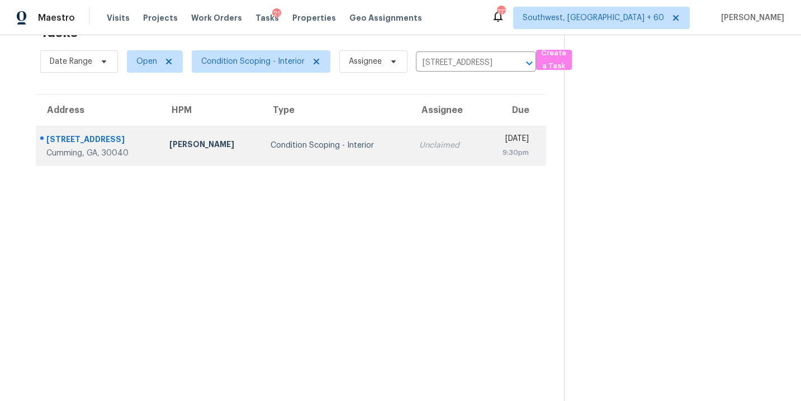
click at [419, 143] on div "Unclaimed" at bounding box center [445, 145] width 53 height 11
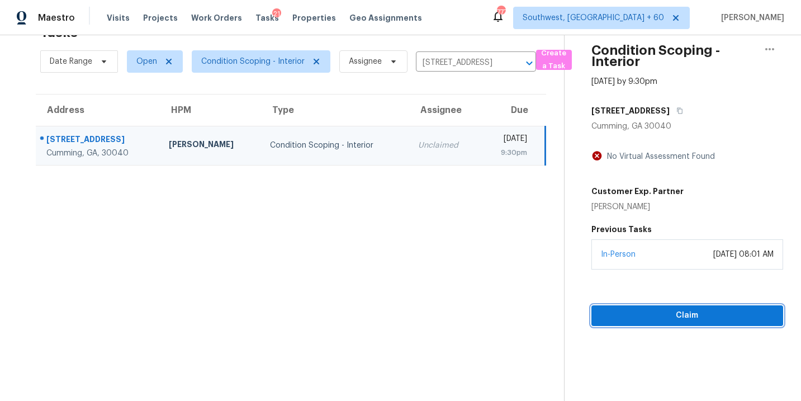
click at [675, 319] on span "Claim" at bounding box center [687, 315] width 174 height 14
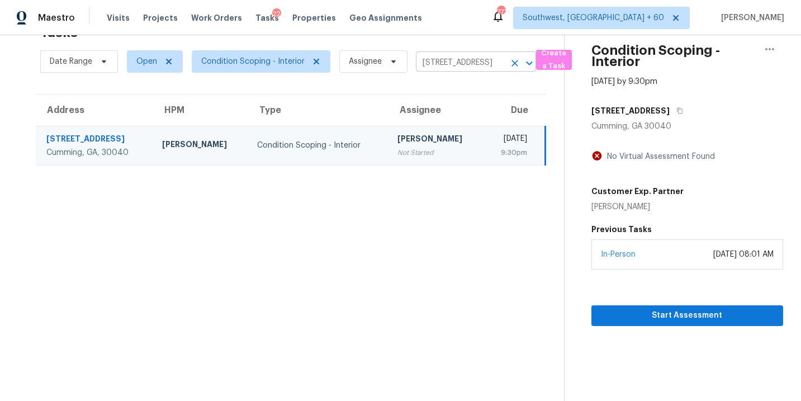
click at [515, 68] on button "Clear" at bounding box center [515, 63] width 16 height 16
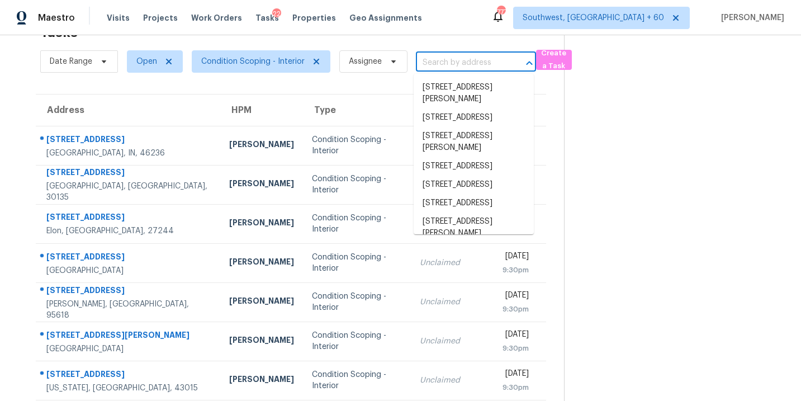
click at [465, 61] on input "text" at bounding box center [460, 62] width 89 height 17
paste input "[STREET_ADDRESS]"
type input "[STREET_ADDRESS]"
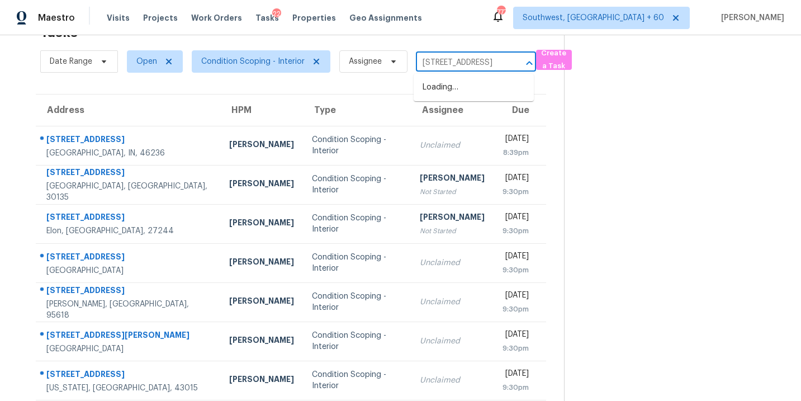
scroll to position [0, 110]
click at [459, 91] on li "[STREET_ADDRESS]" at bounding box center [474, 87] width 120 height 18
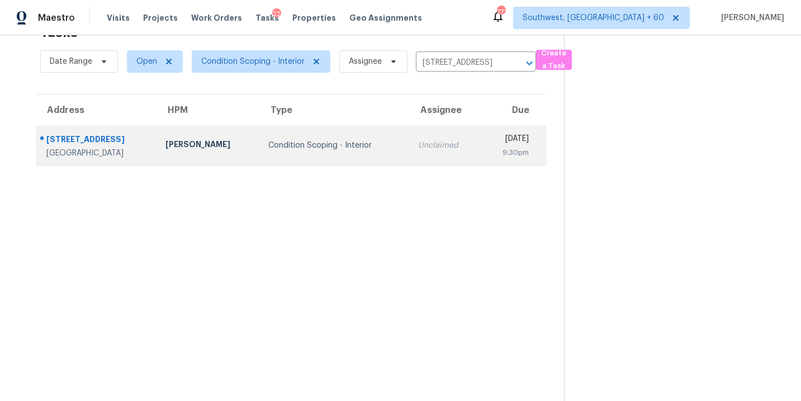
click at [372, 151] on td "Condition Scoping - Interior" at bounding box center [334, 145] width 150 height 39
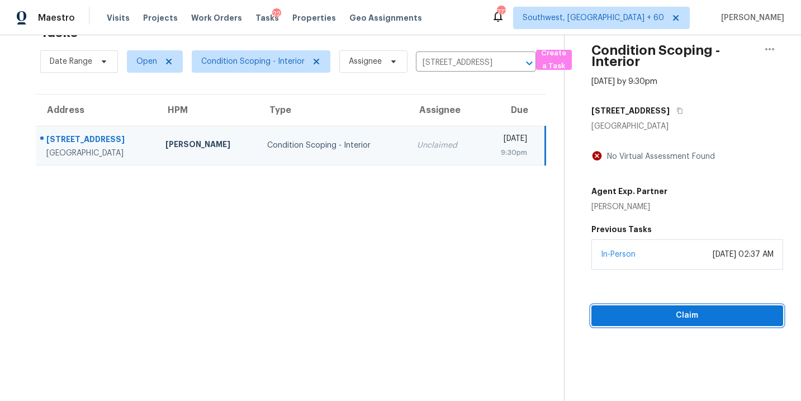
click at [664, 313] on span "Claim" at bounding box center [687, 315] width 174 height 14
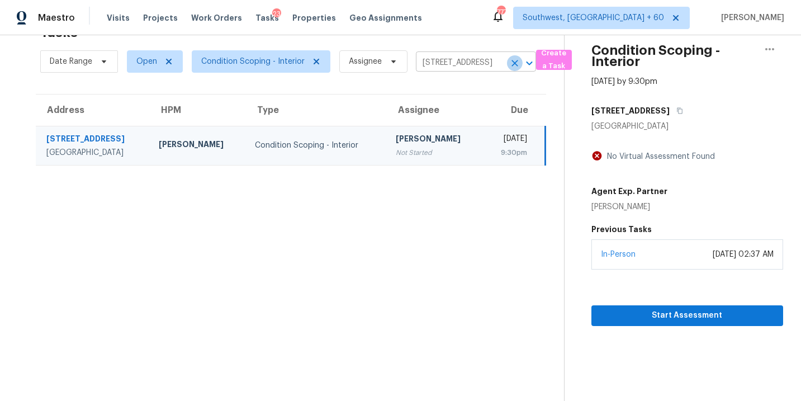
click at [514, 65] on icon "Clear" at bounding box center [514, 63] width 11 height 11
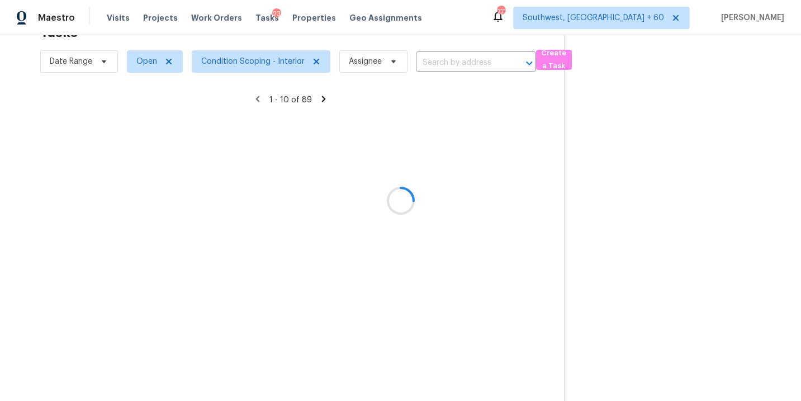
click at [477, 63] on div at bounding box center [400, 200] width 801 height 401
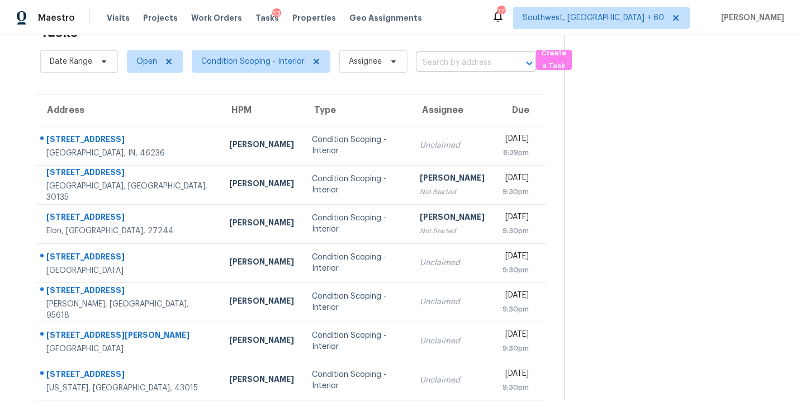
click at [462, 64] on input "text" at bounding box center [460, 62] width 89 height 17
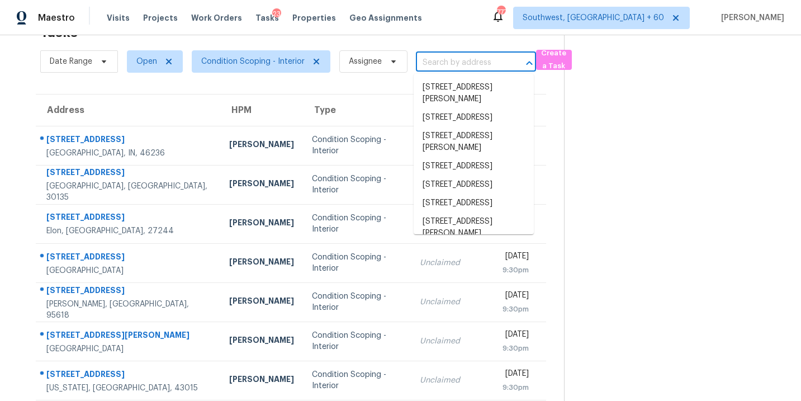
paste input "[STREET_ADDRESS][PERSON_NAME]"
type input "[STREET_ADDRESS][PERSON_NAME]"
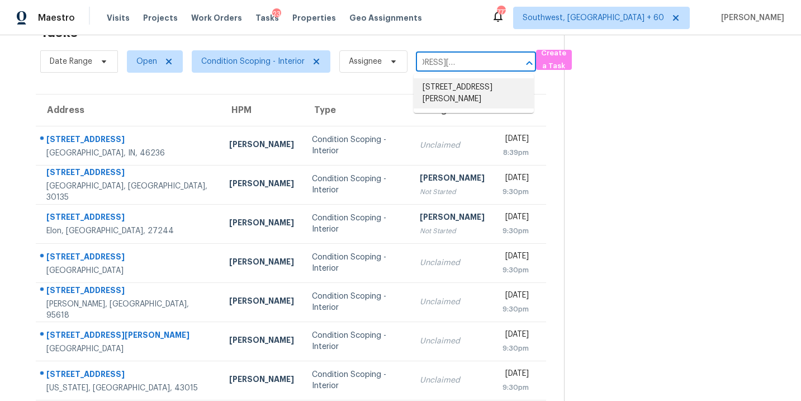
click at [453, 91] on li "[STREET_ADDRESS][PERSON_NAME]" at bounding box center [474, 93] width 120 height 30
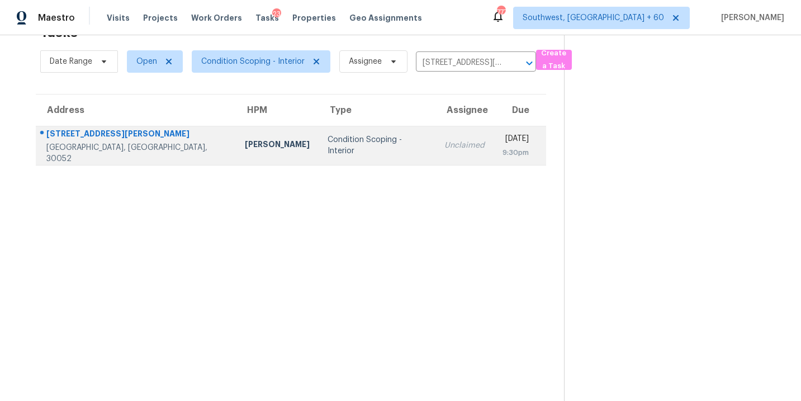
click at [327, 146] on div "Condition Scoping - Interior" at bounding box center [376, 145] width 99 height 22
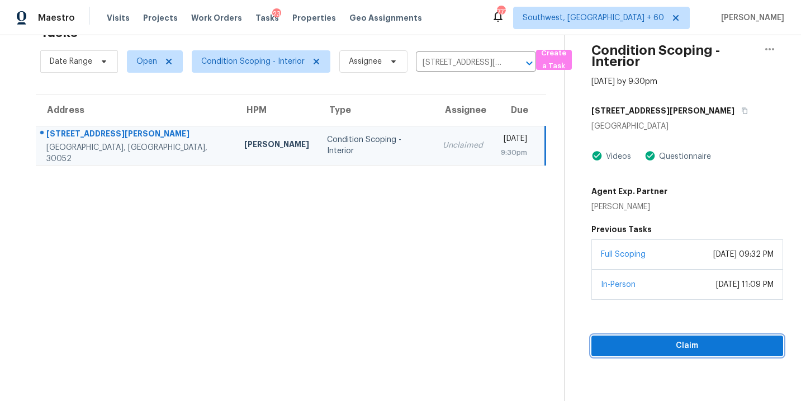
click at [680, 352] on button "Claim" at bounding box center [687, 345] width 192 height 21
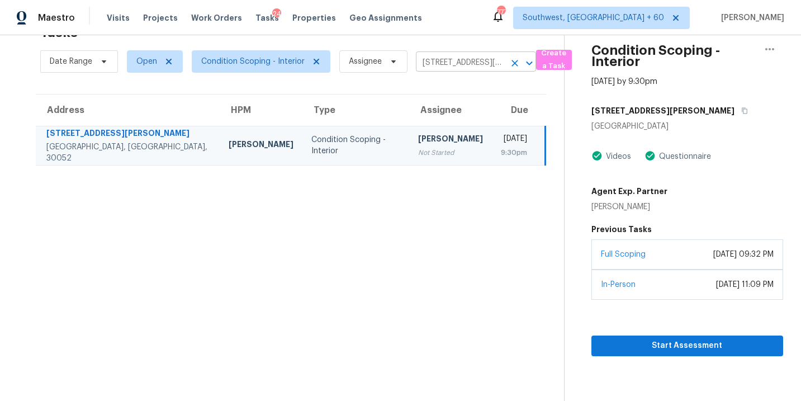
click at [515, 63] on icon "Clear" at bounding box center [514, 63] width 11 height 11
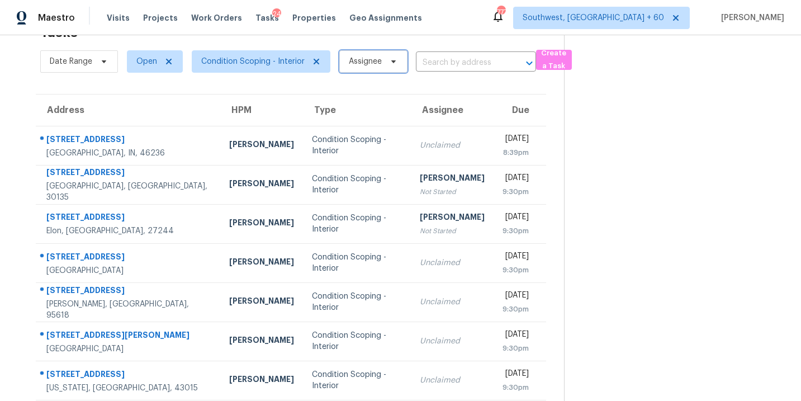
click at [382, 62] on span "Assignee" at bounding box center [373, 61] width 68 height 22
click at [582, 145] on section at bounding box center [673, 273] width 219 height 547
click at [254, 64] on span "Condition Scoping - Interior" at bounding box center [252, 61] width 103 height 11
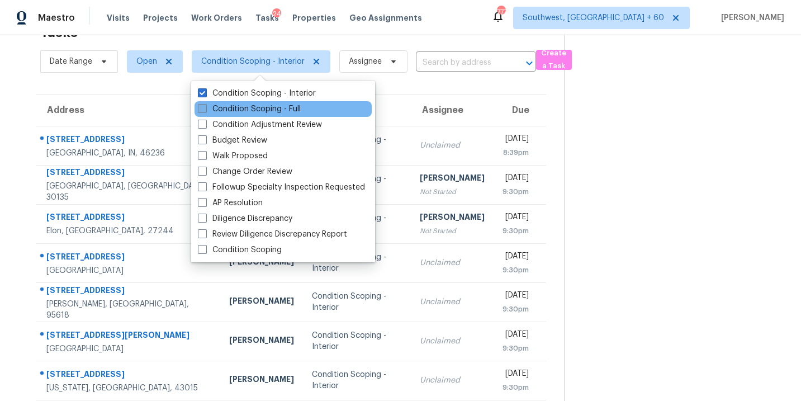
click at [253, 106] on label "Condition Scoping - Full" at bounding box center [249, 108] width 103 height 11
click at [205, 106] on input "Condition Scoping - Full" at bounding box center [201, 106] width 7 height 7
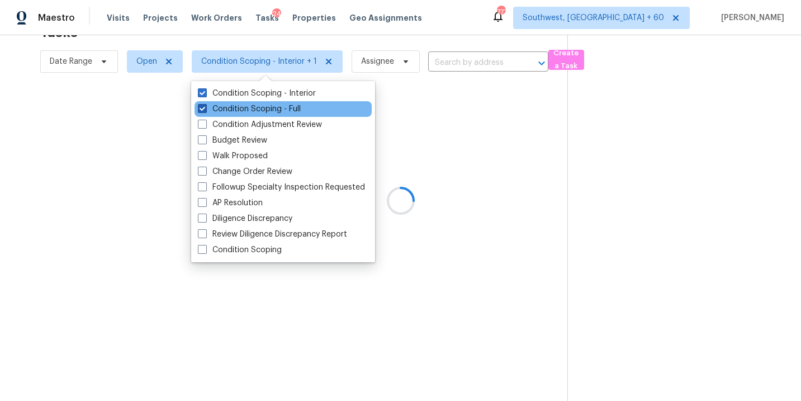
click at [259, 103] on label "Condition Scoping - Full" at bounding box center [249, 108] width 103 height 11
click at [205, 103] on input "Condition Scoping - Full" at bounding box center [201, 106] width 7 height 7
checkbox input "false"
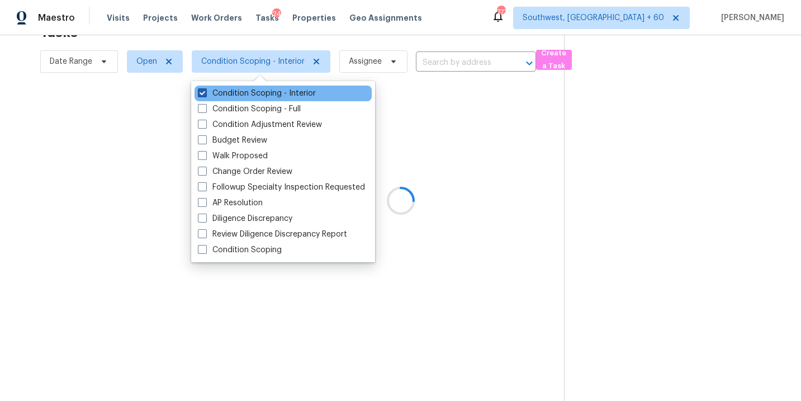
click at [279, 90] on label "Condition Scoping - Interior" at bounding box center [257, 93] width 118 height 11
click at [205, 90] on input "Condition Scoping - Interior" at bounding box center [201, 91] width 7 height 7
checkbox input "false"
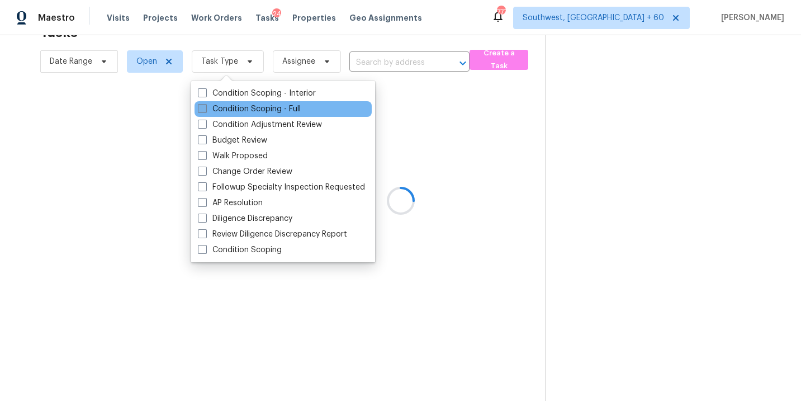
click at [270, 114] on label "Condition Scoping - Full" at bounding box center [249, 108] width 103 height 11
click at [205, 111] on input "Condition Scoping - Full" at bounding box center [201, 106] width 7 height 7
checkbox input "true"
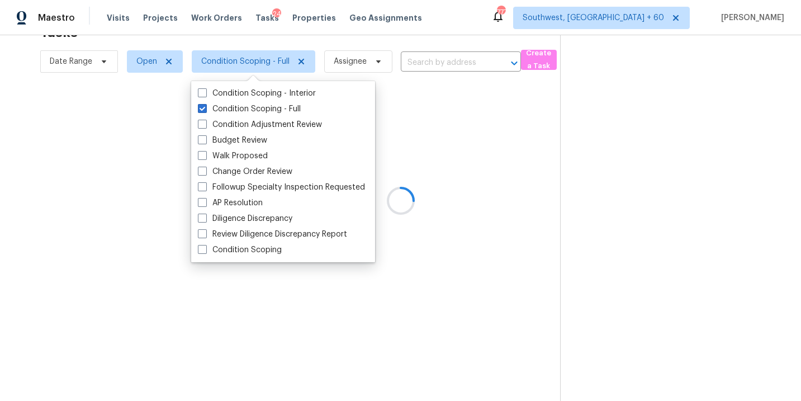
click at [576, 159] on div at bounding box center [400, 200] width 801 height 401
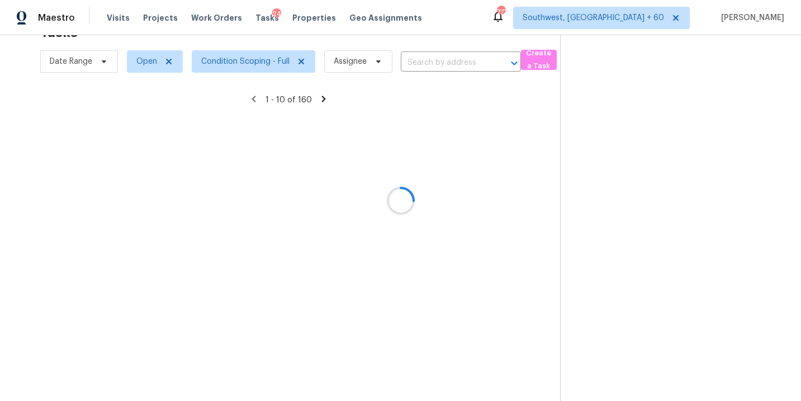
click at [362, 74] on div at bounding box center [400, 200] width 801 height 401
click at [361, 69] on div at bounding box center [400, 200] width 801 height 401
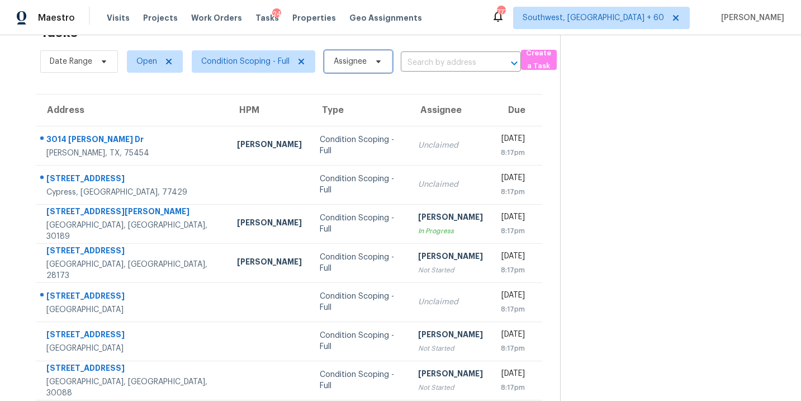
click at [361, 69] on span "Assignee" at bounding box center [358, 61] width 68 height 22
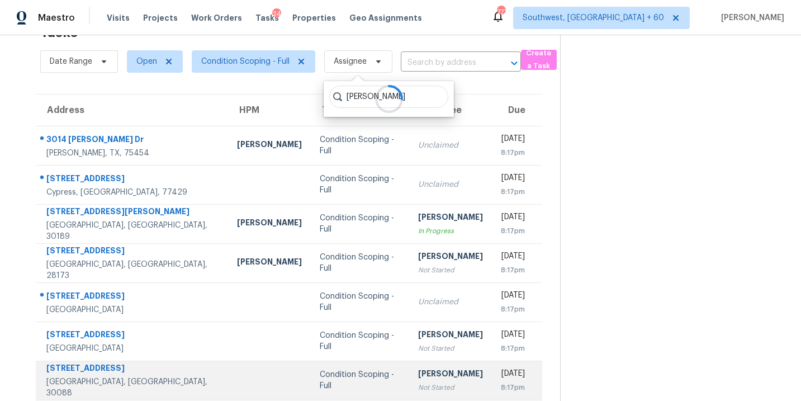
type input "[PERSON_NAME]"
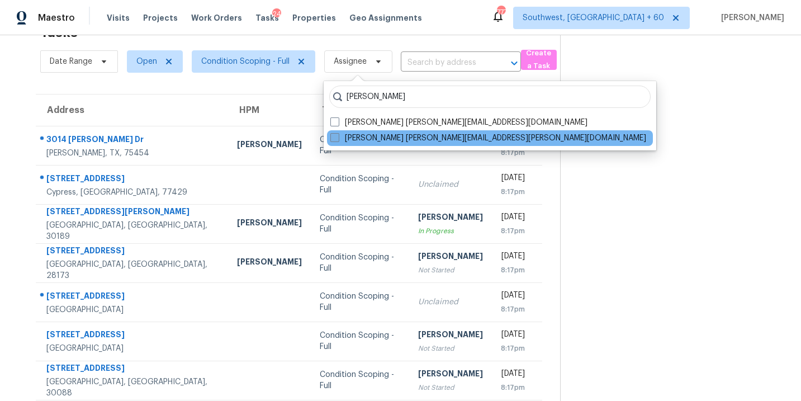
click at [362, 142] on label "[PERSON_NAME] [PERSON_NAME][EMAIL_ADDRESS][PERSON_NAME][DOMAIN_NAME]" at bounding box center [488, 137] width 316 height 11
click at [338, 140] on input "[PERSON_NAME] [PERSON_NAME][EMAIL_ADDRESS][PERSON_NAME][DOMAIN_NAME]" at bounding box center [333, 135] width 7 height 7
checkbox input "true"
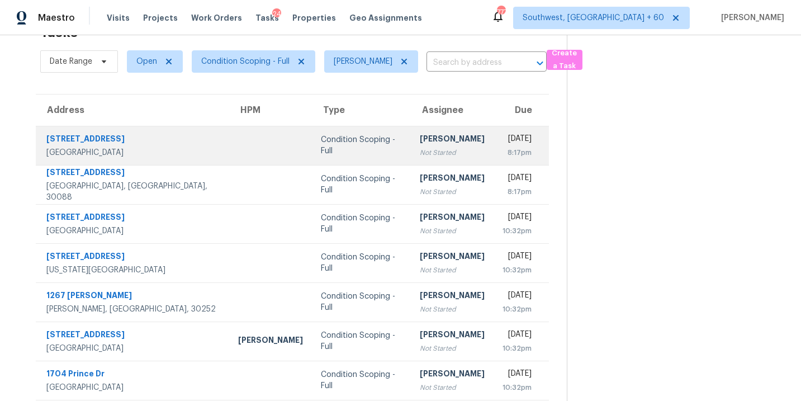
click at [420, 146] on div "[PERSON_NAME]" at bounding box center [452, 140] width 65 height 14
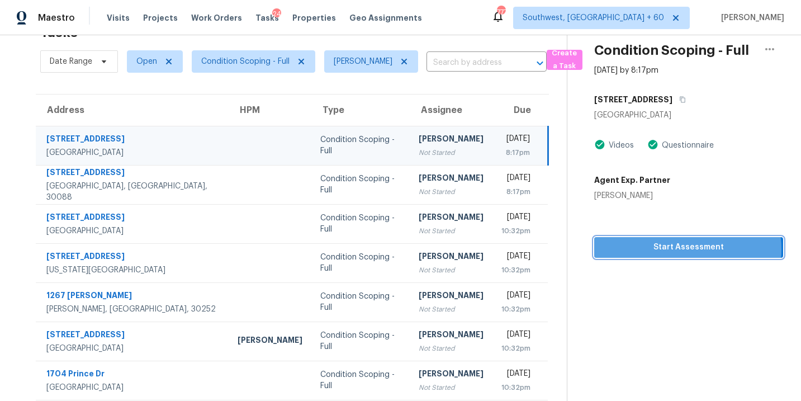
click at [685, 249] on span "Start Assessment" at bounding box center [688, 247] width 171 height 14
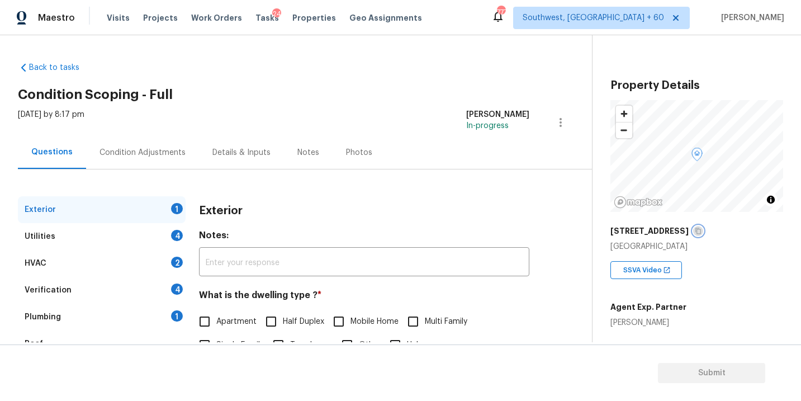
click at [695, 229] on icon "button" at bounding box center [698, 230] width 7 height 7
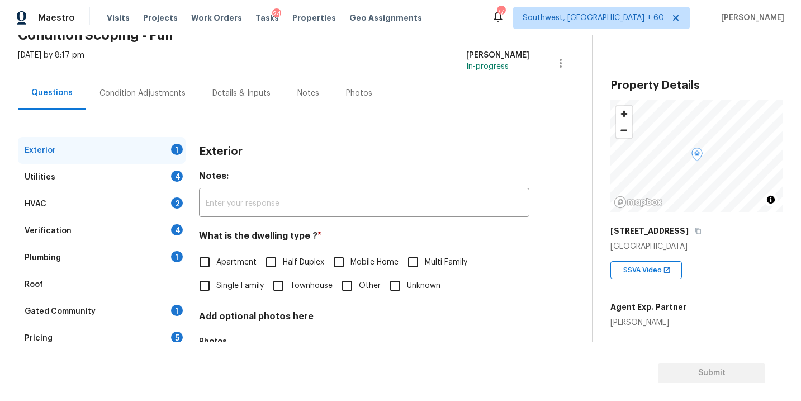
click at [79, 234] on div "Verification 4" at bounding box center [102, 230] width 168 height 27
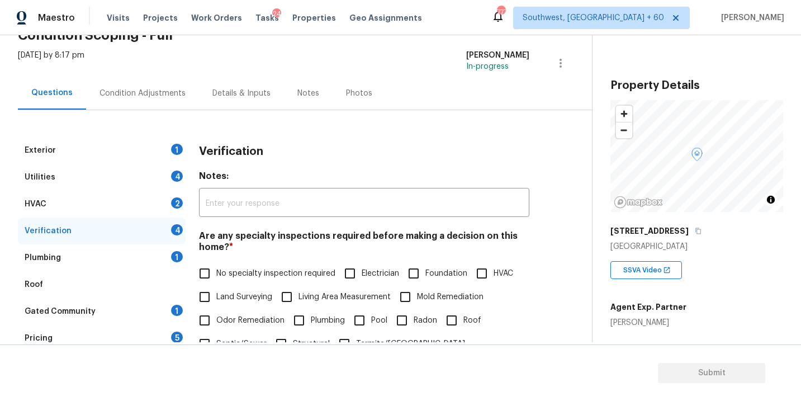
scroll to position [272, 0]
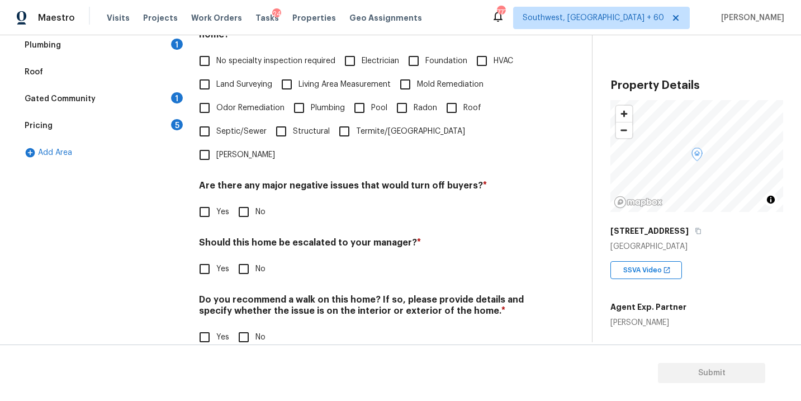
click at [197, 257] on input "Yes" at bounding box center [204, 268] width 23 height 23
checkbox input "true"
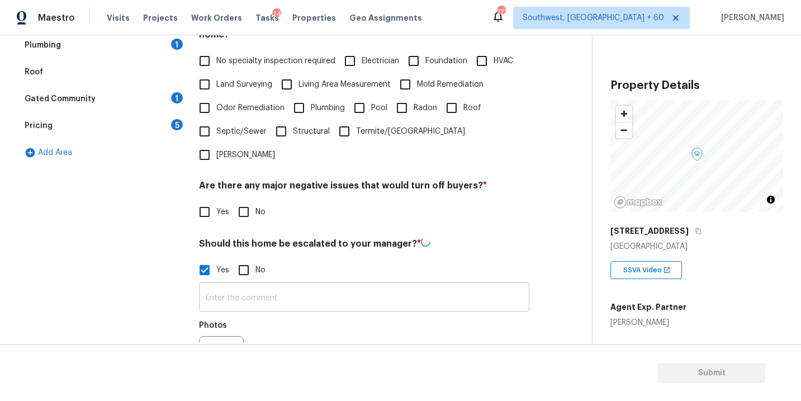
click at [264, 285] on input "text" at bounding box center [364, 298] width 330 height 26
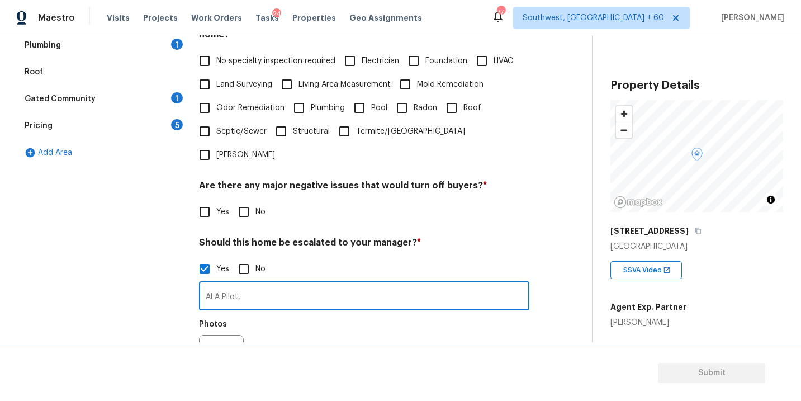
click at [296, 284] on input "ALA Pilot," at bounding box center [364, 297] width 330 height 26
paste input "there is some damage to the subfloor in the kitchen, underneath the refrigerato…"
type input "ALA Pilot, Agent mentioned in the admin there is some damage to the subfloor in…"
click at [330, 313] on div "Photos" at bounding box center [364, 349] width 330 height 73
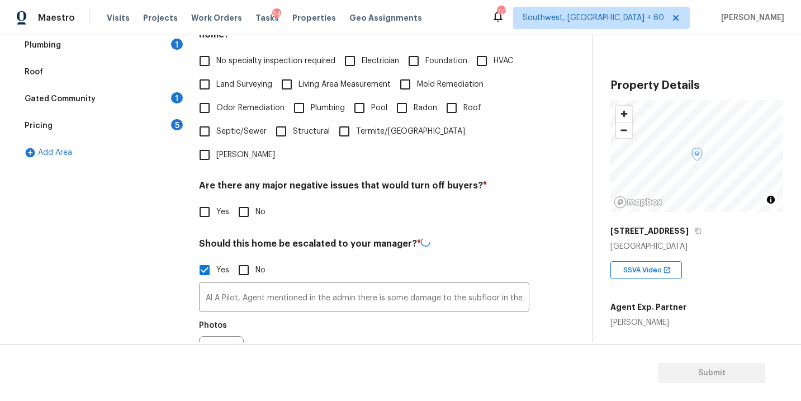
scroll to position [358, 0]
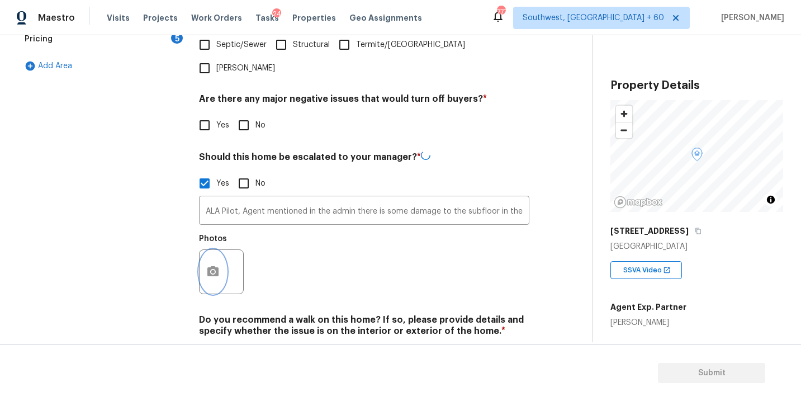
click at [209, 255] on button "button" at bounding box center [212, 272] width 27 height 44
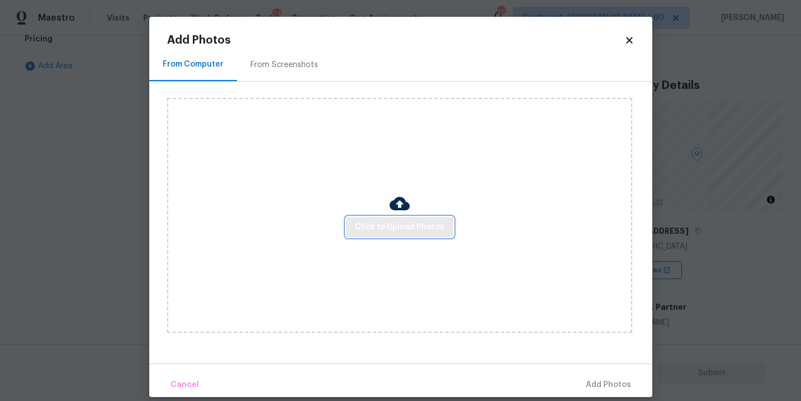
click at [367, 235] on button "Click to Upload Photos" at bounding box center [399, 227] width 107 height 21
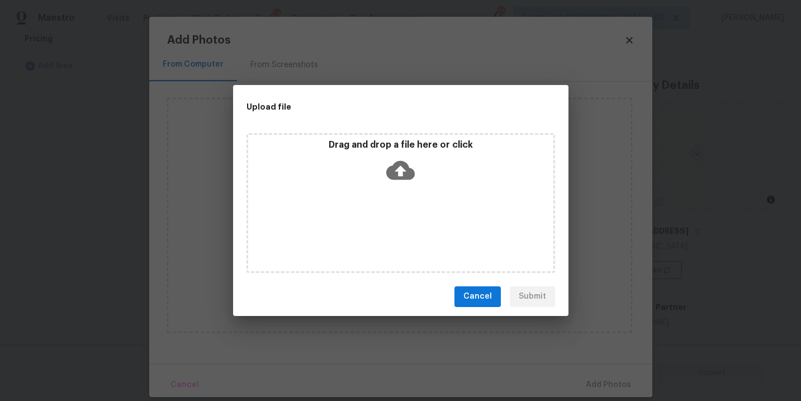
click at [400, 191] on div "Drag and drop a file here or click" at bounding box center [400, 203] width 308 height 140
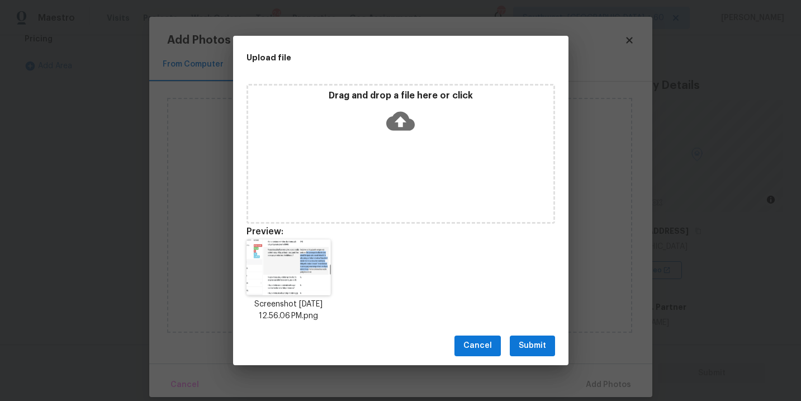
click at [530, 353] on button "Submit" at bounding box center [532, 345] width 45 height 21
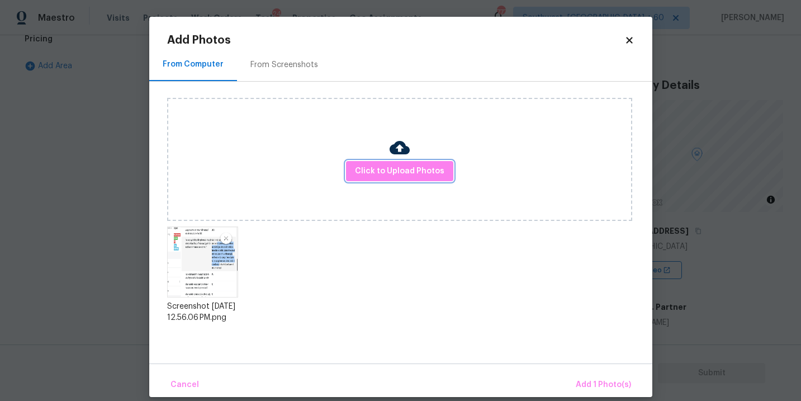
scroll to position [13, 0]
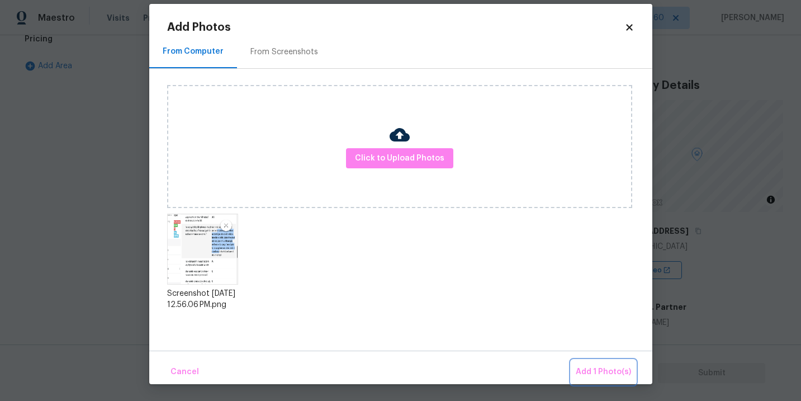
click at [578, 362] on button "Add 1 Photo(s)" at bounding box center [603, 372] width 64 height 24
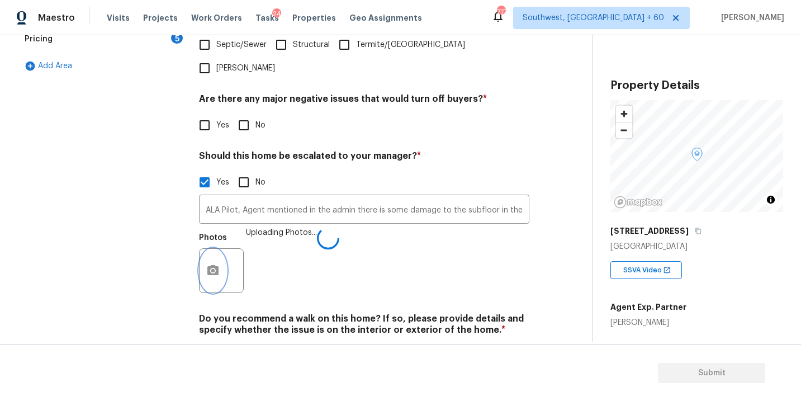
scroll to position [378, 0]
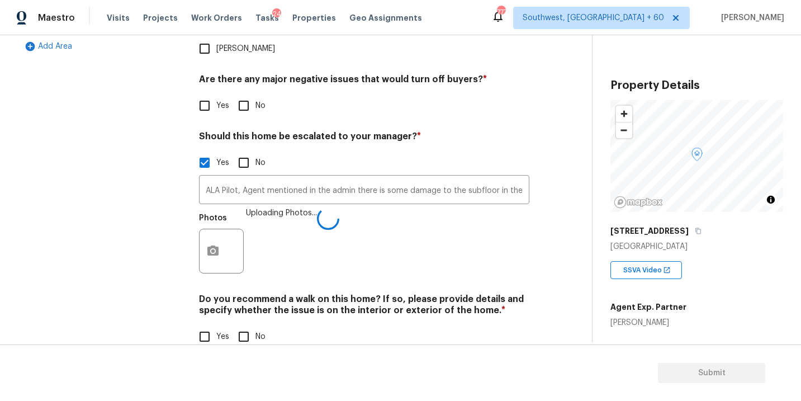
click at [265, 325] on div "Yes No" at bounding box center [364, 336] width 330 height 23
click at [224, 325] on label "Yes" at bounding box center [211, 336] width 36 height 23
click at [216, 325] on input "Yes" at bounding box center [204, 336] width 23 height 23
checkbox input "true"
click at [259, 332] on span "No" at bounding box center [260, 338] width 10 height 12
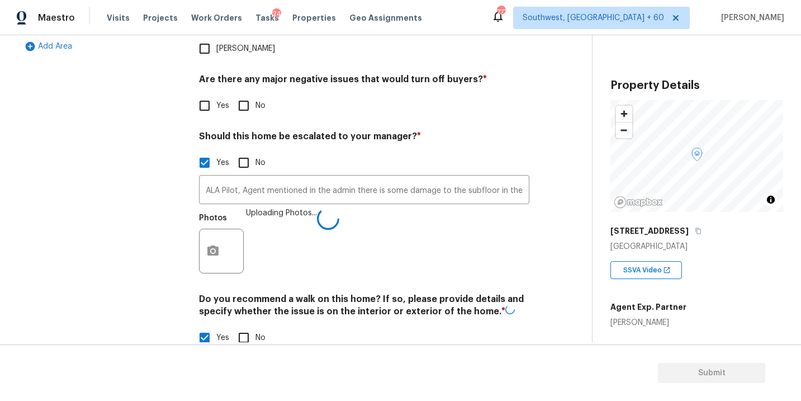
click at [255, 326] on input "No" at bounding box center [243, 337] width 23 height 23
checkbox input "true"
checkbox input "false"
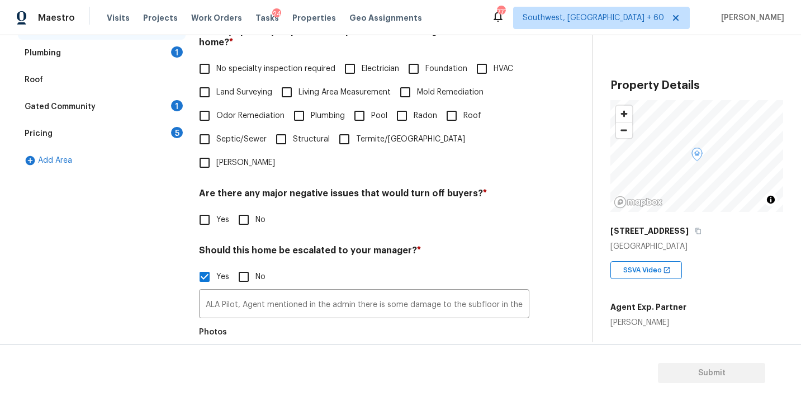
click at [242, 66] on span "No specialty inspection required" at bounding box center [275, 69] width 119 height 12
click at [216, 66] on input "No specialty inspection required" at bounding box center [204, 68] width 23 height 23
checkbox input "true"
click at [245, 209] on input "No" at bounding box center [243, 220] width 23 height 23
checkbox input "true"
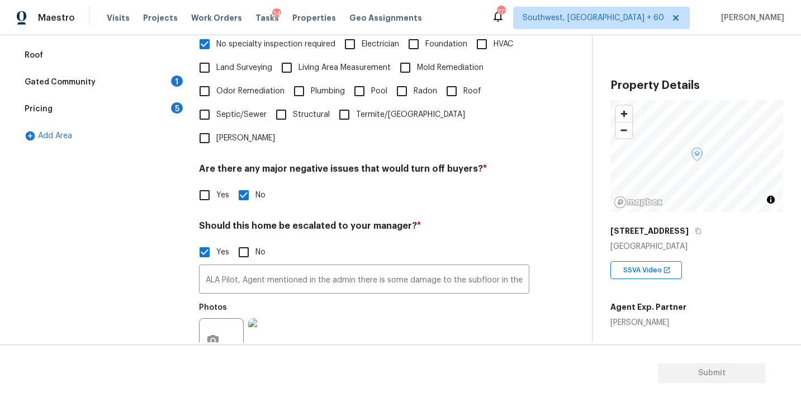
scroll to position [138, 0]
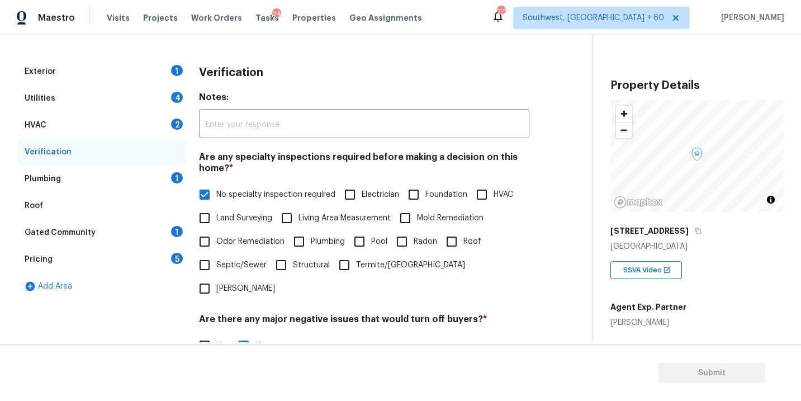
click at [104, 75] on div "Exterior 1" at bounding box center [102, 71] width 168 height 27
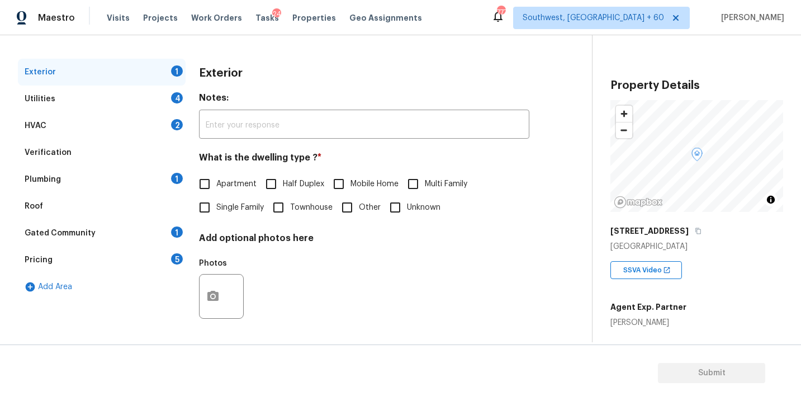
click at [294, 62] on div "Exterior" at bounding box center [364, 73] width 330 height 29
click at [232, 217] on label "Single Family" at bounding box center [228, 207] width 71 height 23
click at [216, 217] on input "Single Family" at bounding box center [204, 207] width 23 height 23
checkbox input "true"
click at [62, 89] on div "Utilities 4" at bounding box center [102, 98] width 168 height 27
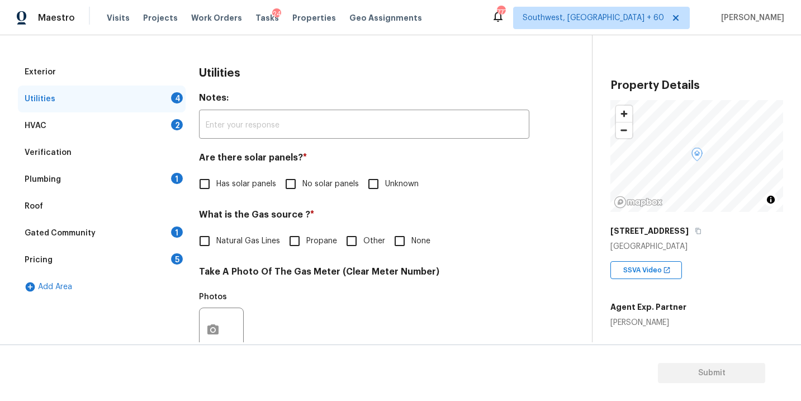
click at [316, 188] on span "No solar panels" at bounding box center [330, 184] width 56 height 12
click at [302, 188] on input "No solar panels" at bounding box center [290, 183] width 23 height 23
checkbox input "true"
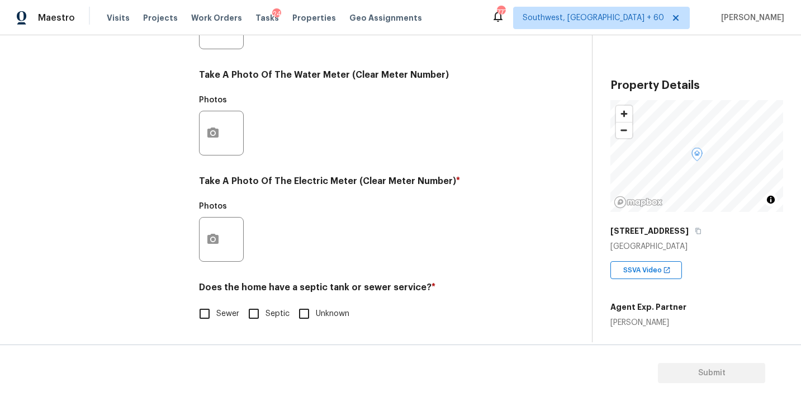
click at [231, 319] on span "Sewer" at bounding box center [227, 314] width 23 height 12
click at [216, 319] on input "Sewer" at bounding box center [204, 313] width 23 height 23
checkbox input "true"
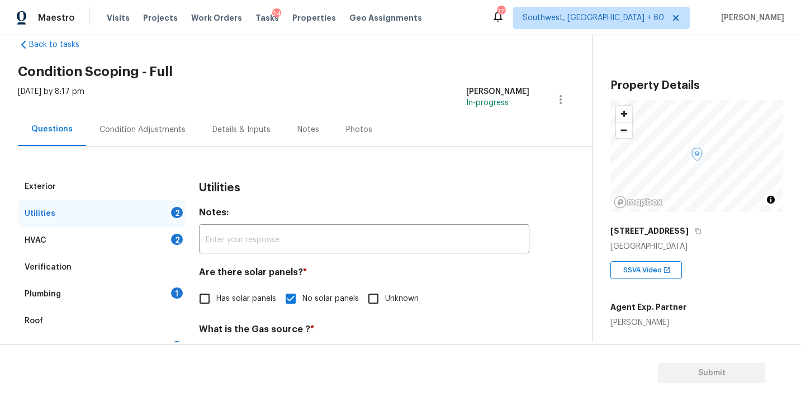
scroll to position [91, 0]
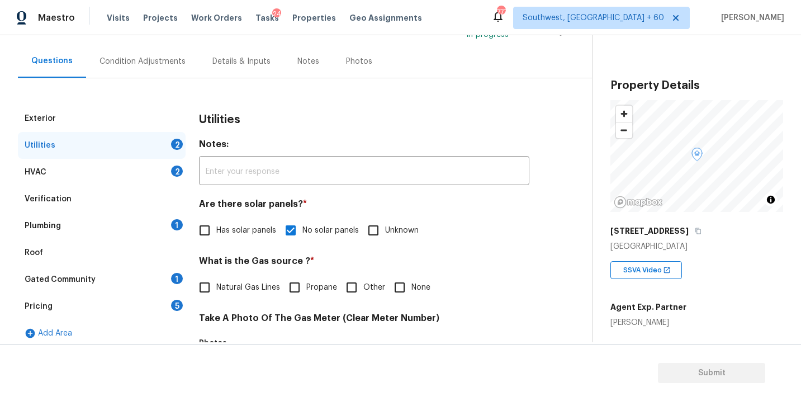
click at [112, 235] on div "Plumbing 1" at bounding box center [102, 225] width 168 height 27
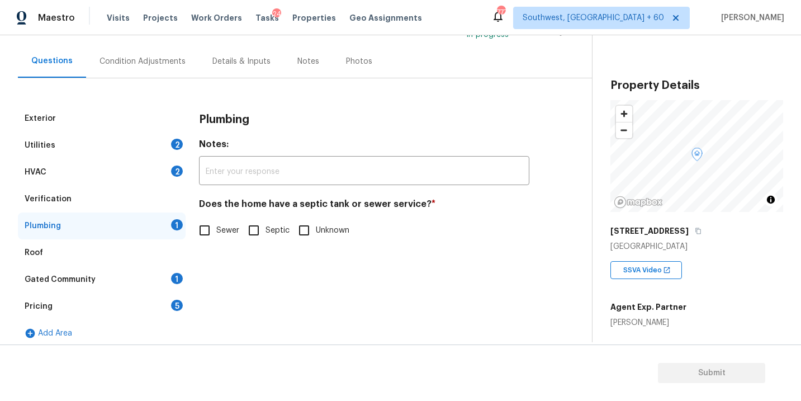
click at [210, 233] on input "Sewer" at bounding box center [204, 229] width 23 height 23
checkbox input "true"
click at [132, 273] on div "Gated Community 1" at bounding box center [102, 279] width 168 height 27
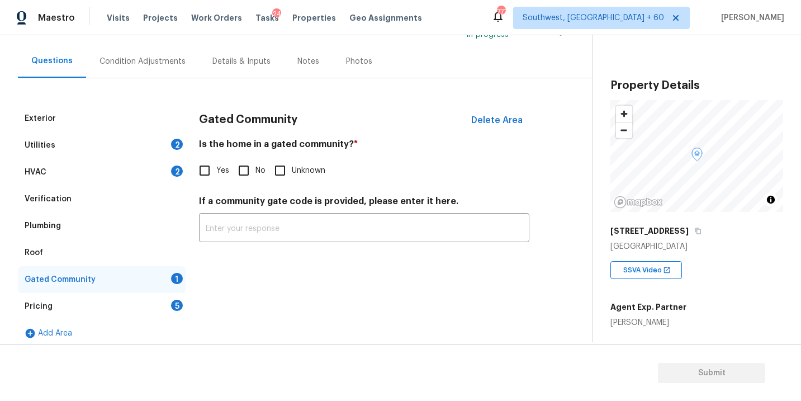
click at [234, 169] on input "No" at bounding box center [243, 170] width 23 height 23
checkbox input "true"
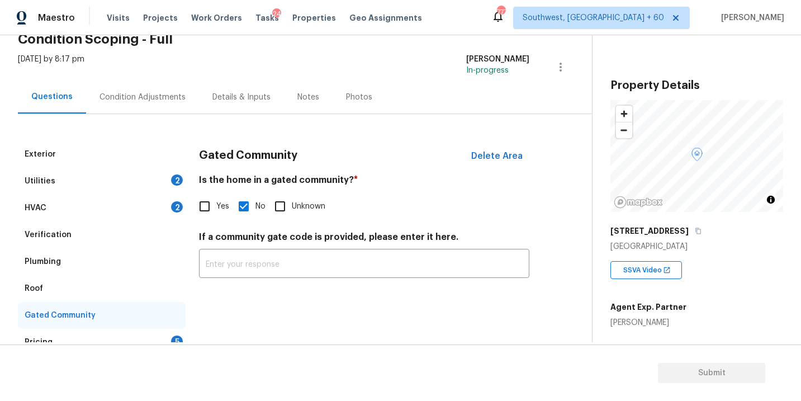
scroll to position [50, 0]
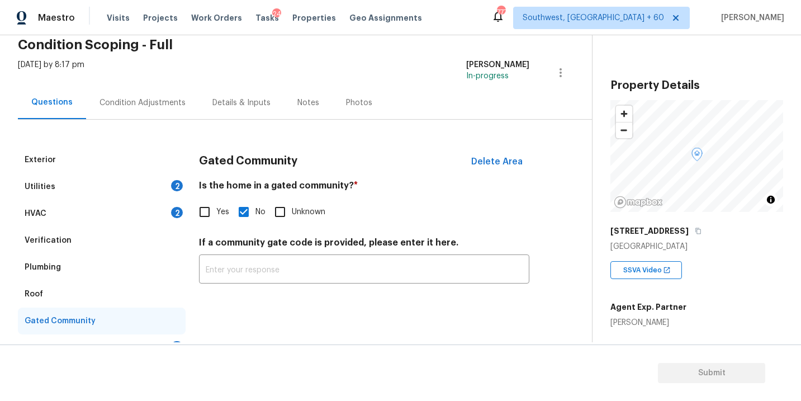
click at [159, 103] on div "Condition Adjustments" at bounding box center [142, 102] width 86 height 11
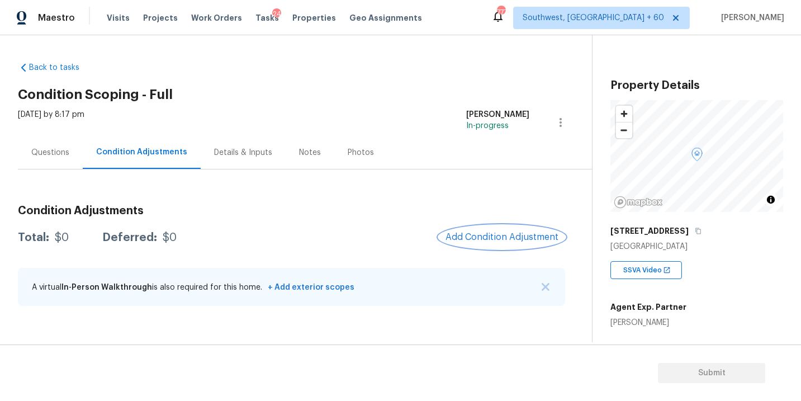
click at [524, 227] on button "Add Condition Adjustment" at bounding box center [502, 236] width 126 height 23
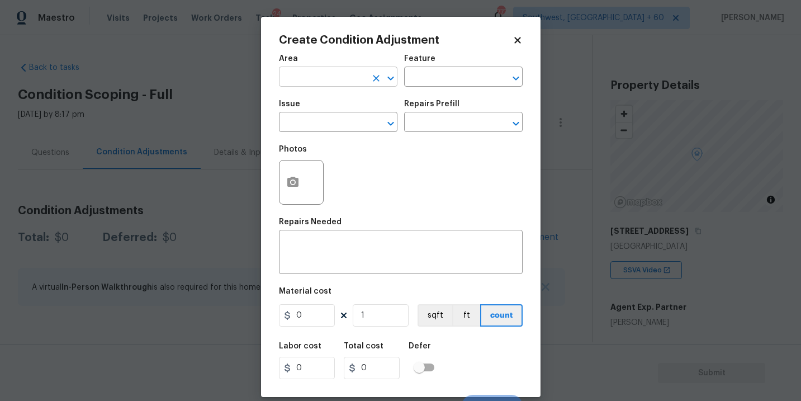
click at [337, 85] on input "text" at bounding box center [322, 77] width 87 height 17
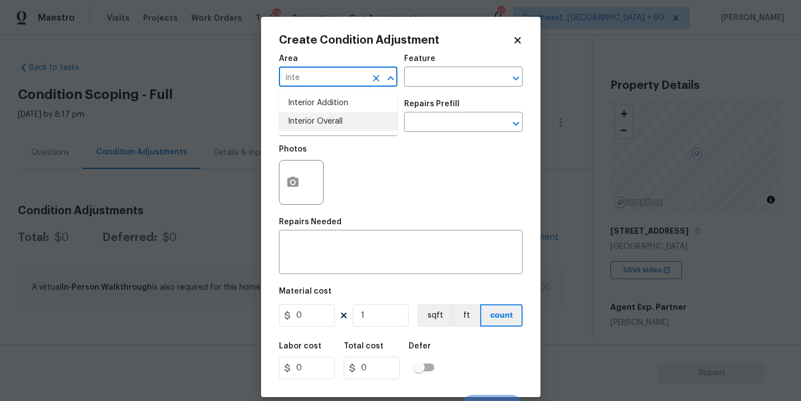
click at [342, 122] on li "Interior Overall" at bounding box center [338, 121] width 118 height 18
type input "Interior Overall"
click at [342, 122] on input "text" at bounding box center [322, 123] width 87 height 17
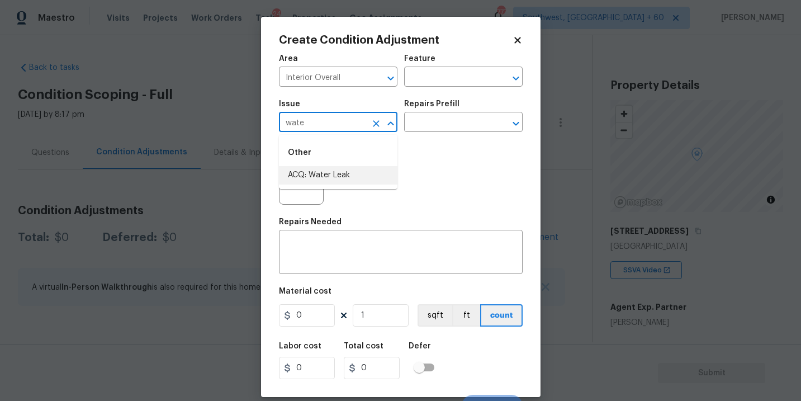
click at [315, 175] on li "ACQ: Water Leak" at bounding box center [338, 175] width 118 height 18
type input "ACQ: Water Leak"
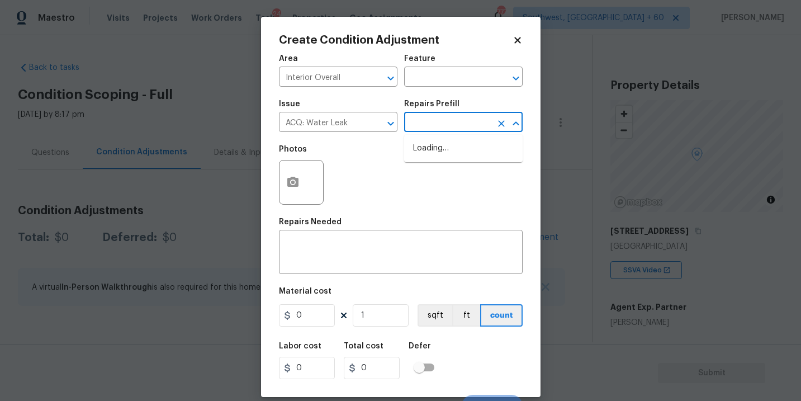
click at [425, 130] on input "text" at bounding box center [447, 123] width 87 height 17
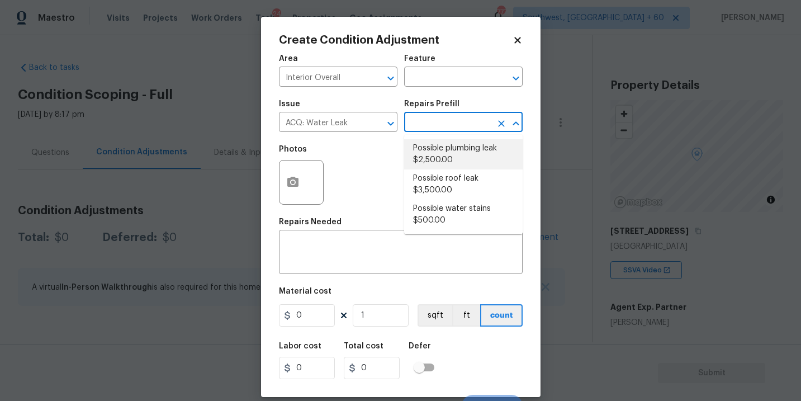
click at [438, 158] on li "Possible plumbing leak $2,500.00" at bounding box center [463, 154] width 118 height 30
type input "Acquisition"
type textarea "Acquisition Scope: Possible plumbing leak"
type input "2500"
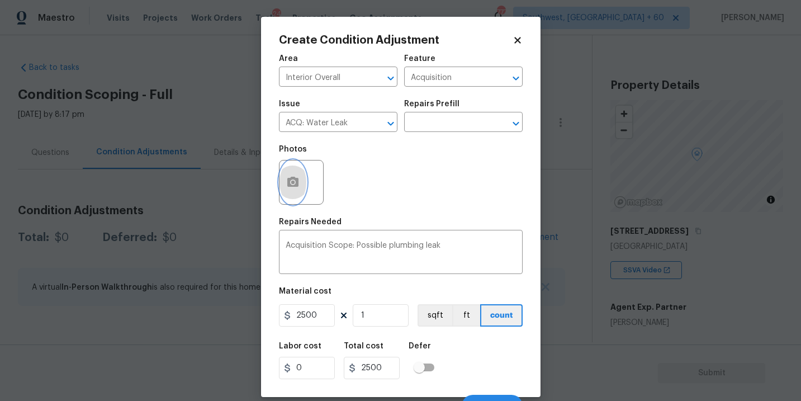
click at [298, 188] on icon "button" at bounding box center [292, 181] width 13 height 13
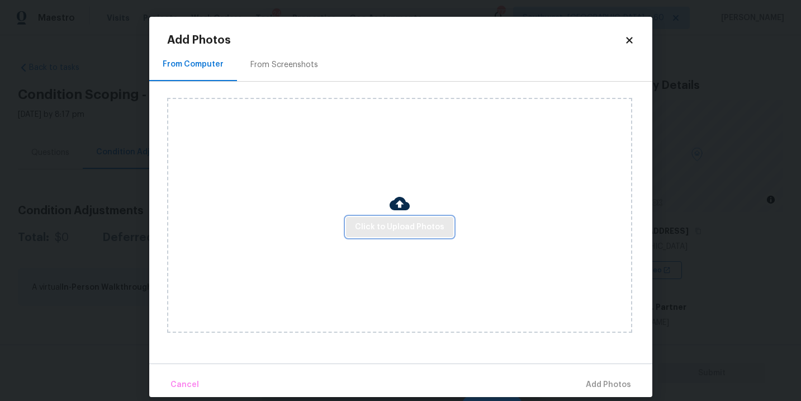
click at [410, 236] on button "Click to Upload Photos" at bounding box center [399, 227] width 107 height 21
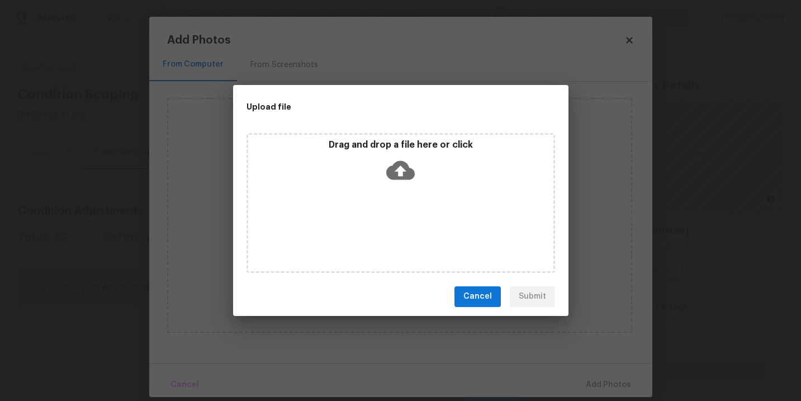
click at [417, 164] on div "Drag and drop a file here or click" at bounding box center [400, 163] width 305 height 48
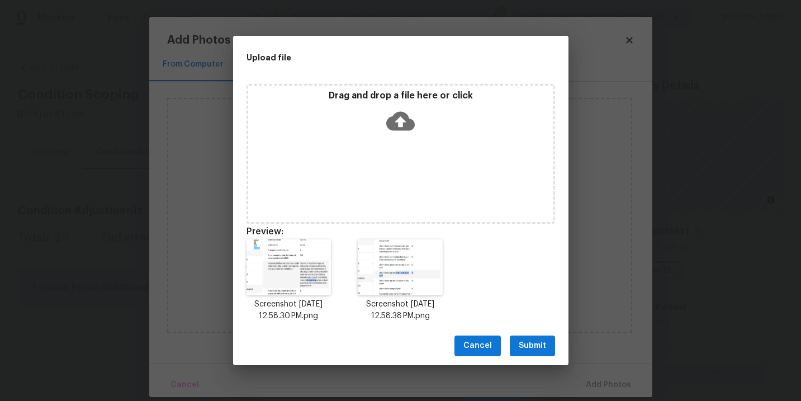
click at [534, 341] on span "Submit" at bounding box center [532, 346] width 27 height 14
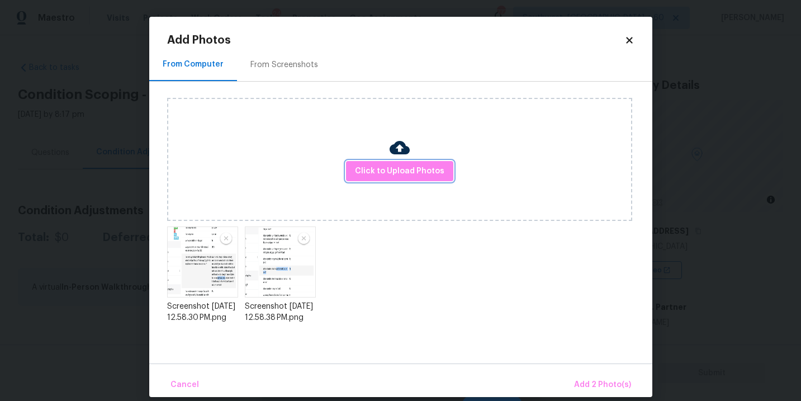
scroll to position [13, 0]
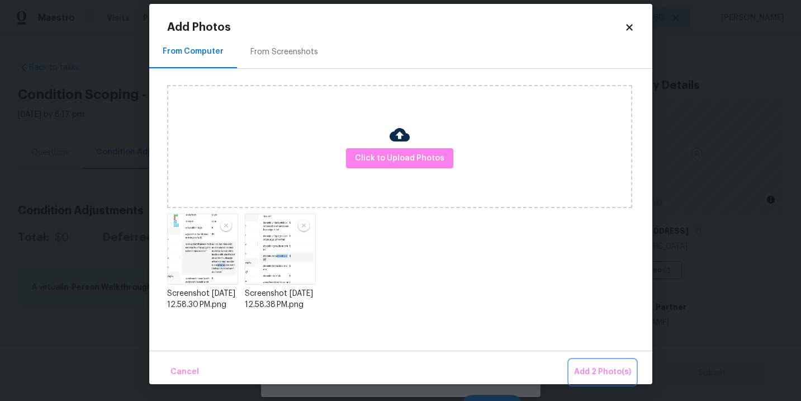
click at [577, 367] on span "Add 2 Photo(s)" at bounding box center [602, 372] width 57 height 14
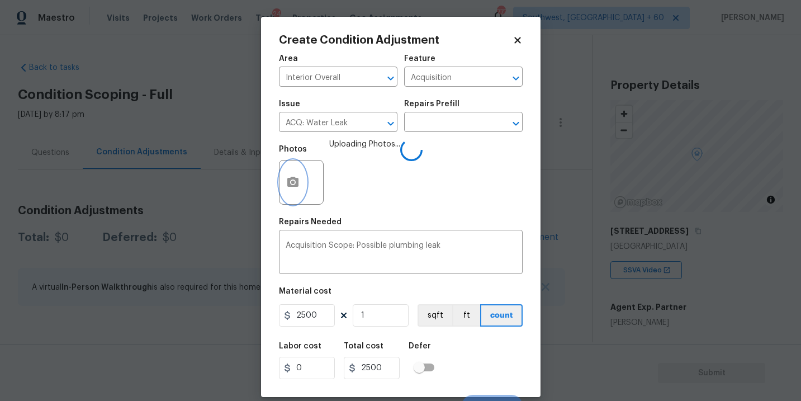
scroll to position [17, 0]
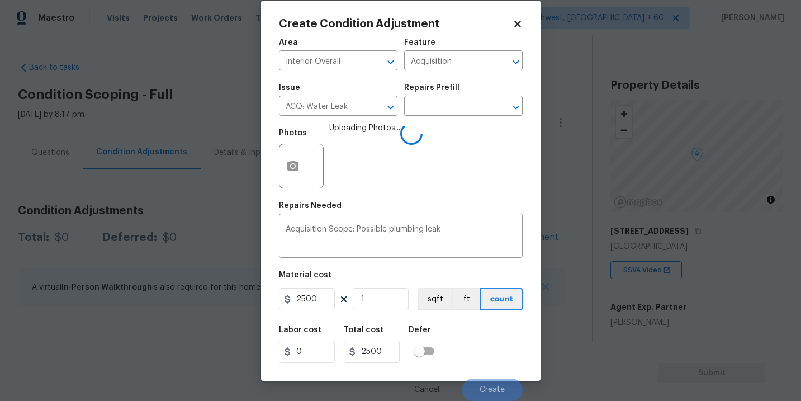
click at [495, 371] on div "Cancel Create" at bounding box center [401, 384] width 244 height 31
click at [498, 351] on div "Labor cost 0 Total cost 2500 Defer" at bounding box center [401, 344] width 244 height 50
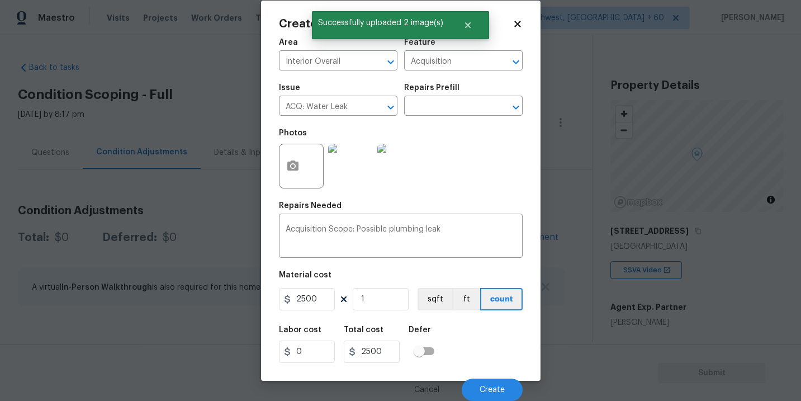
click at [498, 360] on div "Labor cost 0 Total cost 2500 Defer" at bounding box center [401, 344] width 244 height 50
click at [495, 383] on button "Create" at bounding box center [492, 389] width 61 height 22
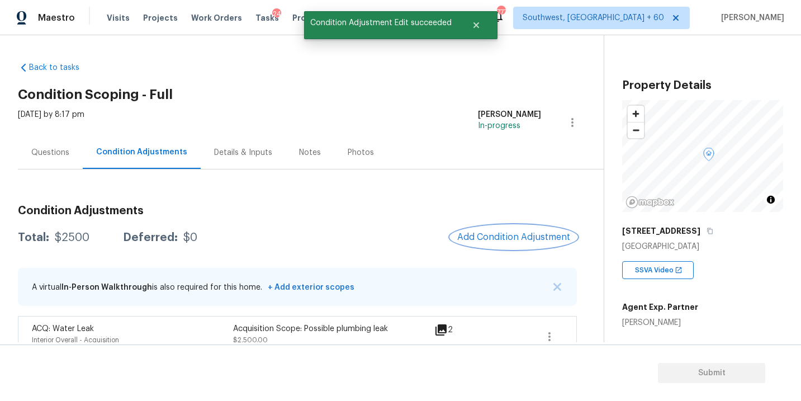
scroll to position [0, 0]
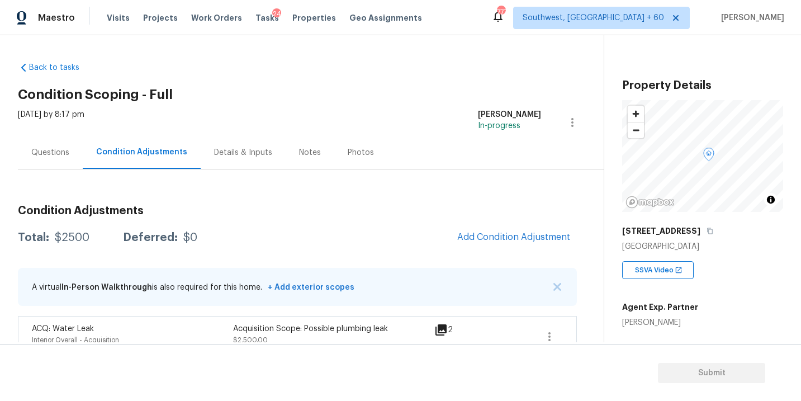
click at [399, 67] on div "Back to tasks Condition Scoping - Full [DATE] by 8:17 pm [PERSON_NAME] In-progr…" at bounding box center [311, 206] width 586 height 307
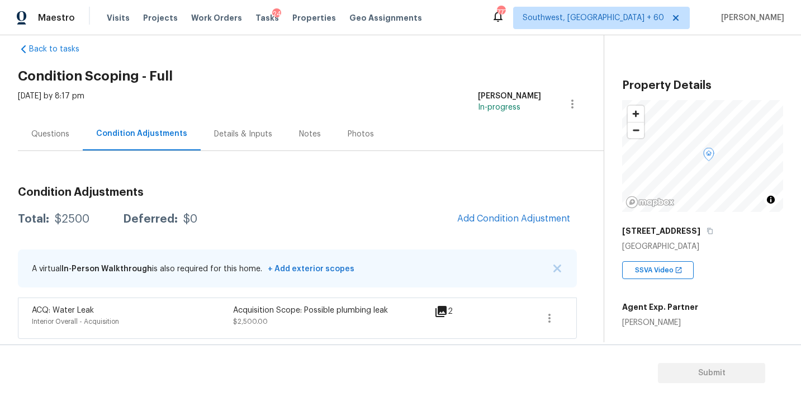
click at [51, 137] on div "Questions" at bounding box center [50, 134] width 38 height 11
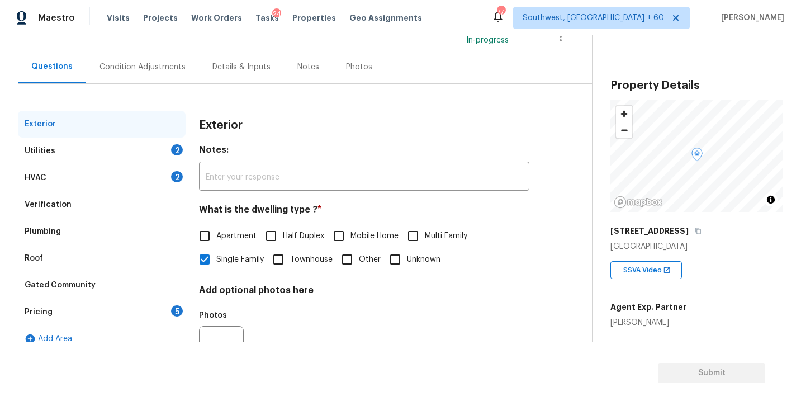
scroll to position [130, 0]
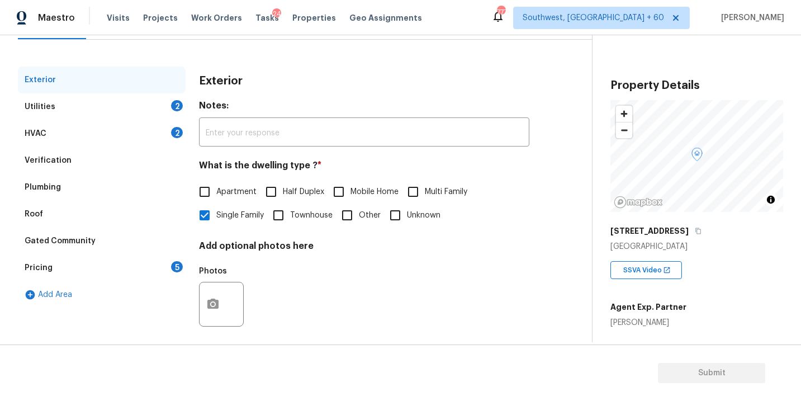
click at [96, 258] on div "Pricing 5" at bounding box center [102, 267] width 168 height 27
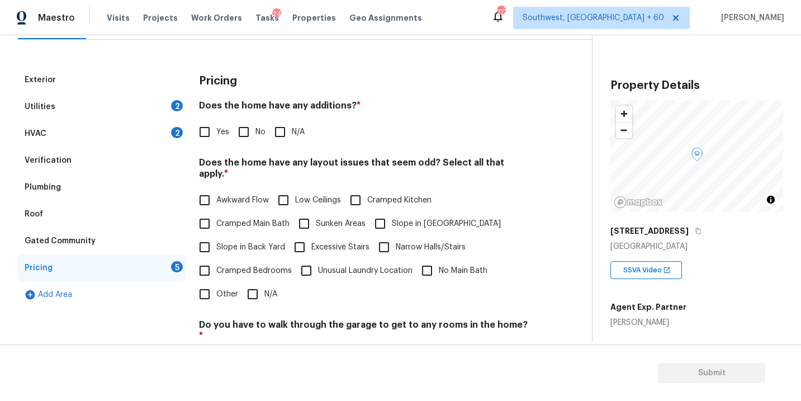
click at [73, 162] on div "Verification" at bounding box center [102, 160] width 168 height 27
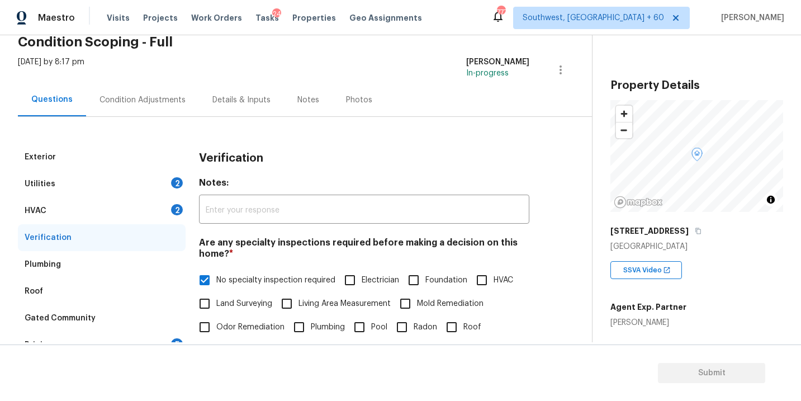
click at [143, 103] on div "Condition Adjustments" at bounding box center [142, 99] width 86 height 11
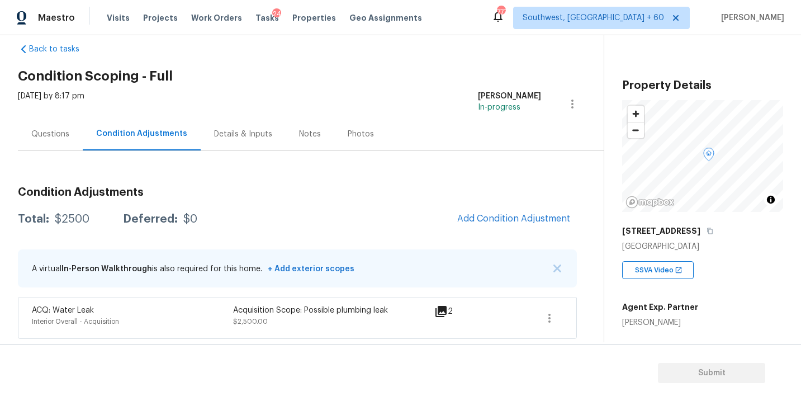
scroll to position [18, 0]
click at [393, 77] on h2 "Condition Scoping - Full" at bounding box center [311, 75] width 586 height 11
click at [389, 83] on div "Back to tasks Condition Scoping - Full [DATE] by 8:17 pm [PERSON_NAME] In-progr…" at bounding box center [311, 188] width 586 height 307
click at [272, 72] on h2 "Condition Scoping - Full" at bounding box center [311, 75] width 586 height 11
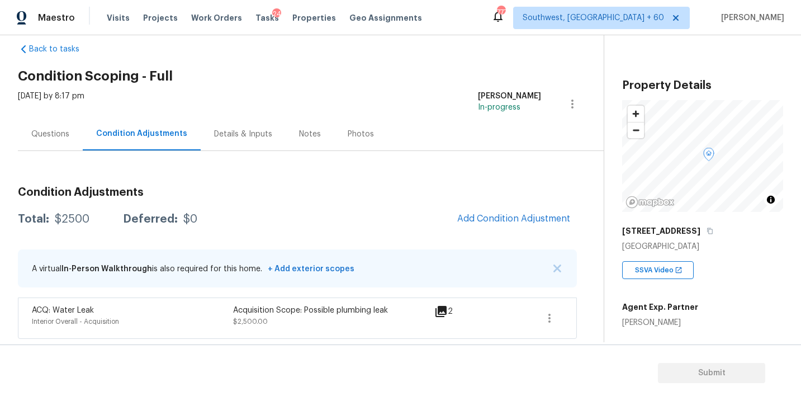
click at [272, 72] on h2 "Condition Scoping - Full" at bounding box center [311, 75] width 586 height 11
click at [290, 91] on div "[DATE] by 8:17 pm [PERSON_NAME] In-progress" at bounding box center [311, 104] width 586 height 27
click at [274, 53] on div "Back to tasks Condition Scoping - Full [DATE] by 8:17 pm [PERSON_NAME] In-progr…" at bounding box center [311, 188] width 586 height 307
click at [337, 62] on div "Back to tasks Condition Scoping - Full [DATE] by 8:17 pm [PERSON_NAME] In-progr…" at bounding box center [311, 188] width 586 height 307
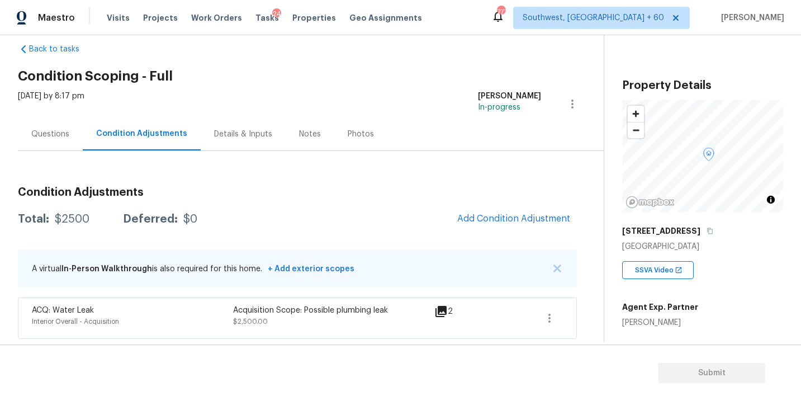
click at [249, 97] on div "[DATE] by 8:17 pm [PERSON_NAME] In-progress" at bounding box center [311, 104] width 586 height 27
click at [65, 139] on div "Questions" at bounding box center [50, 134] width 38 height 11
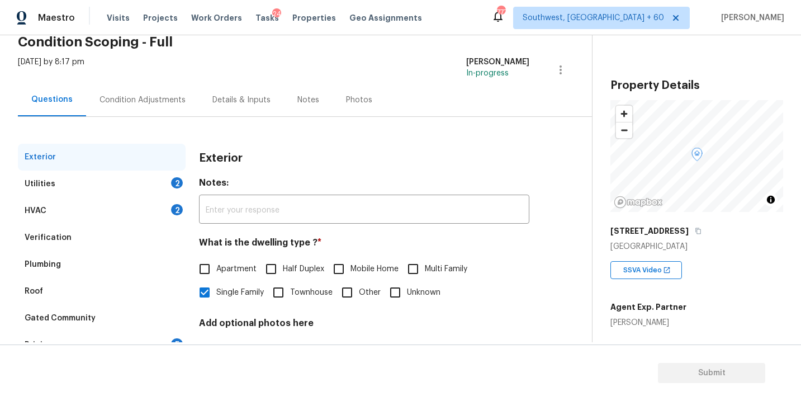
click at [132, 141] on div "Exterior Utilities 2 HVAC 2 Verification Plumbing Roof Gated Community Pricing …" at bounding box center [291, 270] width 547 height 307
click at [141, 108] on div "Condition Adjustments" at bounding box center [142, 99] width 113 height 33
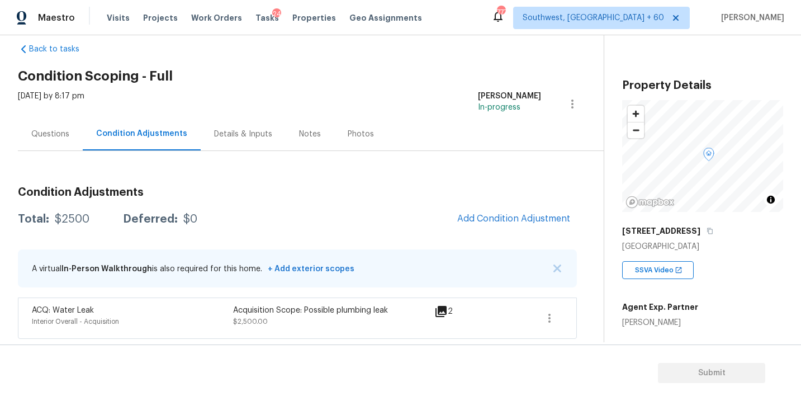
scroll to position [18, 0]
click at [242, 102] on div "[DATE] by 8:17 pm [PERSON_NAME] In-progress" at bounding box center [311, 104] width 586 height 27
click at [529, 212] on button "Add Condition Adjustment" at bounding box center [513, 218] width 126 height 23
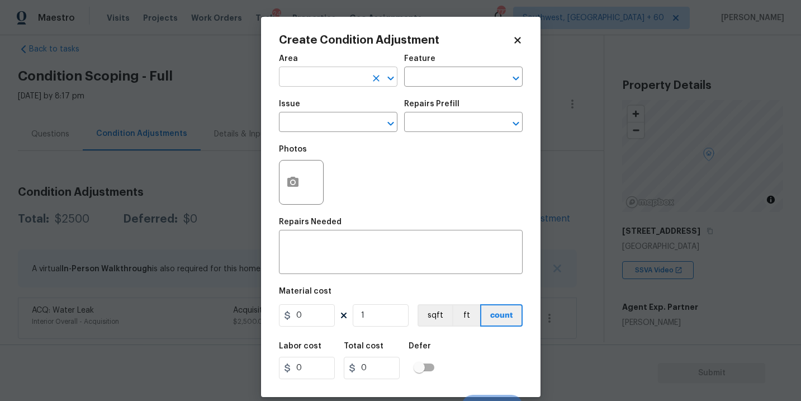
click at [303, 69] on input "text" at bounding box center [322, 77] width 87 height 17
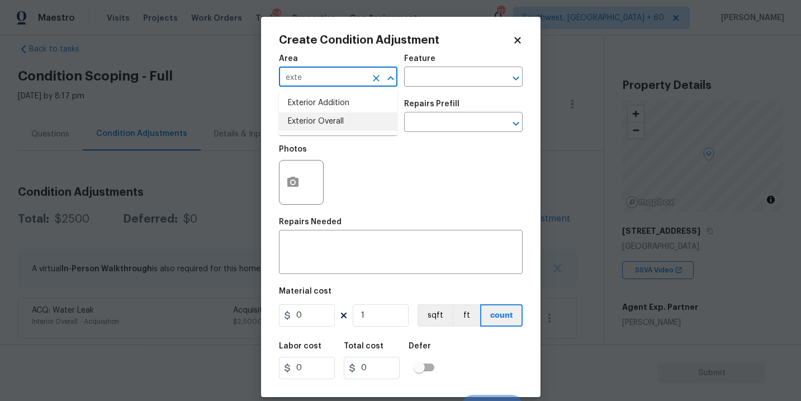
click at [339, 109] on li "Exterior Addition" at bounding box center [338, 103] width 118 height 18
type input "Exterior Addition"
click at [379, 79] on icon "Clear" at bounding box center [375, 78] width 11 height 11
click at [350, 120] on li "Exterior Overall" at bounding box center [338, 121] width 118 height 18
type input "Exterior Overall"
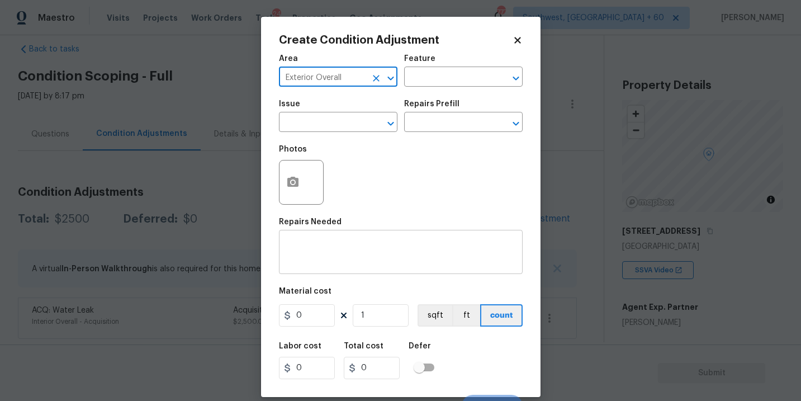
click at [338, 253] on textarea at bounding box center [401, 252] width 230 height 23
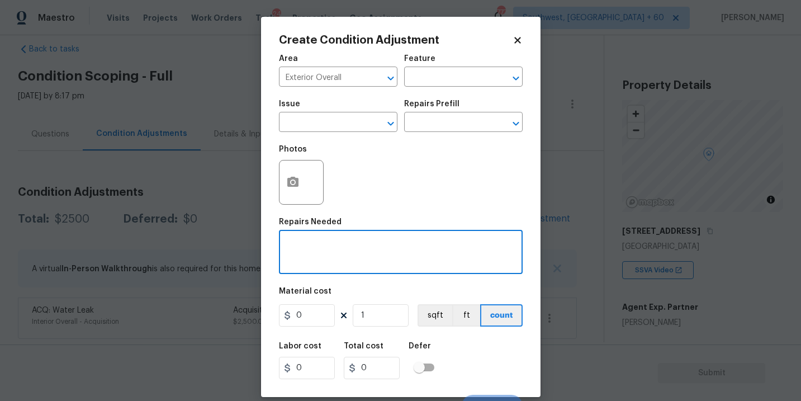
type textarea "E"
type textarea "Wood trim"
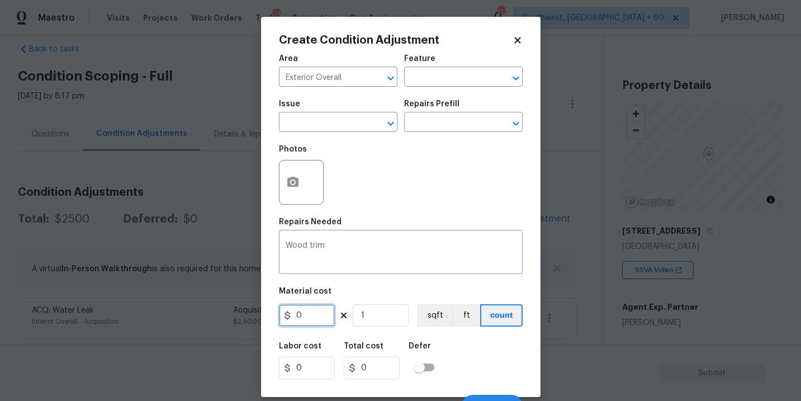
drag, startPoint x: 316, startPoint y: 319, endPoint x: 253, endPoint y: 322, distance: 62.7
click at [253, 322] on div "Create Condition Adjustment Area Exterior Overall ​ Feature ​ Issue ​ Repairs P…" at bounding box center [400, 200] width 801 height 401
type input "300"
click at [302, 185] on button "button" at bounding box center [292, 182] width 27 height 44
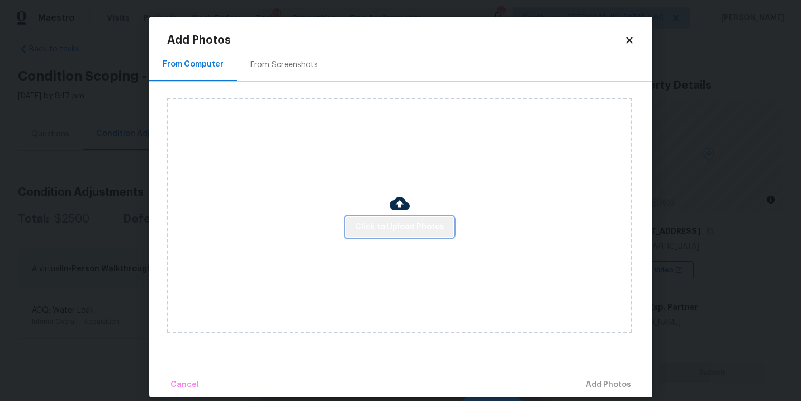
click at [440, 237] on div "Click to Upload Photos" at bounding box center [399, 215] width 465 height 235
click at [409, 196] on div "Click to Upload Photos" at bounding box center [399, 215] width 465 height 235
click at [405, 221] on span "Click to Upload Photos" at bounding box center [399, 227] width 89 height 14
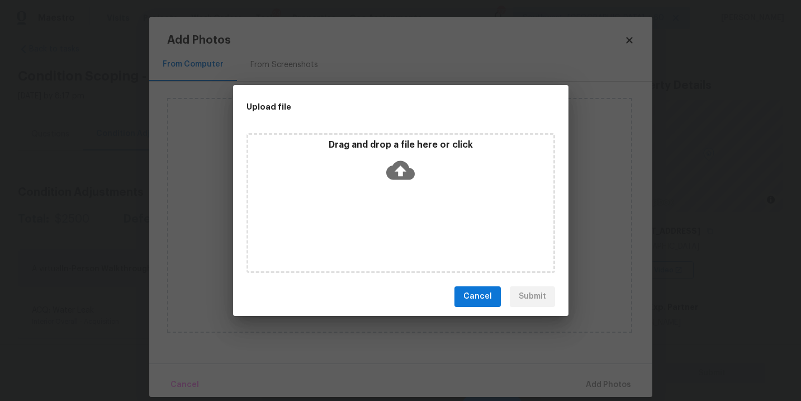
click at [404, 192] on div "Drag and drop a file here or click" at bounding box center [400, 203] width 308 height 140
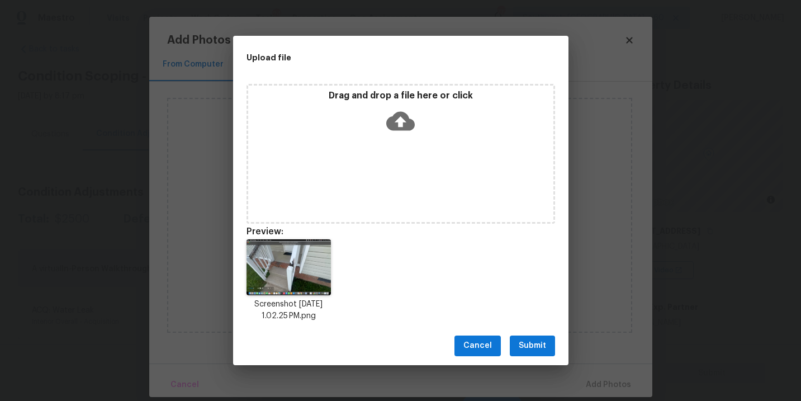
click at [533, 354] on button "Submit" at bounding box center [532, 345] width 45 height 21
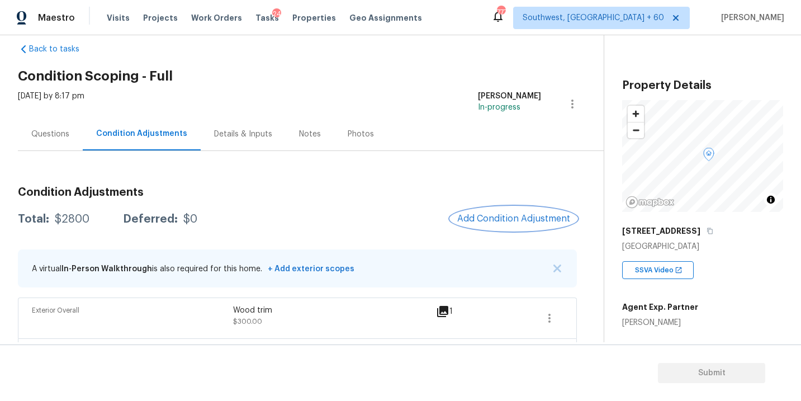
scroll to position [59, 0]
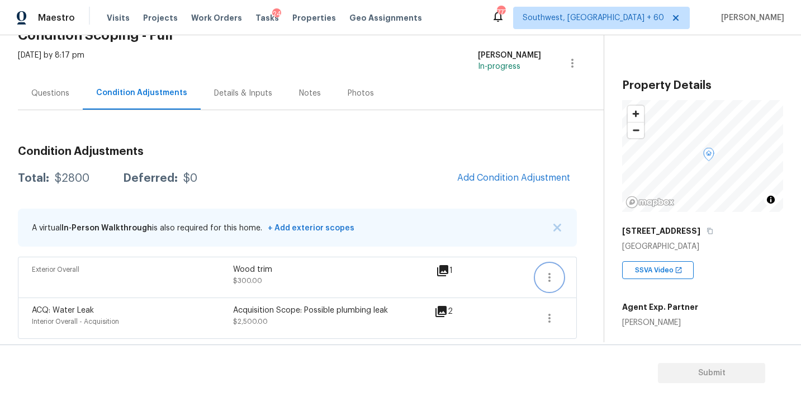
click at [548, 272] on icon "button" at bounding box center [549, 276] width 13 height 13
click at [577, 272] on div "Edit" at bounding box center [612, 274] width 87 height 11
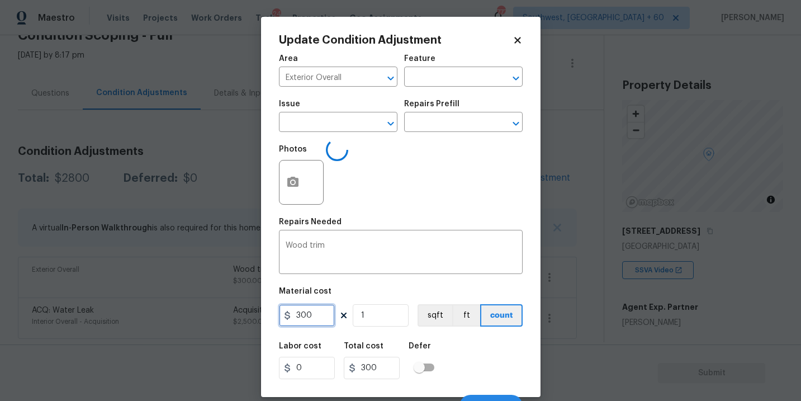
drag, startPoint x: 322, startPoint y: 320, endPoint x: 227, endPoint y: 320, distance: 95.0
click at [227, 320] on div "Update Condition Adjustment Area Exterior Overall ​ Feature ​ Issue ​ Repairs P…" at bounding box center [400, 200] width 801 height 401
type input "600"
click at [281, 196] on div at bounding box center [301, 182] width 45 height 45
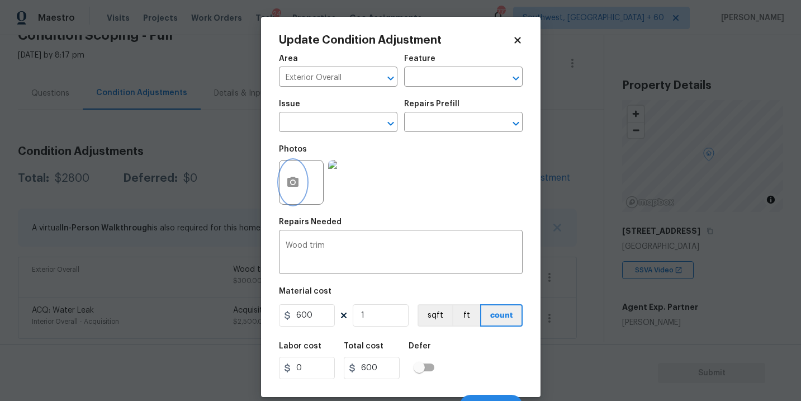
click at [290, 186] on icon "button" at bounding box center [292, 182] width 11 height 10
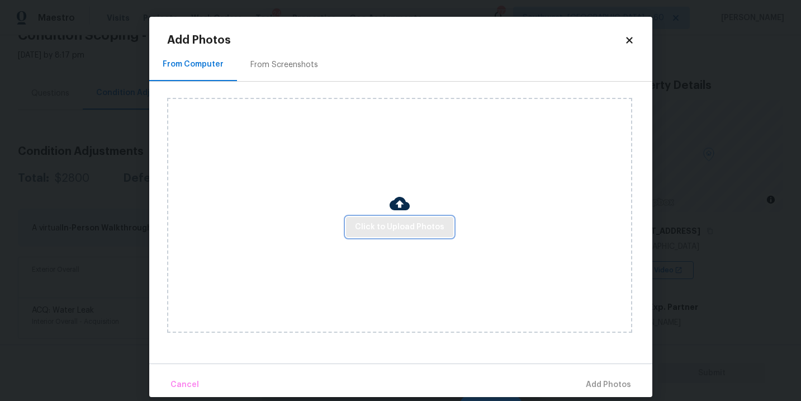
click at [393, 220] on button "Click to Upload Photos" at bounding box center [399, 227] width 107 height 21
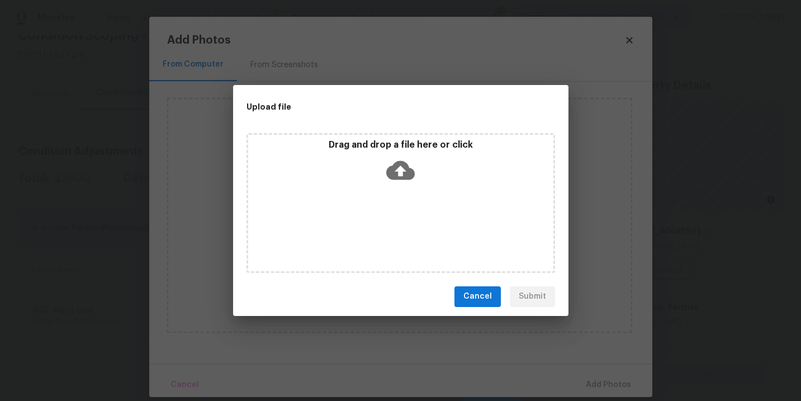
click at [403, 189] on div "Drag and drop a file here or click" at bounding box center [400, 203] width 308 height 140
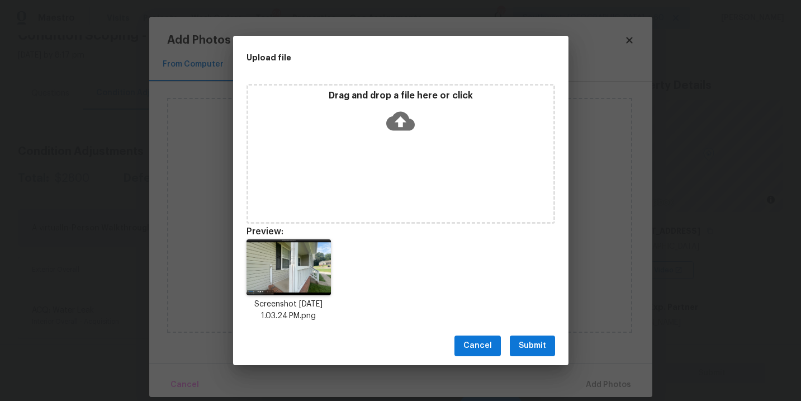
click at [534, 349] on span "Submit" at bounding box center [532, 346] width 27 height 14
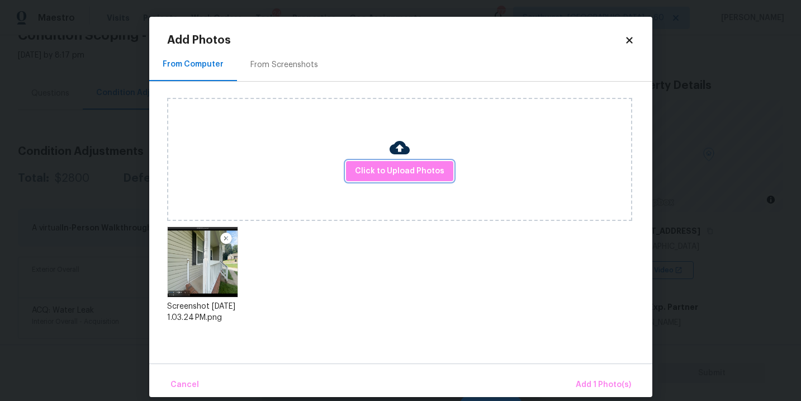
scroll to position [13, 0]
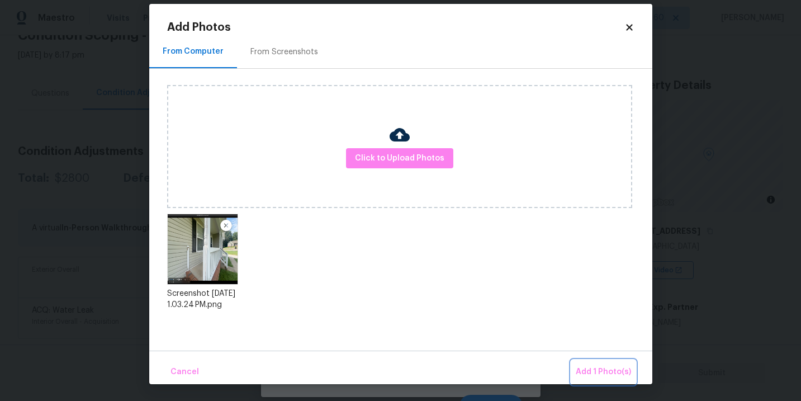
click at [594, 368] on span "Add 1 Photo(s)" at bounding box center [603, 372] width 55 height 14
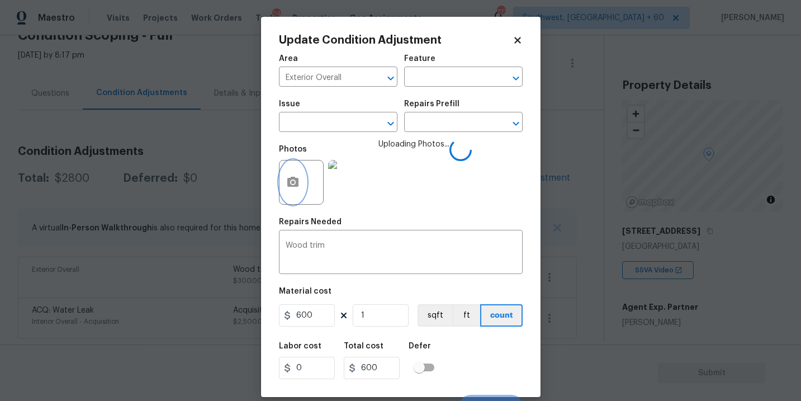
scroll to position [17, 0]
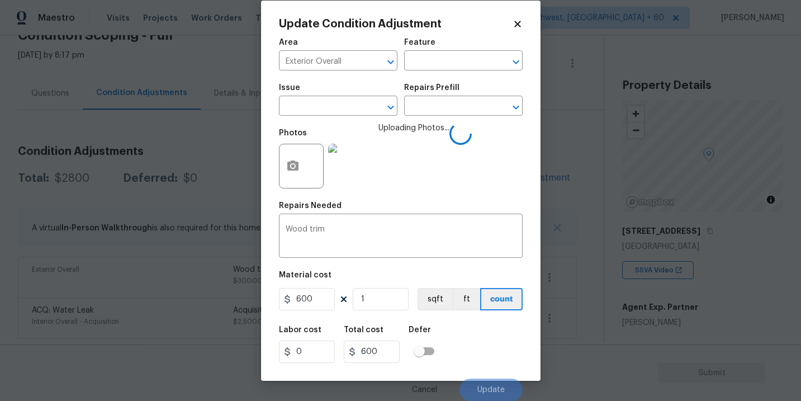
click at [481, 328] on div "Labor cost 0 Total cost 600 Defer" at bounding box center [401, 344] width 244 height 50
click at [482, 330] on div "Labor cost 0 Total cost 600 Defer" at bounding box center [401, 344] width 244 height 50
click at [483, 336] on div "Labor cost 0 Total cost 600 Defer" at bounding box center [401, 344] width 244 height 50
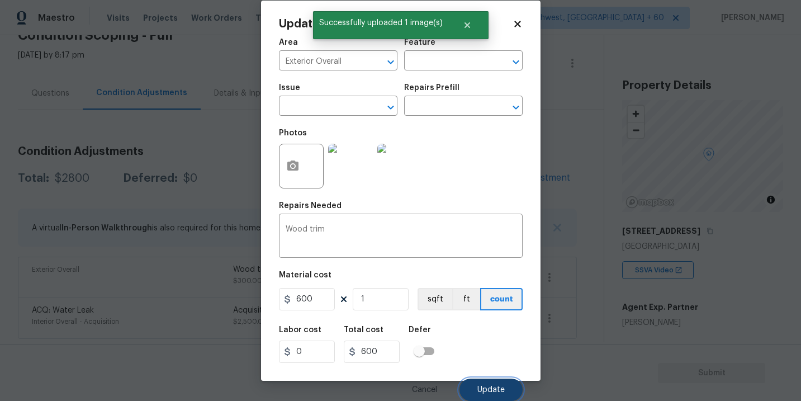
click at [495, 386] on span "Update" at bounding box center [490, 390] width 27 height 8
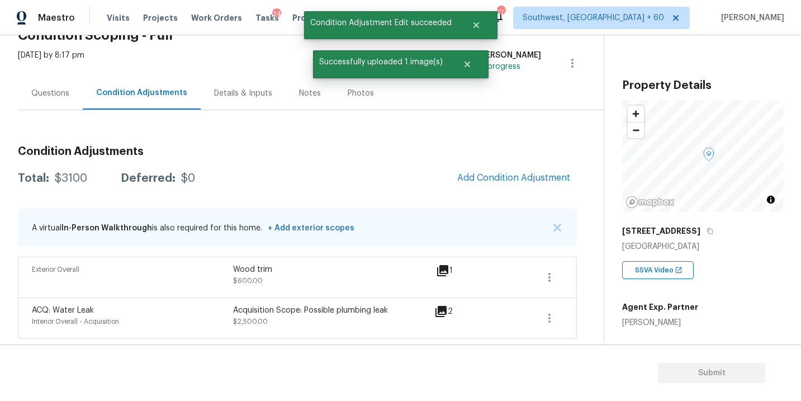
scroll to position [0, 0]
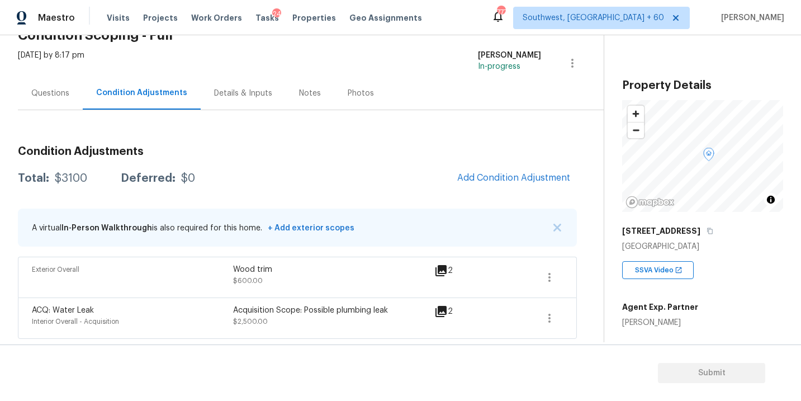
click at [55, 96] on div "Questions" at bounding box center [50, 93] width 38 height 11
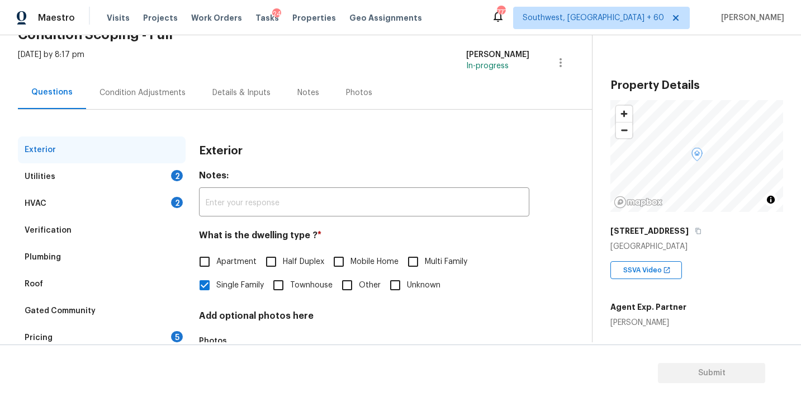
click at [57, 232] on div "Verification" at bounding box center [48, 230] width 47 height 11
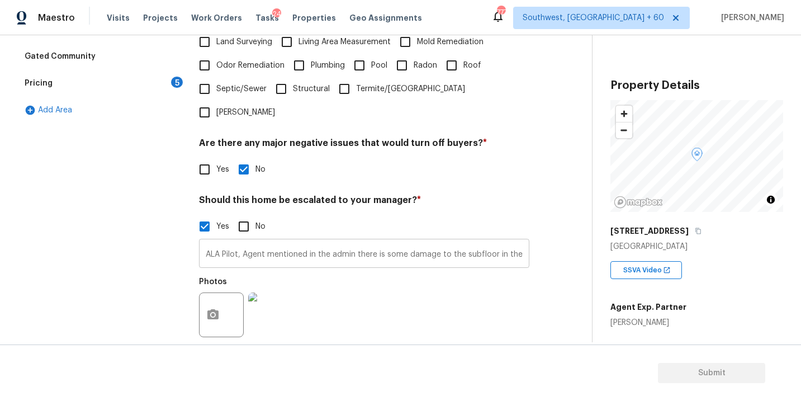
scroll to position [333, 0]
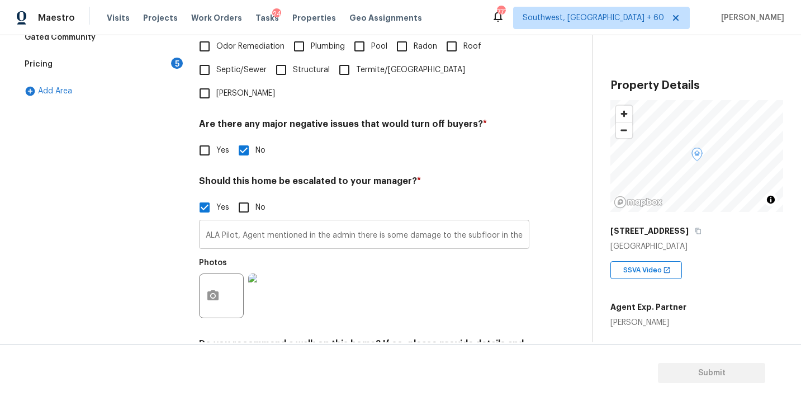
click at [488, 222] on input "ALA Pilot, Agent mentioned in the admin there is some damage to the subfloor in…" at bounding box center [364, 235] width 330 height 26
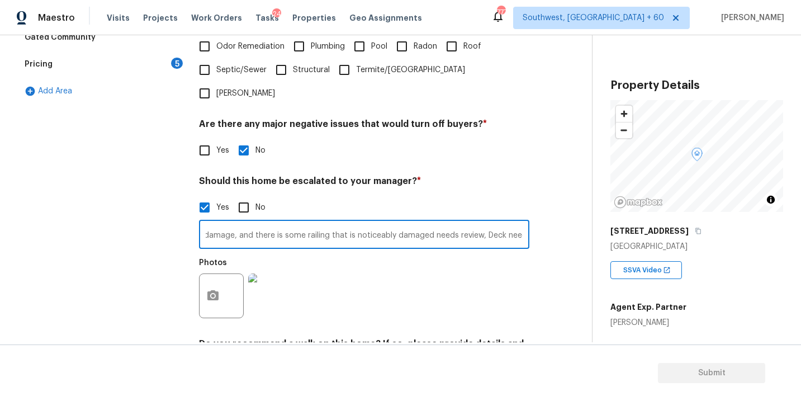
scroll to position [0, 1554]
type input "ALA Pilot, Agent mentioned in the admin there is some damage to the subfloor in…"
click at [218, 289] on icon "button" at bounding box center [212, 295] width 13 height 13
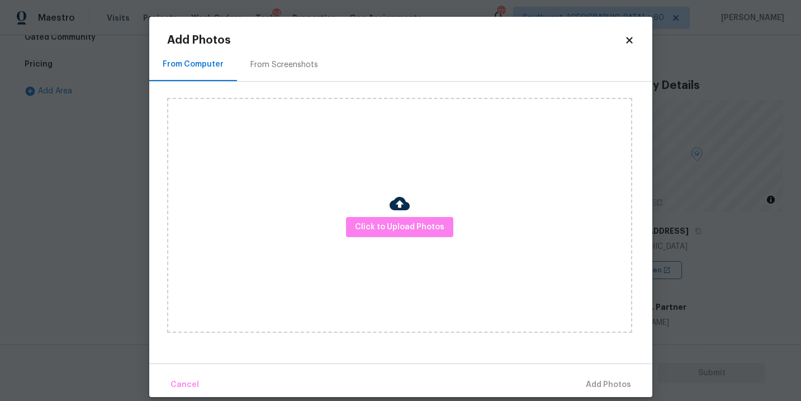
click at [431, 203] on div "Click to Upload Photos" at bounding box center [399, 215] width 465 height 235
click at [407, 217] on button "Click to Upload Photos" at bounding box center [399, 227] width 107 height 21
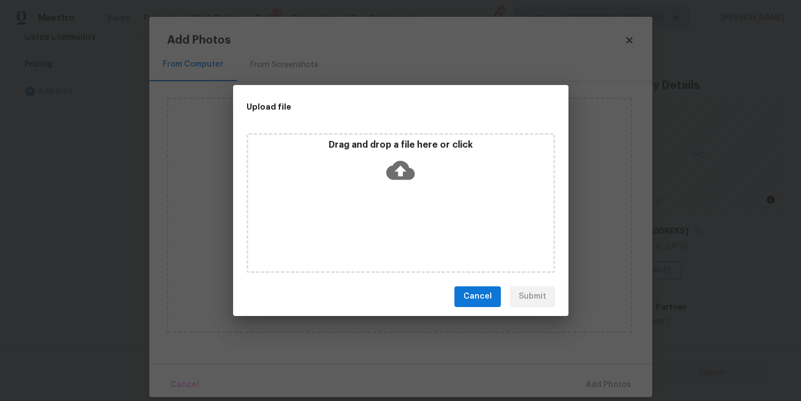
click at [407, 198] on div "Drag and drop a file here or click" at bounding box center [400, 203] width 308 height 140
